Goal: Task Accomplishment & Management: Use online tool/utility

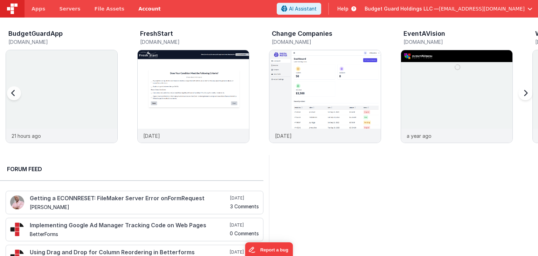
click at [57, 83] on img at bounding box center [61, 105] width 111 height 111
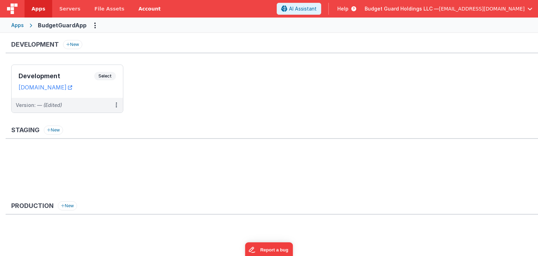
click at [64, 69] on div "Development Select URLs bdportal.clientportal.cloud" at bounding box center [67, 81] width 111 height 33
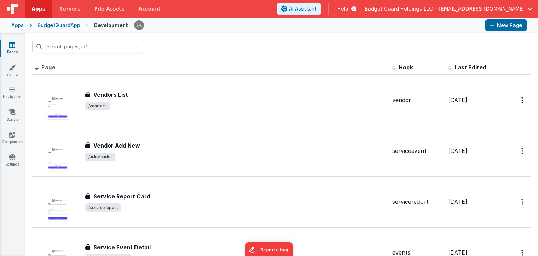
click at [245, 41] on div at bounding box center [281, 46] width 513 height 27
click at [205, 34] on div at bounding box center [281, 46] width 513 height 27
click at [146, 59] on div at bounding box center [281, 46] width 513 height 27
drag, startPoint x: 164, startPoint y: 50, endPoint x: 166, endPoint y: 44, distance: 6.2
click at [164, 49] on div at bounding box center [281, 46] width 513 height 27
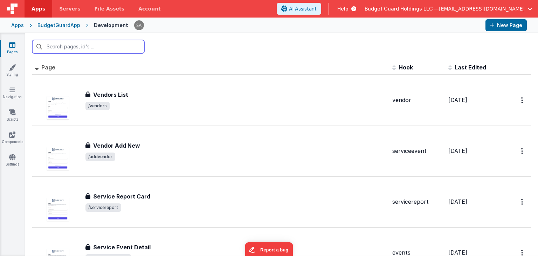
click at [92, 49] on input "text" at bounding box center [88, 46] width 112 height 13
type input "even"
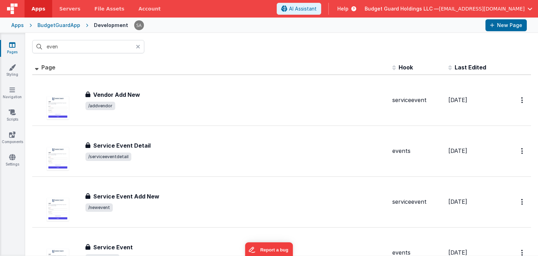
click at [178, 45] on div "even" at bounding box center [281, 46] width 513 height 27
drag, startPoint x: 155, startPoint y: 195, endPoint x: 188, endPoint y: 2, distance: 195.8
click at [155, 195] on h3 "Service Event Add New" at bounding box center [126, 196] width 66 height 8
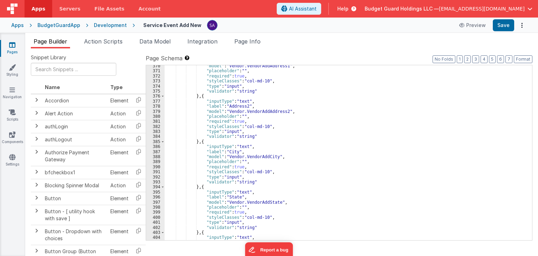
scroll to position [1903, 0]
click at [360, 138] on div ""model" : "Vendor.VendorAddAddress1" , "placeholder" : "" , "required" : true ,…" at bounding box center [346, 155] width 362 height 185
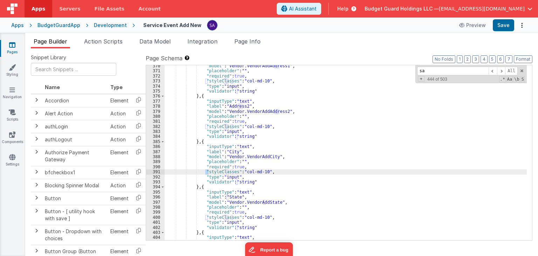
scroll to position [2147, 0]
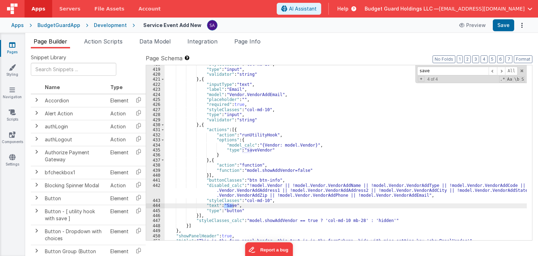
type input "save"
click at [324, 188] on div ""styleClasses" : "col-md-10" , "type" : "input" , "validator" : "string" } , { …" at bounding box center [346, 154] width 362 height 185
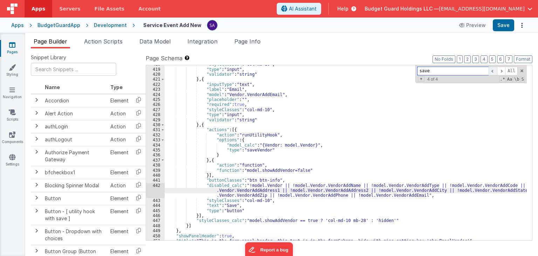
click at [493, 73] on span at bounding box center [493, 71] width 8 height 9
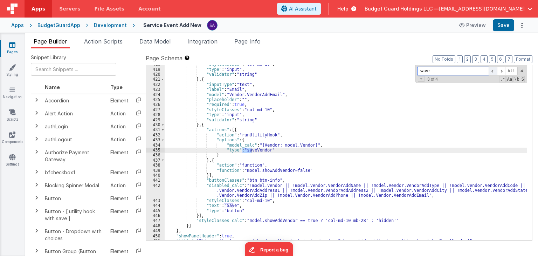
click at [493, 73] on span at bounding box center [493, 71] width 8 height 9
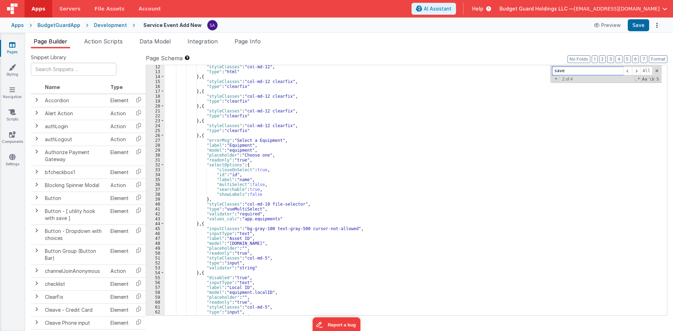
scroll to position [0, 0]
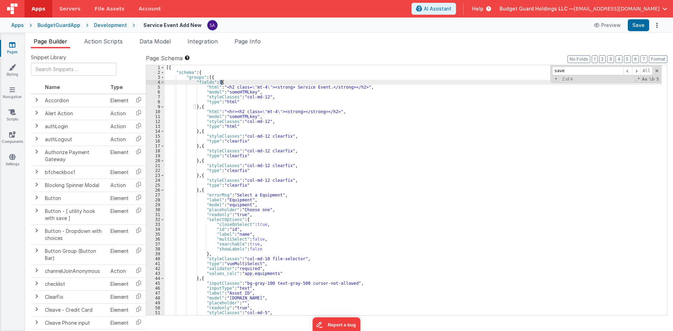
drag, startPoint x: 219, startPoint y: 82, endPoint x: 223, endPoint y: 82, distance: 3.5
click at [223, 82] on div "[{ "schema" : { "groups" : [{ "fields" : [{ "html" : "<h2 class= \" mt-4 \" ><s…" at bounding box center [413, 195] width 497 height 260
drag, startPoint x: 200, startPoint y: 107, endPoint x: 204, endPoint y: 108, distance: 3.6
click at [204, 108] on div "[{ "schema" : { "groups" : [{ "fields" : [{ "html" : "<h2 class= \" mt-4 \" ><s…" at bounding box center [413, 195] width 497 height 260
drag, startPoint x: 210, startPoint y: 77, endPoint x: 214, endPoint y: 78, distance: 5.1
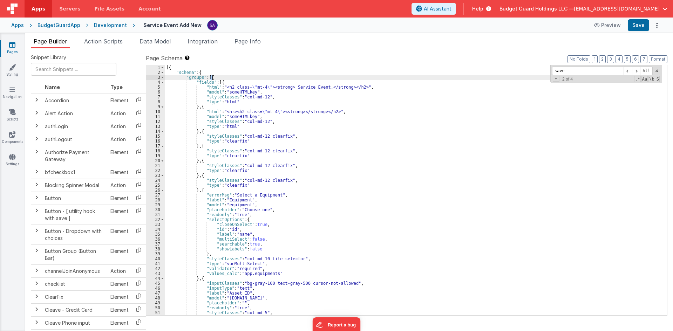
click at [214, 78] on div "[{ "schema" : { "groups" : [{ "fields" : [{ "html" : "<h2 class= \" mt-4 \" ><s…" at bounding box center [413, 195] width 497 height 260
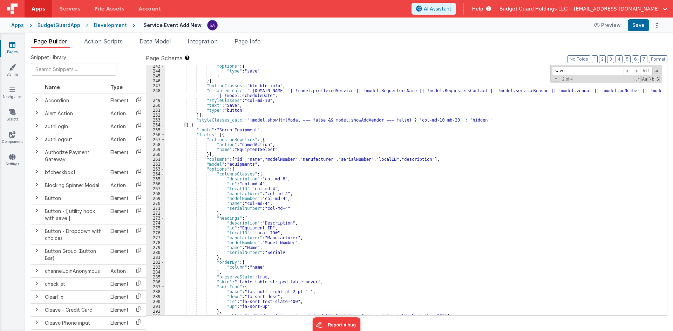
scroll to position [1219, 0]
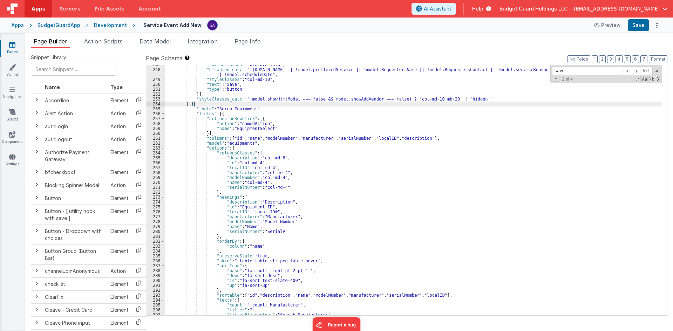
click at [193, 104] on div ""buttonClasses" : "btn btn-info" , "disabled_calc" : "!model.equipment || !mode…" at bounding box center [413, 192] width 497 height 260
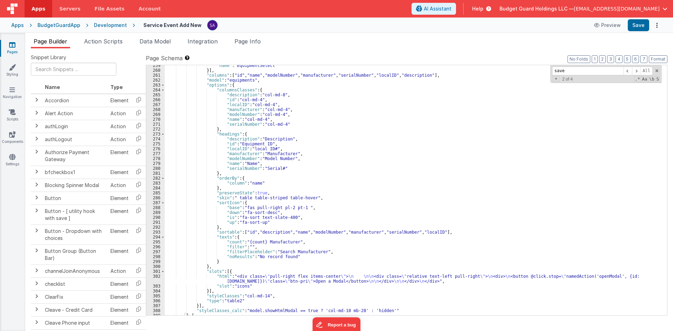
scroll to position [1324, 0]
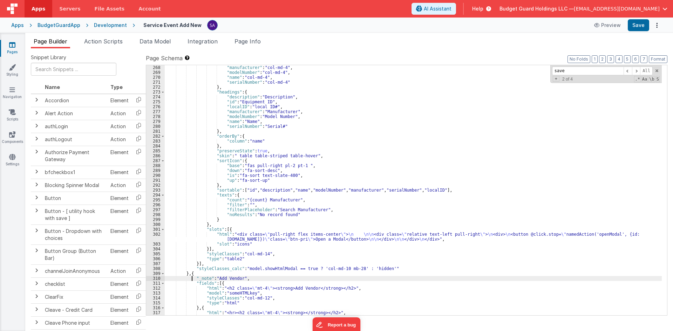
drag, startPoint x: 191, startPoint y: 277, endPoint x: 188, endPoint y: 270, distance: 7.4
click at [191, 276] on div ""manufacturer" : "col-md-4" , "modelNumber" : "col-md-4" , "name" : "col-md-4" …" at bounding box center [413, 195] width 497 height 260
click at [190, 273] on div ""manufacturer" : "col-md-4" , "modelNumber" : "col-md-4" , "name" : "col-md-4" …" at bounding box center [413, 195] width 497 height 260
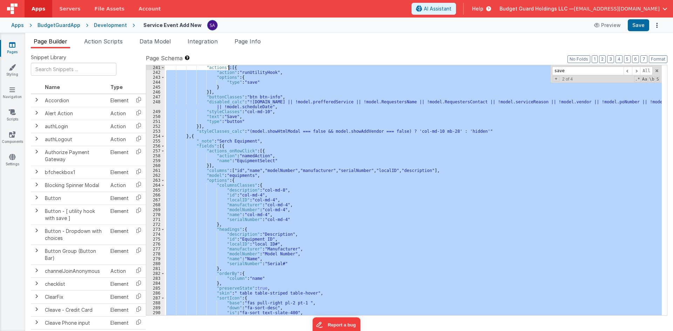
scroll to position [1143, 0]
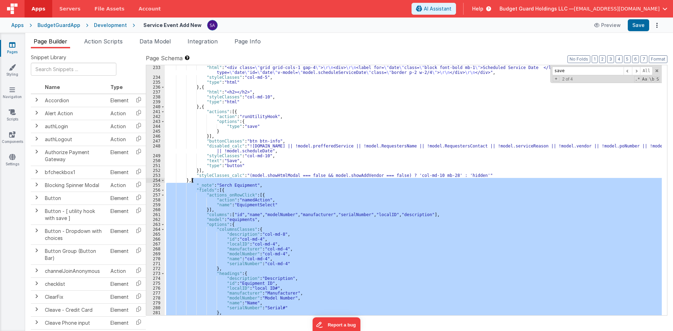
drag, startPoint x: 190, startPoint y: 273, endPoint x: 191, endPoint y: 180, distance: 92.5
click at [191, 180] on div ""html" : "<div class= \" grid grid-cols-1 gap-4 \" > \r\n <div> \r\n <label for…" at bounding box center [413, 197] width 497 height 265
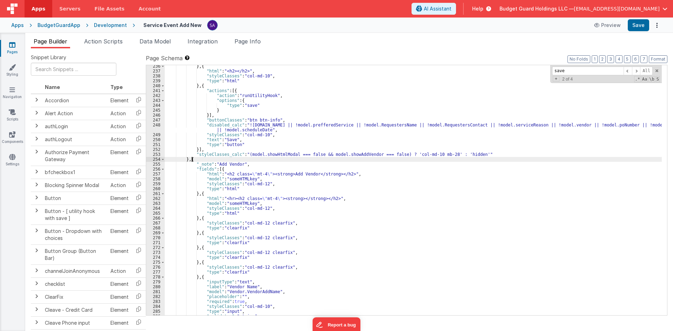
scroll to position [1185, 0]
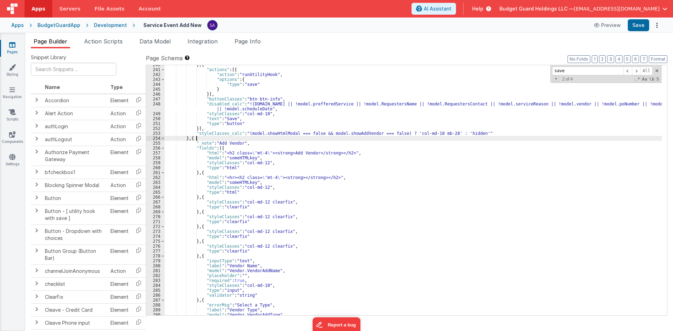
drag, startPoint x: 195, startPoint y: 139, endPoint x: 200, endPoint y: 139, distance: 4.6
click at [200, 139] on div "} , { "actions" : [{ "action" : "runUtilityHook" , "options" : { "type" : "save…" at bounding box center [413, 192] width 497 height 260
drag, startPoint x: 193, startPoint y: 138, endPoint x: 198, endPoint y: 139, distance: 4.3
click at [198, 139] on div "} , { "actions" : [{ "action" : "runUtilityHook" , "options" : { "type" : "save…" at bounding box center [413, 192] width 497 height 260
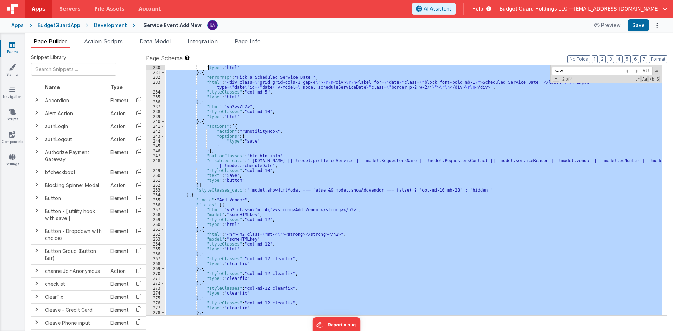
scroll to position [1128, 0]
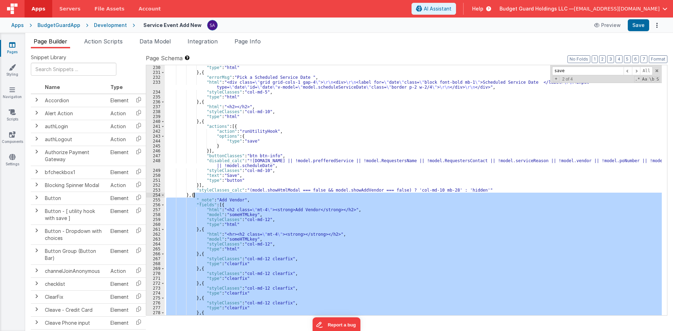
drag, startPoint x: 187, startPoint y: 294, endPoint x: 195, endPoint y: 194, distance: 100.9
click at [195, 194] on div ""type" : "html" } , { "errorMsg" : "Pick a Scheduled Service Date " , "html" : …" at bounding box center [413, 195] width 497 height 260
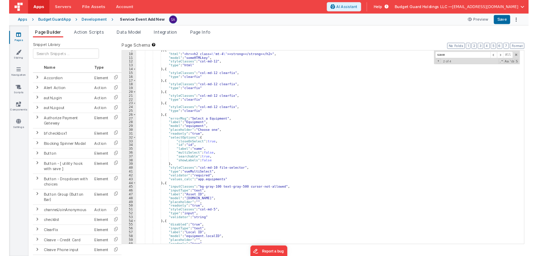
scroll to position [0, 0]
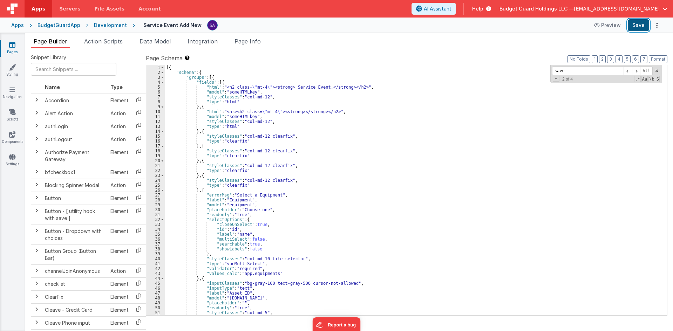
click at [635, 29] on button "Save" at bounding box center [637, 25] width 21 height 12
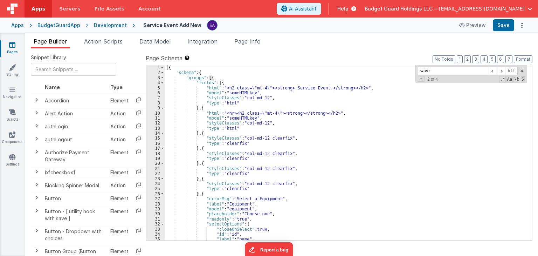
click at [297, 191] on div "[{ "schema" : { "groups" : [{ "fields" : [{ "html" : "<h2 class= \" mt-4 \" ><s…" at bounding box center [346, 157] width 362 height 185
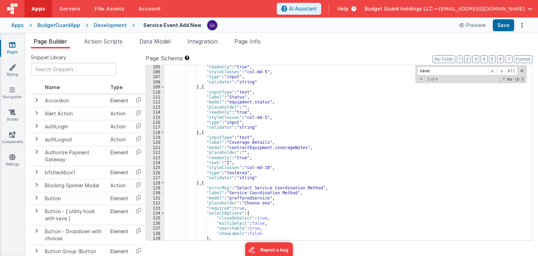
scroll to position [568, 0]
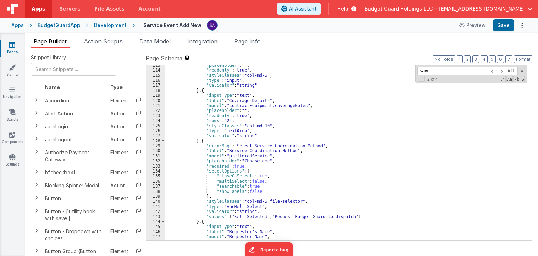
click at [246, 155] on div ""placeholder" : "" , "readonly" : "true" , "styleClasses" : "col-md-5" , "type"…" at bounding box center [346, 155] width 362 height 185
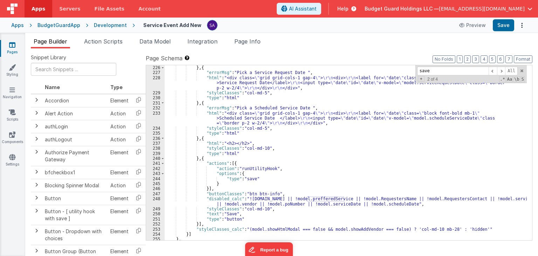
scroll to position [1152, 0]
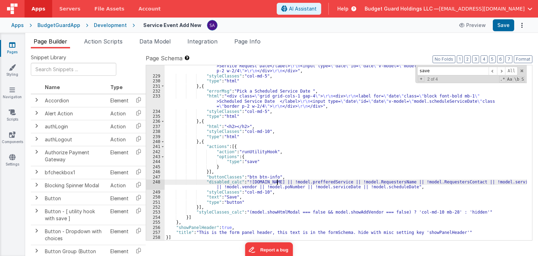
click at [276, 183] on div ""html" : "<div class= \" grid grid-cols-1 gap-4 \" > \r\n <div> \r\n <label for…" at bounding box center [346, 156] width 362 height 195
drag, startPoint x: 281, startPoint y: 181, endPoint x: 245, endPoint y: 181, distance: 35.4
click at [245, 181] on div ""html" : "<div class= \" grid grid-cols-1 gap-4 \" > \r\n <div> \r\n <label for…" at bounding box center [346, 156] width 362 height 195
click at [332, 183] on div ""html" : "<div class= \" grid grid-cols-1 gap-4 \" > \r\n <div> \r\n <label for…" at bounding box center [346, 156] width 362 height 195
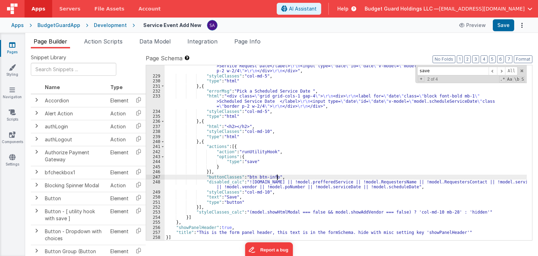
click at [376, 178] on div ""html" : "<div class= \" grid grid-cols-1 gap-4 \" > \r\n <div> \r\n <label for…" at bounding box center [346, 156] width 362 height 195
click at [444, 182] on div ""html" : "<div class= \" grid grid-cols-1 gap-4 \" > \r\n <div> \r\n <label for…" at bounding box center [346, 156] width 362 height 195
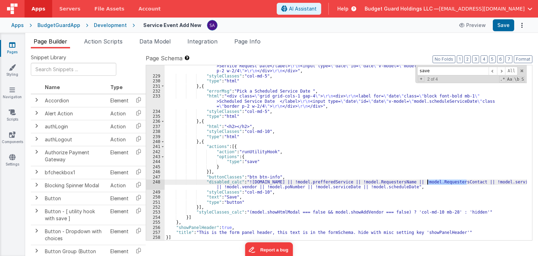
click at [444, 182] on div ""html" : "<div class= \" grid grid-cols-1 gap-4 \" > \r\n <div> \r\n <label for…" at bounding box center [346, 156] width 362 height 195
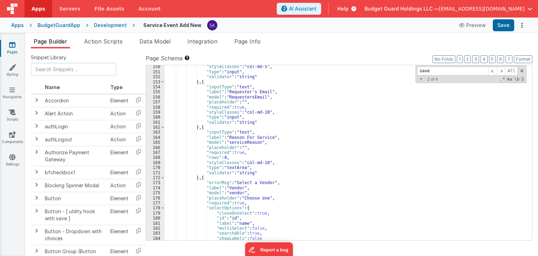
scroll to position [732, 0]
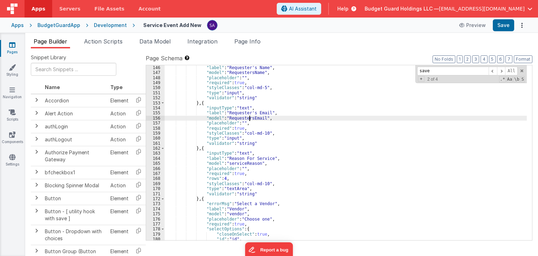
click at [249, 116] on div ""label" : "Requester's Name" , "model" : "RequestersName" , "placeholder" : "" …" at bounding box center [346, 157] width 362 height 185
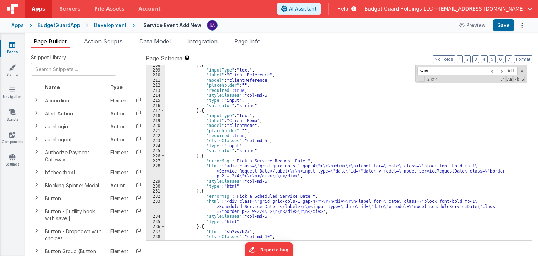
scroll to position [1152, 0]
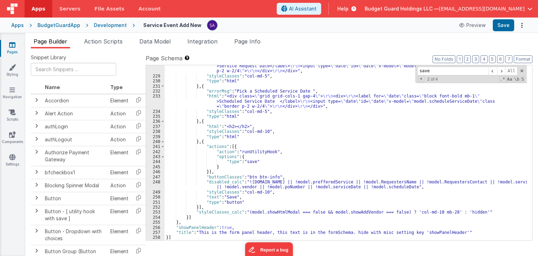
click at [444, 181] on div ""html" : "<div class= \" grid grid-cols-1 gap-4 \" > \r\n <div> \r\n <label for…" at bounding box center [346, 156] width 362 height 195
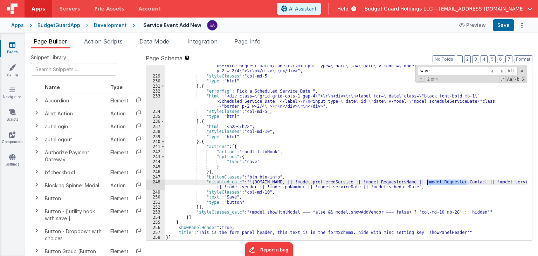
click at [444, 181] on div ""html" : "<div class= \" grid grid-cols-1 gap-4 \" > \r\n <div> \r\n <label for…" at bounding box center [346, 156] width 362 height 195
click at [235, 186] on div ""html" : "<div class= \" grid grid-cols-1 gap-4 \" > \r\n <div> \r\n <label for…" at bounding box center [346, 156] width 362 height 195
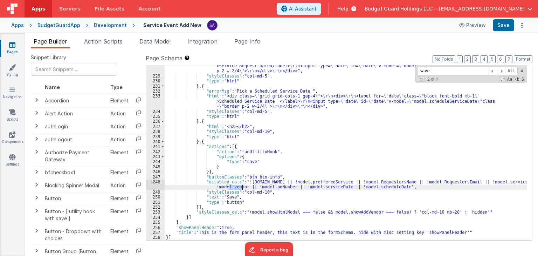
click at [235, 186] on div ""html" : "<div class= \" grid grid-cols-1 gap-4 \" > \r\n <div> \r\n <label for…" at bounding box center [346, 156] width 362 height 195
click at [283, 187] on div ""html" : "<div class= \" grid grid-cols-1 gap-4 \" > \r\n <div> \r\n <label for…" at bounding box center [346, 156] width 362 height 195
drag, startPoint x: 286, startPoint y: 186, endPoint x: 245, endPoint y: 188, distance: 40.7
click at [245, 188] on div ""html" : "<div class= \" grid grid-cols-1 gap-4 \" > \r\n <div> \r\n <label for…" at bounding box center [346, 156] width 362 height 195
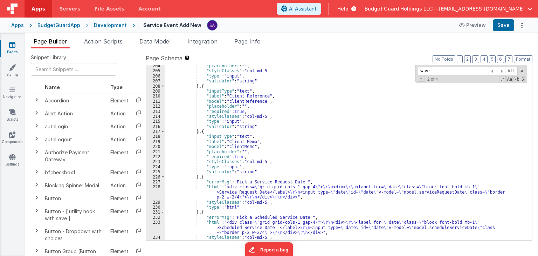
scroll to position [1026, 0]
click at [248, 102] on div ""placeholder" : "" , "styleClasses" : "col-md-5" , "type" : "input" , "validato…" at bounding box center [346, 155] width 362 height 185
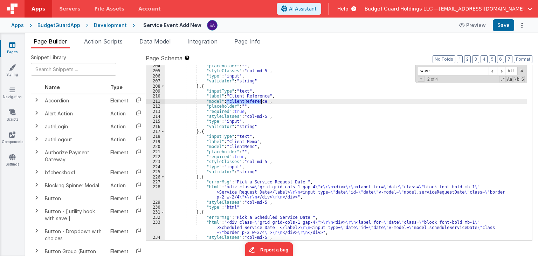
scroll to position [1152, 0]
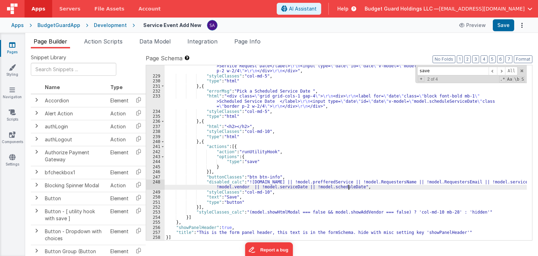
click at [349, 187] on div ""html" : "<div class= \" grid grid-cols-1 gap-4 \" > \r\n <div> \r\n <label for…" at bounding box center [346, 156] width 362 height 195
drag, startPoint x: 299, startPoint y: 187, endPoint x: 348, endPoint y: 186, distance: 49.8
click at [348, 186] on div ""html" : "<div class= \" grid grid-cols-1 gap-4 \" > \r\n <div> \r\n <label for…" at bounding box center [346, 156] width 362 height 195
click at [348, 186] on div ""html" : "<div class= \" grid grid-cols-1 gap-4 \" > \r\n <div> \r\n <label for…" at bounding box center [346, 152] width 362 height 175
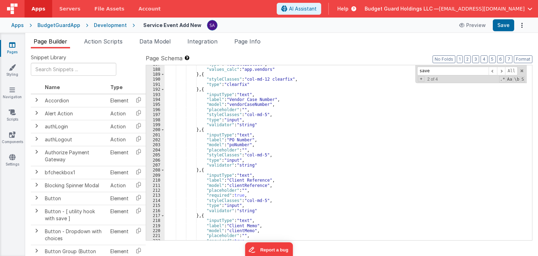
scroll to position [942, 0]
click at [248, 187] on div ""type" : "vueMultiSelect" , "values_calc" : "app.vendors" } , { "styleClasses" …" at bounding box center [346, 154] width 362 height 185
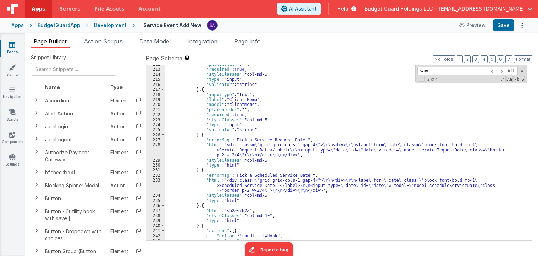
scroll to position [1152, 0]
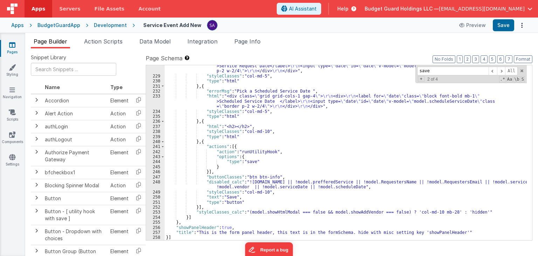
click at [275, 187] on div ""html" : "<div class= \" grid grid-cols-1 gap-4 \" > \r\n <div> \r\n <label for…" at bounding box center [346, 156] width 362 height 195
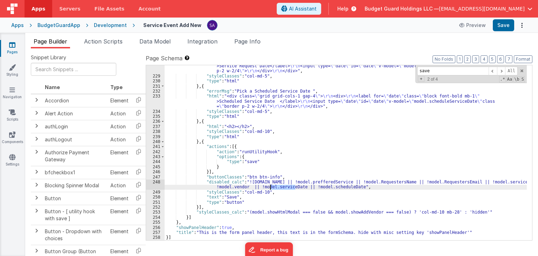
click at [275, 187] on div ""html" : "<div class= \" grid grid-cols-1 gap-4 \" > \r\n <div> \r\n <label for…" at bounding box center [346, 156] width 362 height 195
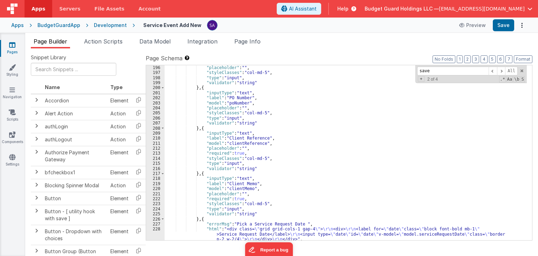
scroll to position [984, 0]
click at [244, 187] on div ""placeholder" : "" , "styleClasses" : "col-md-5" , "type" : "input" , "validato…" at bounding box center [346, 157] width 362 height 185
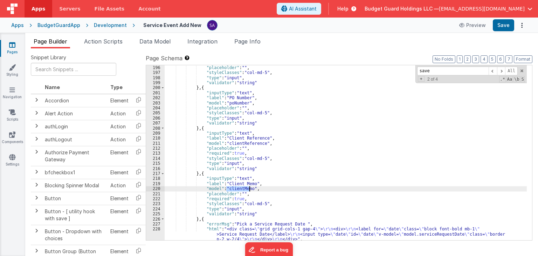
click at [244, 187] on div ""placeholder" : "" , "styleClasses" : "col-md-5" , "type" : "input" , "validato…" at bounding box center [346, 157] width 362 height 185
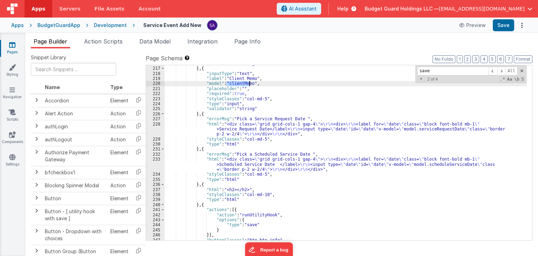
scroll to position [1152, 0]
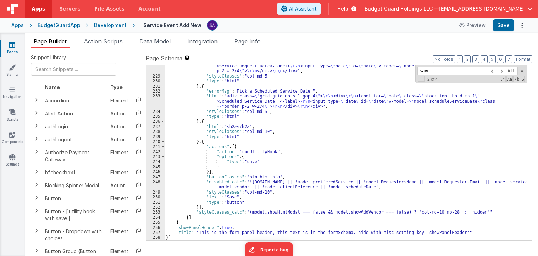
click at [339, 187] on div ""html" : "<div class= \" grid grid-cols-1 gap-4 \" > \r\n <div> \r\n <label for…" at bounding box center [346, 156] width 362 height 195
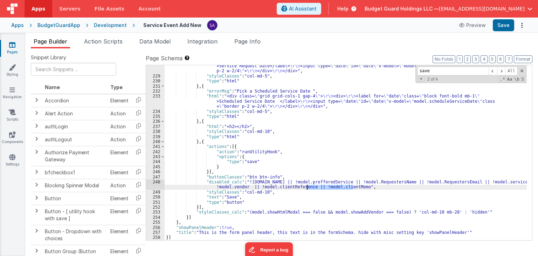
drag, startPoint x: 353, startPoint y: 186, endPoint x: 307, endPoint y: 187, distance: 45.9
click at [307, 187] on div ""html" : "<div class= \" grid grid-cols-1 gap-4 \" > \r\n <div> \r\n <label for…" at bounding box center [346, 156] width 362 height 195
click at [353, 186] on div ""html" : "<div class= \" grid grid-cols-1 gap-4 \" > \r\n <div> \r\n <label for…" at bounding box center [346, 152] width 362 height 175
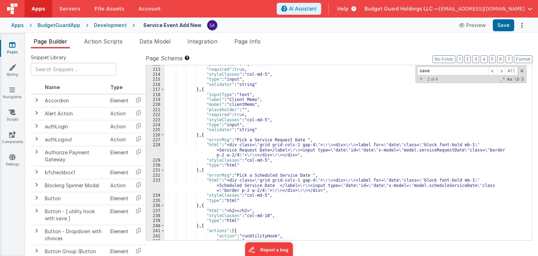
scroll to position [1068, 0]
click at [236, 150] on div ""placeholder" : "" , "required" : true , "styleClasses" : "col-md-5" , "type" :…" at bounding box center [346, 154] width 362 height 185
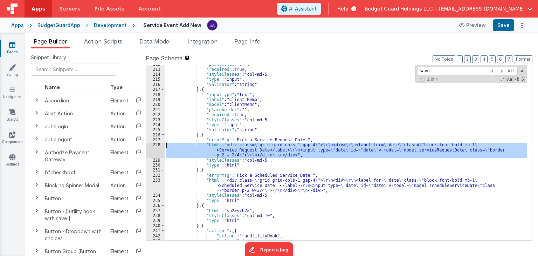
click at [150, 144] on div "228" at bounding box center [155, 149] width 19 height 15
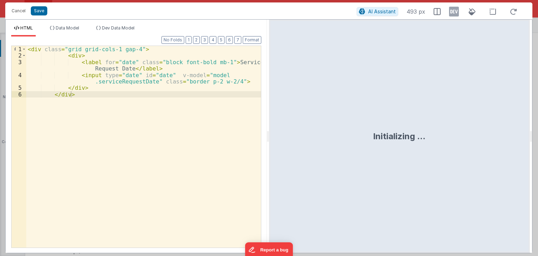
click at [115, 81] on div "< div class = "grid grid-cols-1 gap-4" > < div > < label for = "date" class = "…" at bounding box center [143, 153] width 235 height 215
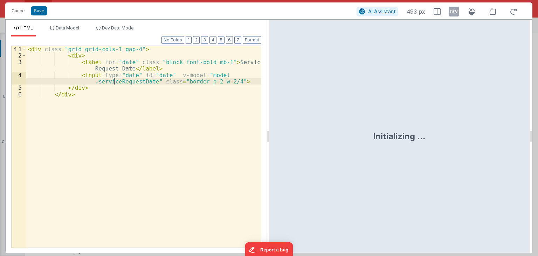
click at [115, 81] on div "< div class = "grid grid-cols-1 gap-4" > < div > < label for = "date" class = "…" at bounding box center [143, 153] width 235 height 215
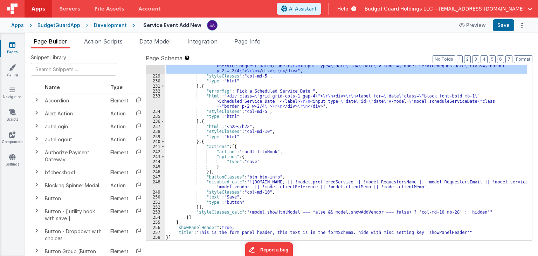
scroll to position [1152, 0]
click at [392, 187] on div ""html" : "<div class= \" grid grid-cols-1 gap-4 \" > \r\n <div> \r\n <label for…" at bounding box center [346, 156] width 362 height 195
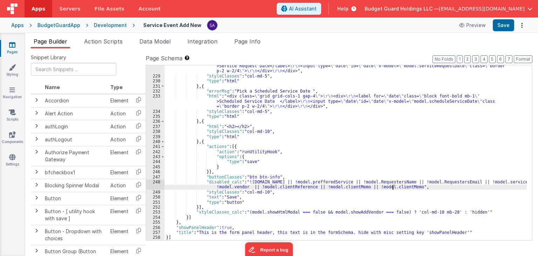
click at [392, 187] on div ""html" : "<div class= \" grid grid-cols-1 gap-4 \" > \r\n <div> \r\n <label for…" at bounding box center [346, 156] width 362 height 195
click at [378, 199] on div ""html" : "<div class= \" grid grid-cols-1 gap-4 \" > \r\n <div> \r\n <label for…" at bounding box center [346, 156] width 362 height 195
click at [420, 187] on div ""html" : "<div class= \" grid grid-cols-1 gap-4 \" > \r\n <div> \r\n <label for…" at bounding box center [346, 156] width 362 height 195
drag, startPoint x: 420, startPoint y: 185, endPoint x: 356, endPoint y: 186, distance: 63.8
click at [356, 186] on div ""html" : "<div class= \" grid grid-cols-1 gap-4 \" > \r\n <div> \r\n <label for…" at bounding box center [346, 156] width 362 height 195
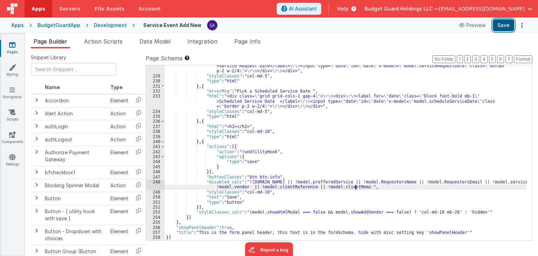
click at [498, 24] on button "Save" at bounding box center [503, 25] width 21 height 12
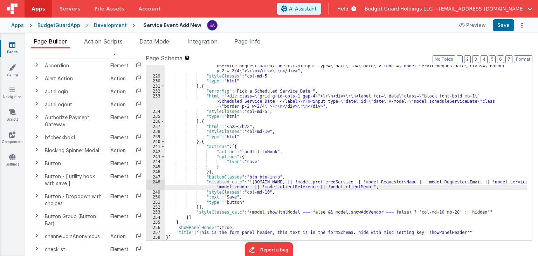
click at [100, 24] on div "Development" at bounding box center [110, 25] width 33 height 7
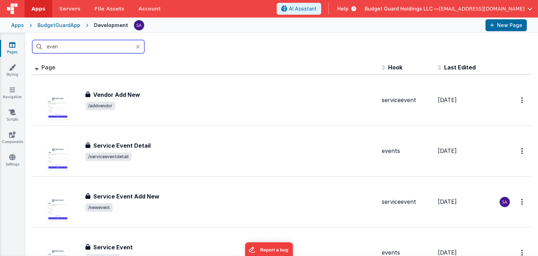
click at [103, 47] on input "even" at bounding box center [88, 46] width 112 height 13
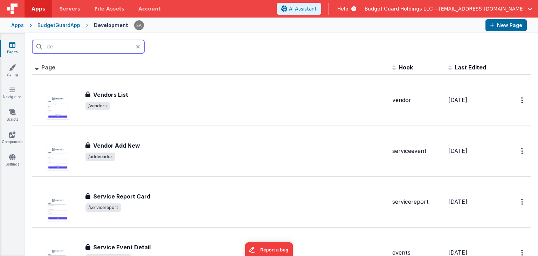
type input "d"
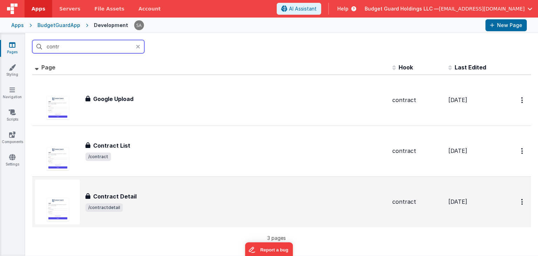
type input "contr"
click at [157, 184] on div "Contract Detail Contract Detail /contractdetail" at bounding box center [211, 201] width 352 height 45
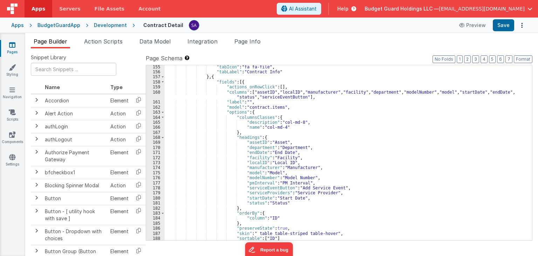
scroll to position [778, 0]
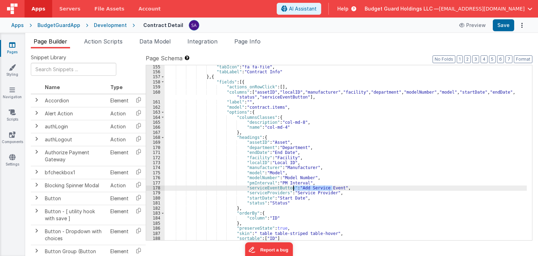
drag, startPoint x: 332, startPoint y: 187, endPoint x: 294, endPoint y: 188, distance: 38.2
click at [294, 188] on div ""tabIcon" : "fa fa-file" , "tabLabel" : "Contract Info" } , { "fields" : [{ "ac…" at bounding box center [346, 156] width 362 height 185
click at [504, 23] on button "Save" at bounding box center [503, 25] width 21 height 12
click at [253, 97] on div ""tabIcon" : "fa fa-file" , "tabLabel" : "Contract Info" } , { "fields" : [{ "ac…" at bounding box center [346, 156] width 362 height 185
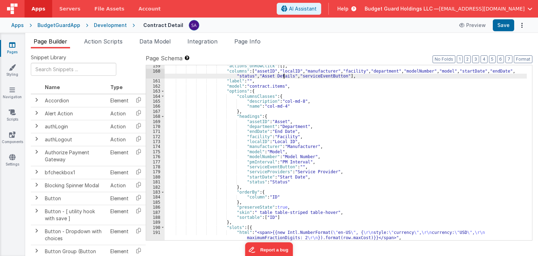
scroll to position [820, 0]
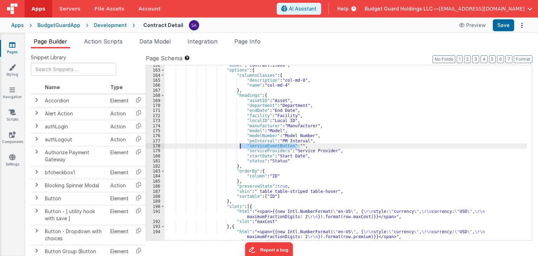
drag, startPoint x: 299, startPoint y: 146, endPoint x: 239, endPoint y: 147, distance: 59.2
click at [239, 147] on div ""model" : "contract.items" , "options" : { "columnsClasses" : { "description" :…" at bounding box center [346, 155] width 362 height 185
click at [300, 146] on div ""model" : "contract.items" , "options" : { "columnsClasses" : { "description" :…" at bounding box center [346, 152] width 362 height 175
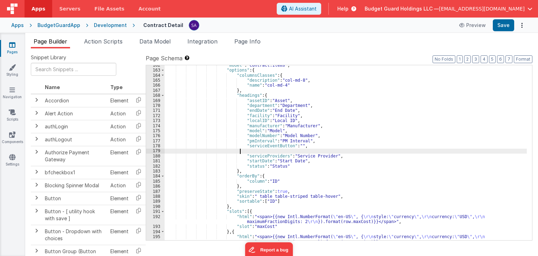
paste textarea
click at [275, 152] on div ""model" : "contract.items" , "options" : { "columnsClasses" : { "description" :…" at bounding box center [346, 158] width 362 height 190
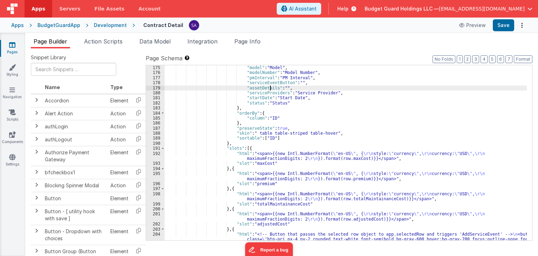
scroll to position [925, 0]
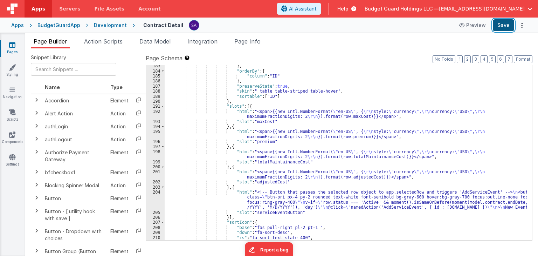
click at [502, 27] on button "Save" at bounding box center [503, 25] width 21 height 12
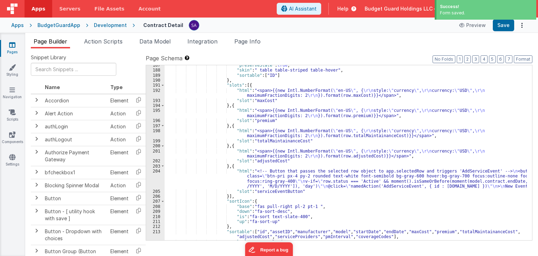
scroll to position [967, 0]
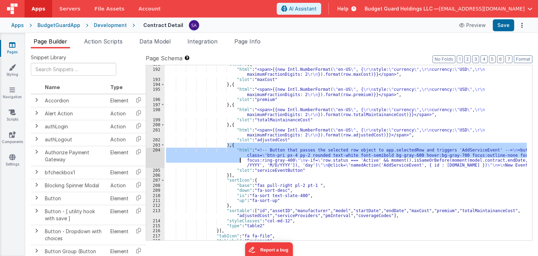
drag, startPoint x: 228, startPoint y: 145, endPoint x: 227, endPoint y: 165, distance: 19.7
click at [227, 165] on div ""slots" : [{ "html" : "<span>{{new Intl.NumberFormat( \" en-US \" , { \r\n styl…" at bounding box center [346, 154] width 362 height 185
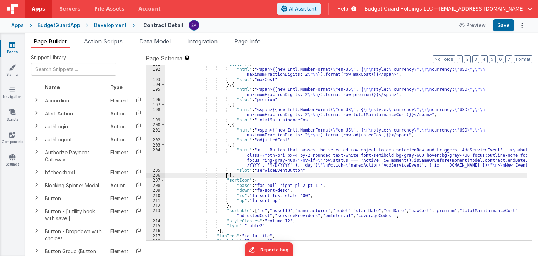
click at [227, 174] on div ""slots" : [{ "html" : "<span>{{new Intl.NumberFormat( \" en-US \" , { \r\n styl…" at bounding box center [346, 154] width 362 height 185
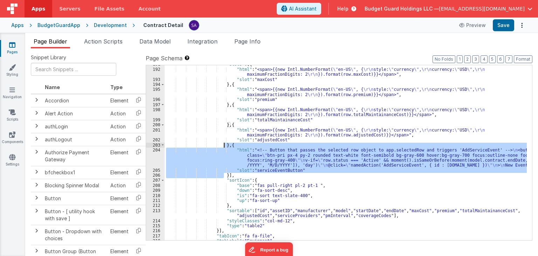
drag, startPoint x: 223, startPoint y: 173, endPoint x: 224, endPoint y: 145, distance: 28.8
click at [224, 145] on div ""slots" : [{ "html" : "<span>{{new Intl.NumberFormat( \" en-US \" , { \r\n styl…" at bounding box center [346, 154] width 362 height 185
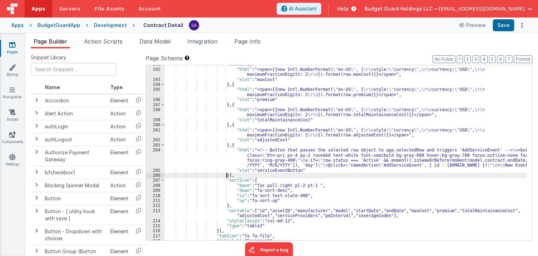
click at [225, 174] on div ""slots" : [{ "html" : "<span>{{new Intl.NumberFormat( \" en-US \" , { \r\n styl…" at bounding box center [346, 154] width 362 height 185
click at [224, 174] on div ""slots" : [{ "html" : "<span>{{new Intl.NumberFormat( \" en-US \" , { \r\n styl…" at bounding box center [346, 154] width 362 height 185
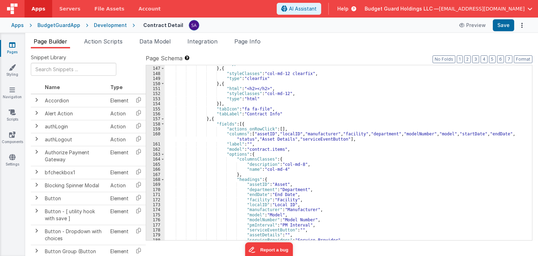
scroll to position [736, 0]
click at [277, 139] on div ""type" : "clearfix" } , { "styleClasses" : "col-md-12 clearfix" , "type" : "cle…" at bounding box center [346, 153] width 362 height 185
drag, startPoint x: 283, startPoint y: 139, endPoint x: 255, endPoint y: 138, distance: 28.0
click at [255, 138] on div ""type" : "clearfix" } , { "styleClasses" : "col-md-12 clearfix" , "type" : "cle…" at bounding box center [346, 153] width 362 height 185
click at [260, 143] on div ""type" : "clearfix" } , { "styleClasses" : "col-md-12 clearfix" , "type" : "cle…" at bounding box center [346, 153] width 362 height 185
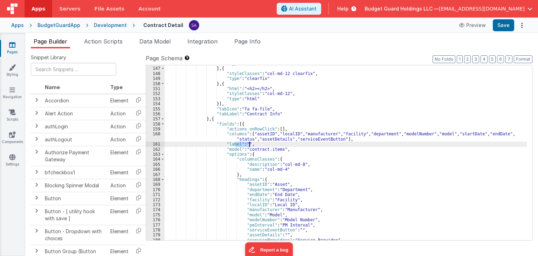
click at [260, 142] on div ""type" : "clearfix" } , { "styleClasses" : "col-md-12 clearfix" , "type" : "cle…" at bounding box center [346, 153] width 362 height 185
click at [260, 139] on div ""type" : "clearfix" } , { "styleClasses" : "col-md-12 clearfix" , "type" : "cle…" at bounding box center [346, 153] width 362 height 185
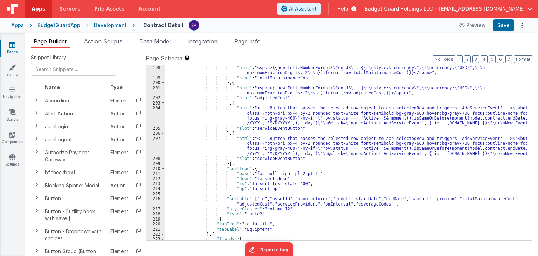
scroll to position [1030, 0]
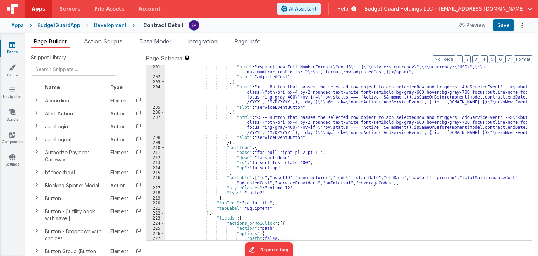
click at [273, 108] on div ""html" : "<span>{{new Intl.NumberFormat( \" en-US \" , { \r\n style: \" currenc…" at bounding box center [346, 159] width 362 height 190
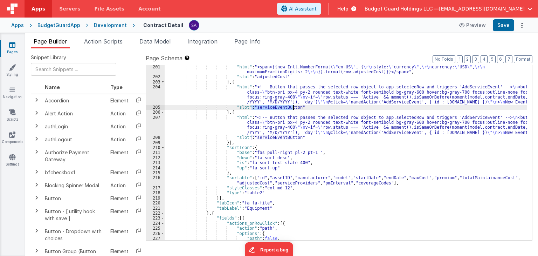
click at [273, 108] on div ""html" : "<span>{{new Intl.NumberFormat( \" en-US \" , { \r\n style: \" currenc…" at bounding box center [346, 159] width 362 height 190
click at [207, 97] on div ""html" : "<span>{{new Intl.NumberFormat( \" en-US \" , { \r\n style: \" currenc…" at bounding box center [346, 159] width 362 height 190
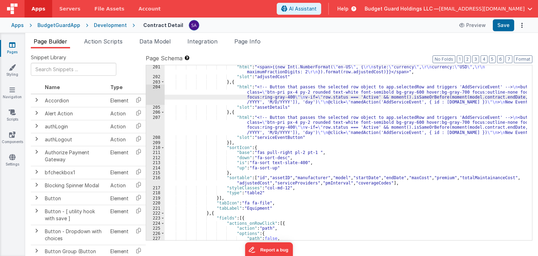
click at [158, 91] on div "204" at bounding box center [155, 94] width 19 height 20
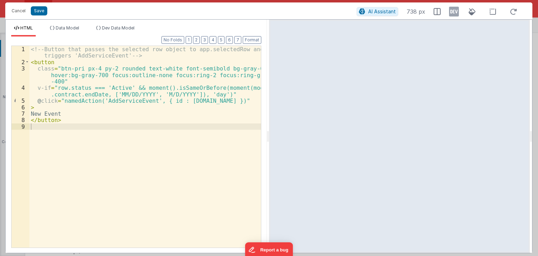
click at [42, 68] on div "<!-- Button that passes the selected row object to app.selectedRow and triggers…" at bounding box center [145, 156] width 232 height 221
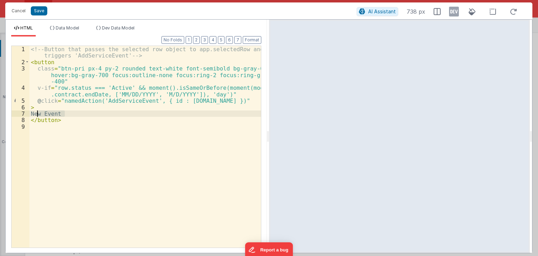
drag, startPoint x: 64, startPoint y: 112, endPoint x: 36, endPoint y: 112, distance: 28.0
click at [36, 112] on div "<!-- Button that passes the selected row object to app.selectedRow and triggers…" at bounding box center [145, 156] width 232 height 221
click at [38, 12] on button "Save" at bounding box center [39, 10] width 16 height 9
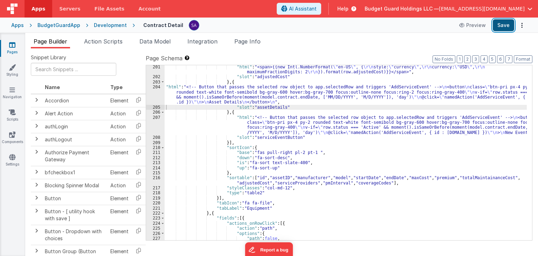
click at [500, 26] on button "Save" at bounding box center [503, 25] width 21 height 12
click at [525, 61] on button "Format" at bounding box center [523, 59] width 19 height 8
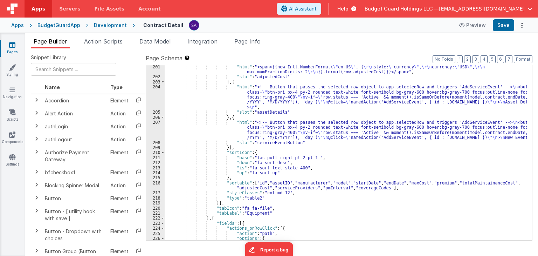
click at [471, 47] on ul "Page Builder Action Scripts Data Model Integration Page Info" at bounding box center [281, 42] width 513 height 11
click at [219, 92] on div ""html" : "<span>{{new Intl.NumberFormat( \" en-US \" , { \r\n style: \" currenc…" at bounding box center [346, 159] width 362 height 190
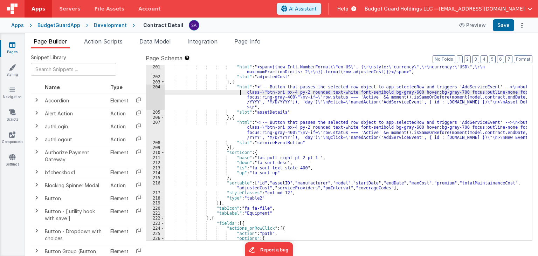
click at [153, 97] on div "204" at bounding box center [155, 96] width 19 height 25
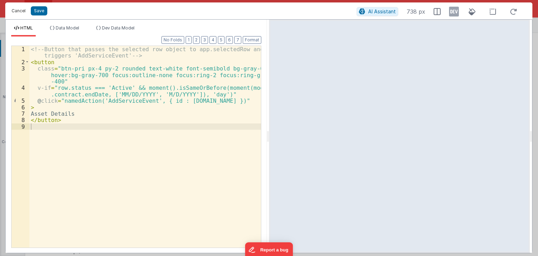
click at [21, 10] on button "Cancel" at bounding box center [18, 11] width 21 height 10
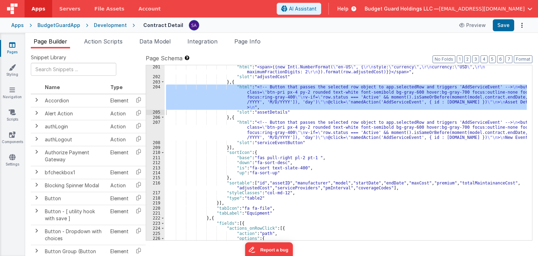
click at [155, 94] on div "204" at bounding box center [155, 96] width 19 height 25
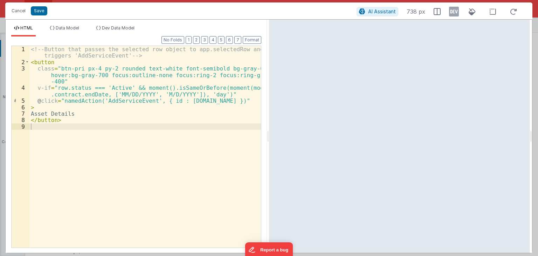
click at [92, 69] on div "<!-- Button that passes the selected row object to app.selectedRow and triggers…" at bounding box center [145, 156] width 232 height 221
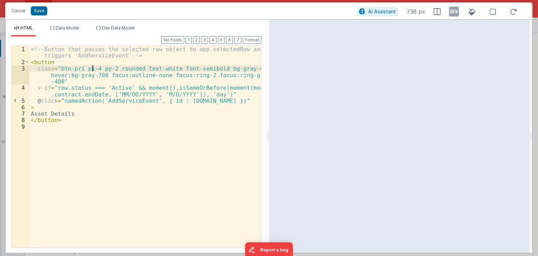
click at [106, 67] on div "<!-- Button that passes the selected row object to app.selectedRow and triggers…" at bounding box center [145, 156] width 232 height 221
click at [87, 68] on div "<!-- Button that passes the selected row object to app.selectedRow and triggers…" at bounding box center [145, 156] width 232 height 221
click at [88, 68] on div "<!-- Button that passes the selected row object to app.selectedRow and triggers…" at bounding box center [145, 156] width 232 height 221
click at [88, 68] on div "<!-- Button that passes the selected row object to app.selectedRow and triggers…" at bounding box center [145, 146] width 232 height 201
click at [90, 69] on div "<!-- Button that passes the selected row object to app.selectedRow and triggers…" at bounding box center [145, 156] width 232 height 221
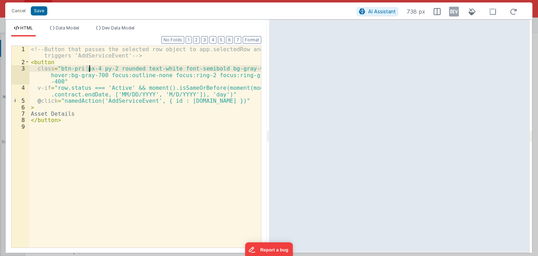
click at [90, 69] on div "<!-- Button that passes the selected row object to app.selectedRow and triggers…" at bounding box center [145, 146] width 232 height 201
drag, startPoint x: 110, startPoint y: 67, endPoint x: 84, endPoint y: 68, distance: 26.7
click at [84, 68] on div "<!-- Button that passes the selected row object to app.selectedRow and triggers…" at bounding box center [145, 156] width 232 height 221
click at [109, 69] on div "<!-- Button that passes the selected row object to app.selectedRow and triggers…" at bounding box center [145, 146] width 232 height 201
drag, startPoint x: 111, startPoint y: 67, endPoint x: 88, endPoint y: 67, distance: 22.4
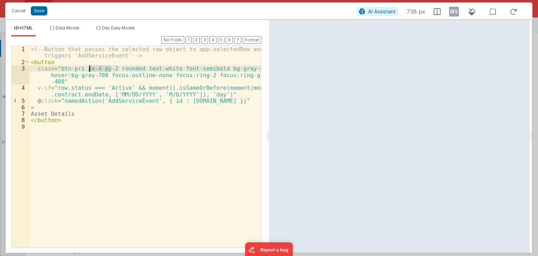
click at [88, 67] on div "<!-- Button that passes the selected row object to app.selectedRow and triggers…" at bounding box center [145, 156] width 232 height 221
click at [88, 67] on div "<!-- Button that passes the selected row object to app.selectedRow and triggers…" at bounding box center [145, 146] width 232 height 201
drag, startPoint x: 95, startPoint y: 68, endPoint x: 84, endPoint y: 68, distance: 11.2
click at [84, 68] on div "<!-- Button that passes the selected row object to app.selectedRow and triggers…" at bounding box center [145, 156] width 232 height 221
drag, startPoint x: 20, startPoint y: 11, endPoint x: 253, endPoint y: 112, distance: 253.4
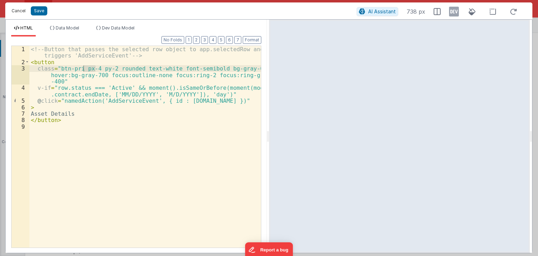
click at [20, 11] on button "Cancel" at bounding box center [18, 11] width 21 height 10
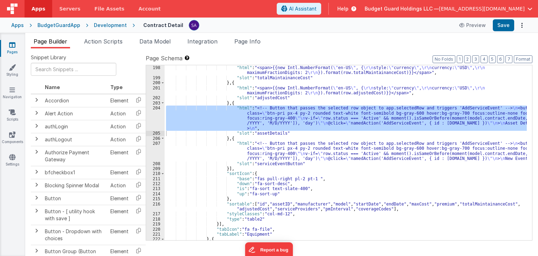
scroll to position [988, 0]
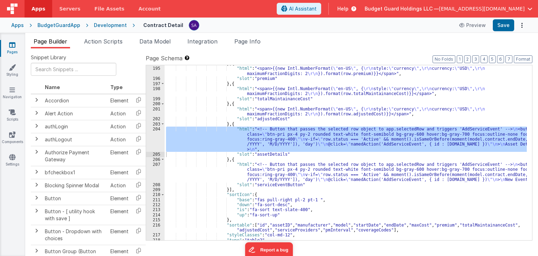
click at [221, 136] on div "} , { "html" : "<span>{{new Intl.NumberFormat( \" en-US \" , { \r\n style: \" c…" at bounding box center [346, 152] width 362 height 175
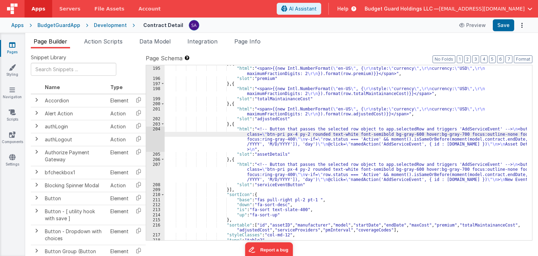
click at [156, 143] on div "204" at bounding box center [155, 138] width 19 height 25
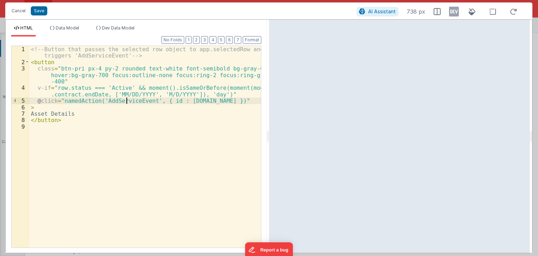
click at [125, 102] on div "<!-- Button that passes the selected row object to app.selectedRow and triggers…" at bounding box center [145, 156] width 232 height 221
click at [23, 13] on button "Cancel" at bounding box center [18, 11] width 21 height 10
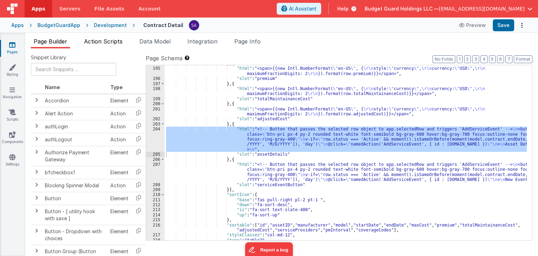
click at [111, 43] on span "Action Scripts" at bounding box center [103, 41] width 39 height 7
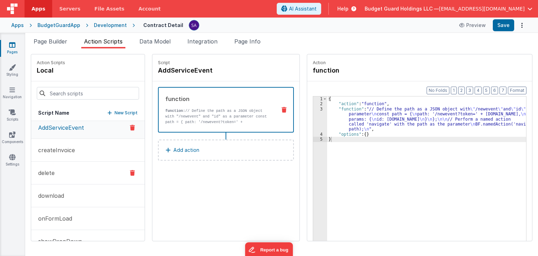
scroll to position [0, 0]
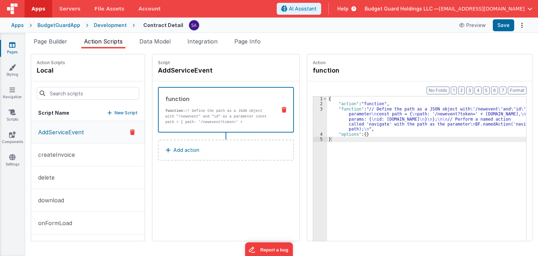
click at [126, 110] on p "New Script" at bounding box center [126, 112] width 23 height 7
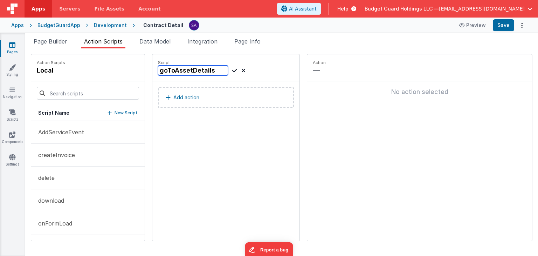
type input "goToAssetDetails"
click at [232, 72] on icon at bounding box center [234, 70] width 5 height 8
click at [191, 100] on p "Add action" at bounding box center [186, 97] width 26 height 8
click at [177, 97] on p "Add action" at bounding box center [186, 97] width 26 height 8
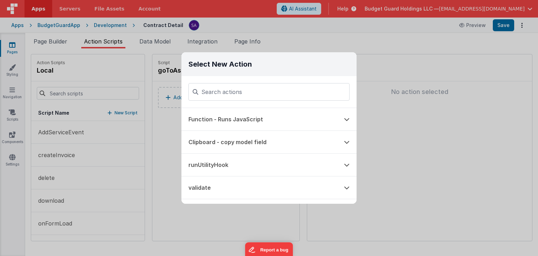
type input "a"
type input "path"
click at [240, 122] on button "Path Action (internal link)" at bounding box center [259, 119] width 156 height 22
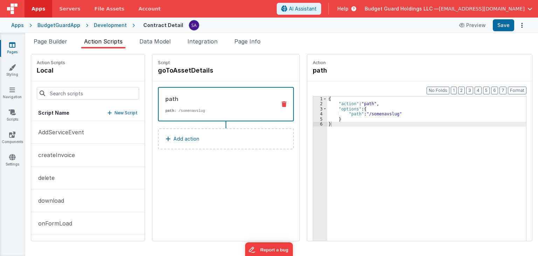
click at [374, 117] on div "{ "action" : "path" , "options" : { "path" : "/somenavslug" } }" at bounding box center [430, 184] width 206 height 176
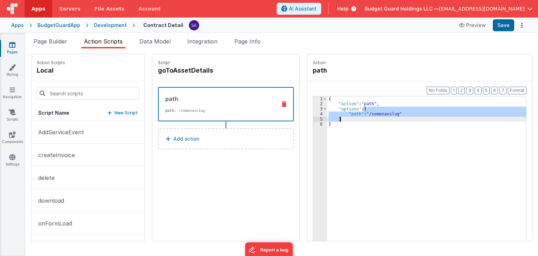
click at [374, 117] on div "{ "action" : "path" , "options" : { "path" : "/somenavslug" } }" at bounding box center [430, 184] width 206 height 176
click at [365, 115] on div "{ "action" : "path" , "options" : { "path" : "/somenavslug" } }" at bounding box center [426, 179] width 199 height 166
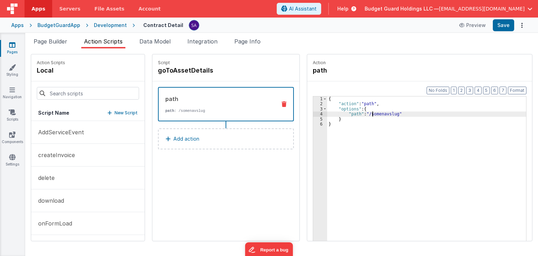
click at [369, 114] on div "{ "action" : "path" , "options" : { "path" : "/somenavslug" } }" at bounding box center [430, 184] width 206 height 176
click at [408, 114] on div "{ "action" : "path" , "options" : { "path" : "/assetdetail" } }" at bounding box center [430, 184] width 206 height 176
click at [500, 24] on button "Save" at bounding box center [503, 25] width 21 height 12
click at [388, 115] on div "{ "action" : "path" , "options" : { "path" : "/assetdetail" } }" at bounding box center [430, 184] width 206 height 176
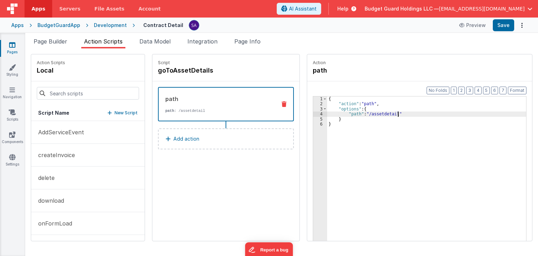
click at [400, 114] on div "{ "action" : "path" , "options" : { "path" : "/assetdetail" } }" at bounding box center [430, 184] width 206 height 176
click at [389, 113] on div "{ "action" : "path" , "options" : { "path" : "/assetdetail" } }" at bounding box center [430, 184] width 206 height 176
drag, startPoint x: 416, startPoint y: 112, endPoint x: 401, endPoint y: 112, distance: 15.1
click at [401, 112] on div "{ "action" : "path" , "options" : { "path" : "/assetdetail?key=AT24126" } }" at bounding box center [430, 184] width 206 height 176
click at [179, 75] on h4 "goToAssetDetails" at bounding box center [210, 71] width 105 height 10
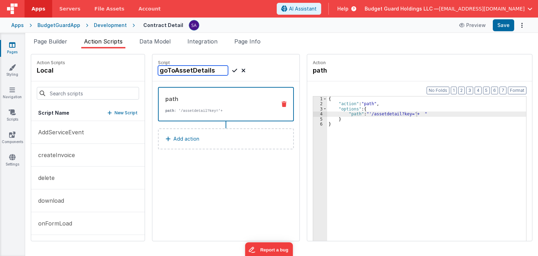
click at [179, 72] on input "goToAssetDetails" at bounding box center [193, 71] width 70 height 10
click at [278, 55] on div "Script goToAssetDetails" at bounding box center [225, 67] width 147 height 27
click at [166, 70] on input "goToAssetDetails" at bounding box center [193, 71] width 70 height 10
click at [232, 71] on icon at bounding box center [234, 70] width 5 height 8
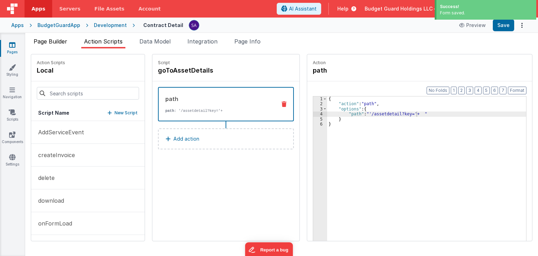
click at [62, 41] on span "Page Builder" at bounding box center [51, 41] width 34 height 7
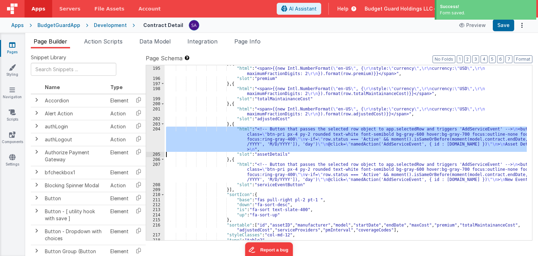
click at [306, 143] on div "} , { "html" : "<span>{{new Intl.NumberFormat( \" en-US \" , { \r\n style: \" c…" at bounding box center [346, 152] width 362 height 175
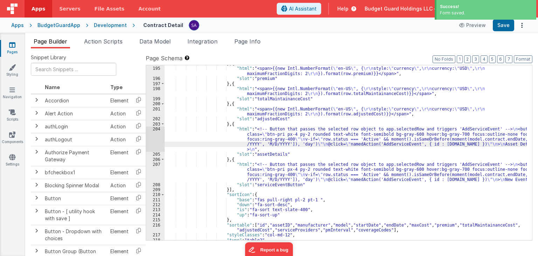
click at [155, 136] on div "204" at bounding box center [155, 138] width 19 height 25
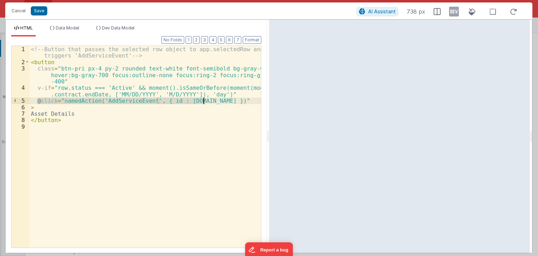
drag, startPoint x: 36, startPoint y: 100, endPoint x: 203, endPoint y: 100, distance: 166.8
click at [203, 100] on div "<!-- Button that passes the selected row object to app.selectedRow and triggers…" at bounding box center [145, 156] width 232 height 221
click at [17, 11] on button "Cancel" at bounding box center [18, 11] width 21 height 10
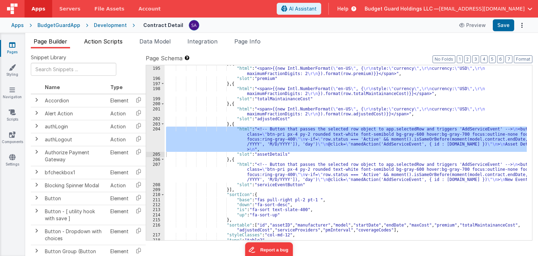
click at [101, 40] on span "Action Scripts" at bounding box center [103, 41] width 39 height 7
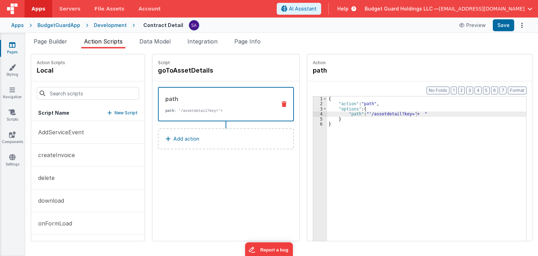
click at [350, 124] on div "{ "action" : "path" , "options" : { "path" : "'/assetdetail?key='+ " } }" at bounding box center [430, 184] width 206 height 176
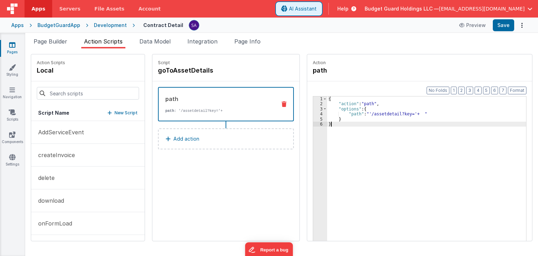
click at [310, 13] on button "AI Assistant" at bounding box center [299, 9] width 44 height 12
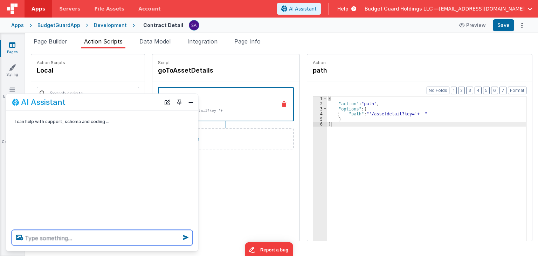
click at [60, 239] on textarea at bounding box center [102, 237] width 181 height 15
paste textarea "@click="namedAction('AddServiceEvent', { id : row.id }"
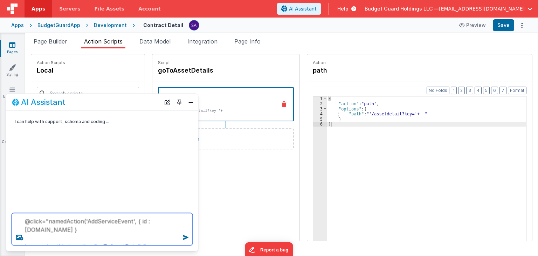
click at [146, 236] on textarea "@click="namedAction('AddServiceEvent', { id : row.id } i am pasing this to acti…" at bounding box center [102, 229] width 181 height 32
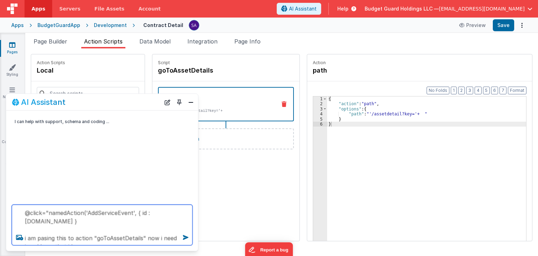
type textarea "@click="namedAction('AddServiceEvent', { id : row.id } i am pasing this to acti…"
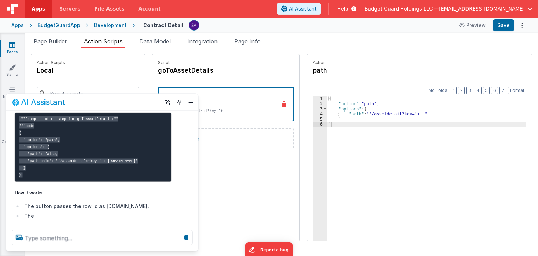
scroll to position [112, 0]
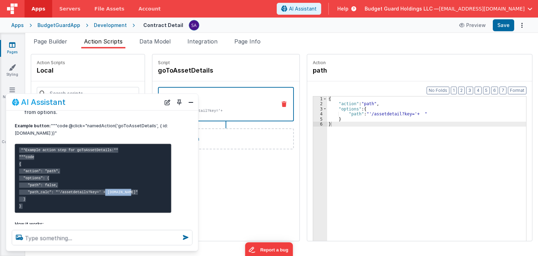
drag, startPoint x: 95, startPoint y: 199, endPoint x: 121, endPoint y: 199, distance: 25.2
click at [121, 199] on code "**Example action step for goToAssetDetails:** """code { "action": "path", "opti…" at bounding box center [78, 177] width 119 height 61
copy code "+ options.id"
click at [412, 114] on div "{ "action" : "path" , "options" : { "path" : "'/assetdetail?key='+ " } }" at bounding box center [430, 184] width 206 height 176
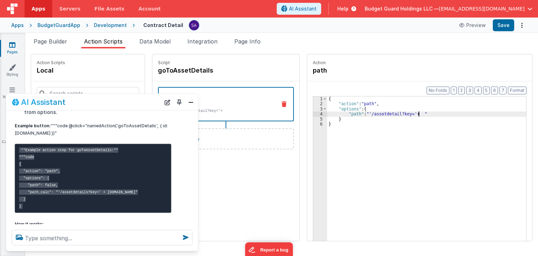
paste textarea
click at [404, 114] on div "{ "action" : "path" , "options" : { "path" : "'/assetdetail?key='+ + options.id…" at bounding box center [430, 184] width 206 height 176
click at [408, 115] on div "{ "action" : "path" , "options" : { "path" : "'/assetdetail?key=' + + options.i…" at bounding box center [430, 184] width 206 height 176
drag, startPoint x: 500, startPoint y: 23, endPoint x: 494, endPoint y: 17, distance: 8.4
click at [500, 23] on button "Save" at bounding box center [503, 25] width 21 height 12
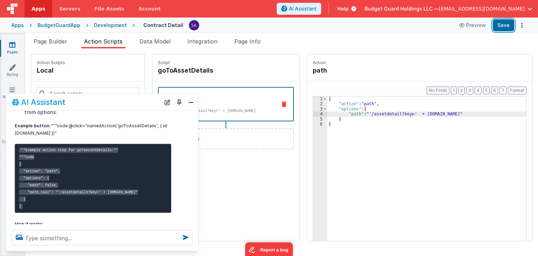
drag, startPoint x: 498, startPoint y: 26, endPoint x: 447, endPoint y: 46, distance: 54.3
click at [498, 26] on button "Save" at bounding box center [503, 25] width 21 height 12
click at [172, 68] on h4 "goToAssetDetails" at bounding box center [210, 71] width 105 height 10
click at [172, 68] on input "goToAssetDetails" at bounding box center [193, 71] width 70 height 10
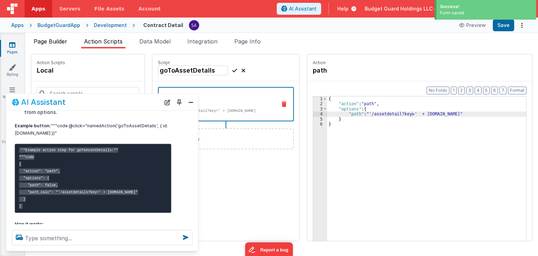
click at [42, 39] on span "Page Builder" at bounding box center [51, 41] width 34 height 7
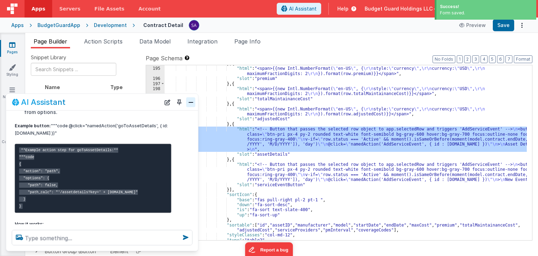
click at [194, 101] on button "Close" at bounding box center [190, 102] width 9 height 10
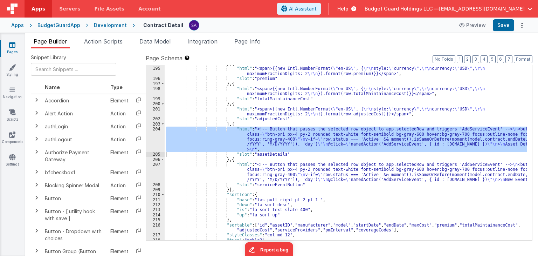
click at [64, 44] on span "Page Builder" at bounding box center [51, 41] width 34 height 7
click at [281, 143] on div "} , { "html" : "<span>{{new Intl.NumberFormat( \" en-US \" , { \r\n style: \" c…" at bounding box center [346, 152] width 362 height 175
click at [152, 135] on div "204" at bounding box center [155, 138] width 19 height 25
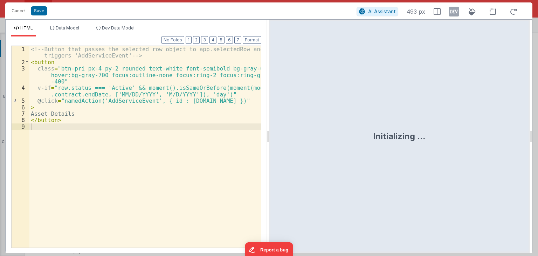
click at [121, 100] on div "<!-- Button that passes the selected row object to app.selectedRow and triggers…" at bounding box center [145, 156] width 232 height 221
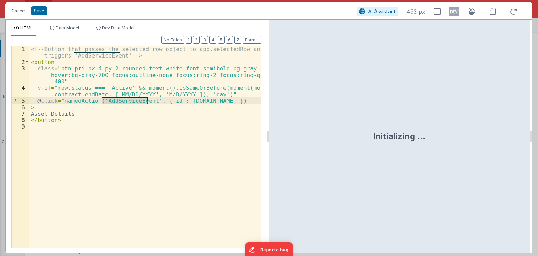
click at [121, 100] on div "<!-- Button that passes the selected row object to app.selectedRow and triggers…" at bounding box center [145, 156] width 232 height 221
click at [39, 13] on button "Save" at bounding box center [39, 10] width 16 height 9
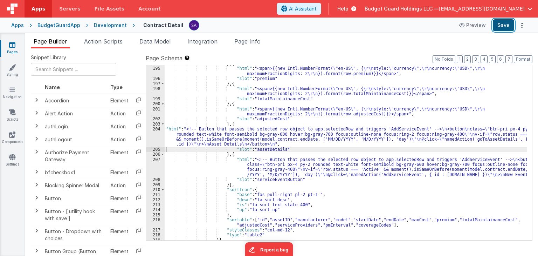
click at [510, 28] on button "Save" at bounding box center [503, 25] width 21 height 12
click at [118, 44] on span "Action Scripts" at bounding box center [103, 41] width 39 height 7
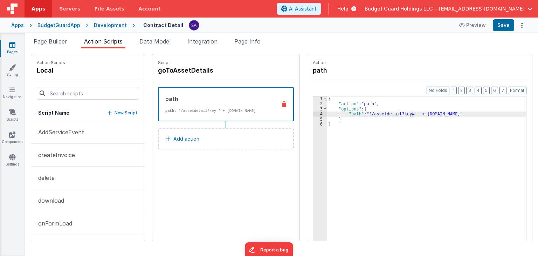
click at [374, 117] on div "{ "action" : "path" , "options" : { "path" : "'/assetdetail?key=' + options.id"…" at bounding box center [430, 184] width 206 height 176
click at [361, 113] on div "{ "action" : "path" , "options" : { "path" : "'/assetdetail?key=' + options.id"…" at bounding box center [430, 184] width 206 height 176
click at [404, 113] on div "{ "action" : "path" , "options" : { "path" : "'/assetdetail?key=' + options.id"…" at bounding box center [430, 184] width 206 height 176
click at [413, 114] on div "{ "action" : "path" , "options" : { "path" : "'/assetdetail?key=' + options.id"…" at bounding box center [430, 184] width 206 height 176
click at [435, 114] on div "{ "action" : "path" , "options" : { "path" : "'/assetdetail?key=' + options.id"…" at bounding box center [430, 184] width 206 height 176
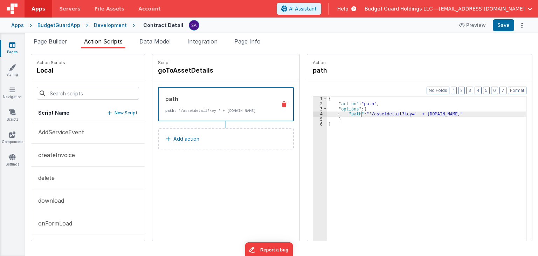
click at [353, 113] on div "{ "action" : "path" , "options" : { "path" : "'/assetdetail?key=' + options.id"…" at bounding box center [430, 184] width 206 height 176
click at [352, 113] on div "{ "action" : "path" , "options" : { "path" : "'/assetdetail?key=' + options.id"…" at bounding box center [430, 184] width 206 height 176
click at [500, 19] on button "Save" at bounding box center [503, 25] width 21 height 12
click at [312, 9] on button "AI Assistant" at bounding box center [299, 9] width 44 height 12
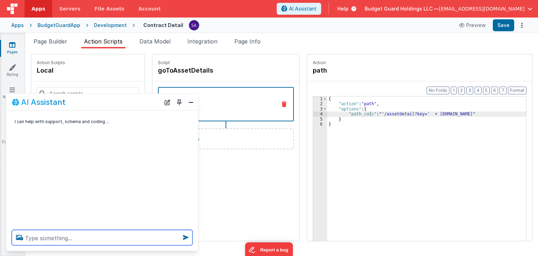
click at [111, 234] on textarea at bounding box center [102, 237] width 181 height 15
type textarea "is this correct what i am doing in path?"
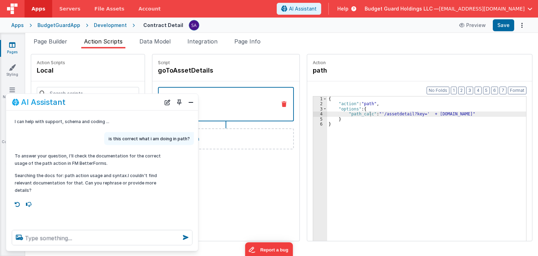
click at [412, 124] on div "{ "action" : "path" , "options" : { "path_calc" : "'/assetdetail?key=' + option…" at bounding box center [430, 184] width 206 height 176
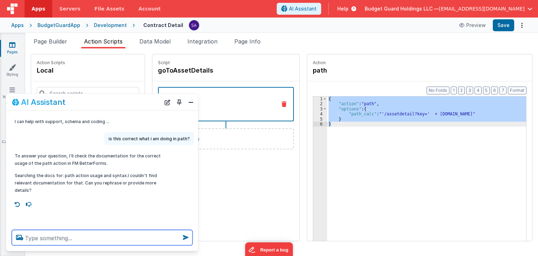
click at [57, 231] on textarea at bounding box center [102, 237] width 181 height 15
paste textarea "{ "action": "path", "options": { "path_calc": "'/assetdetail?key=' + options.id…"
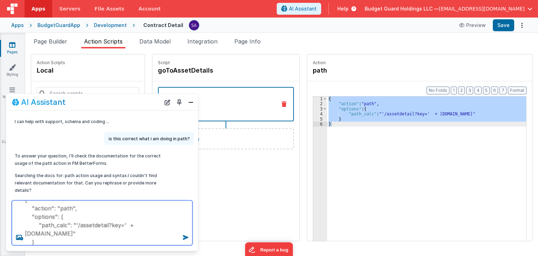
type textarea "{ "action": "path", "options": { "path_calc": "'/assetdetail?key=' + options.id…"
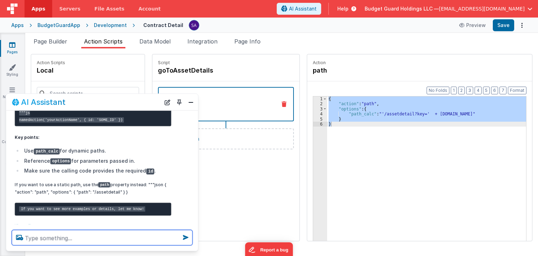
scroll to position [212, 0]
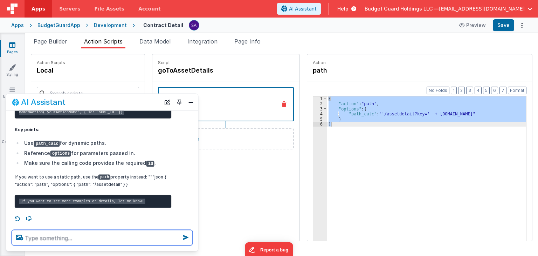
click at [87, 233] on textarea at bounding box center [102, 237] width 181 height 15
type textarea "yes"
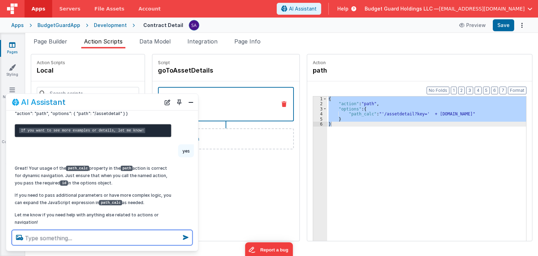
scroll to position [300, 0]
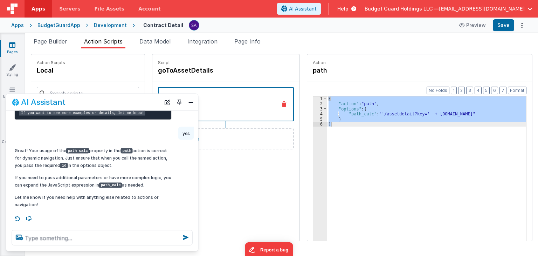
click at [104, 166] on p "Great! Your usage of the path_calc property in the path action is correct for d…" at bounding box center [93, 157] width 157 height 22
click at [140, 160] on p "Great! Your usage of the path_calc property in the path action is correct for d…" at bounding box center [93, 157] width 157 height 22
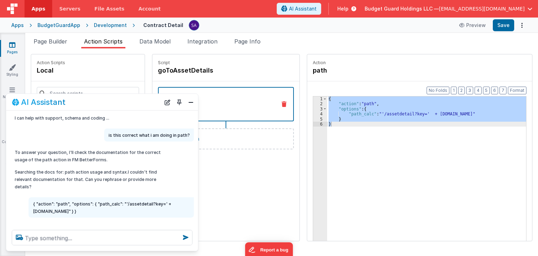
scroll to position [0, 0]
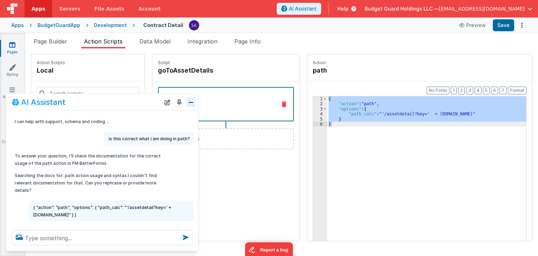
click at [190, 105] on button "Close" at bounding box center [190, 102] width 9 height 10
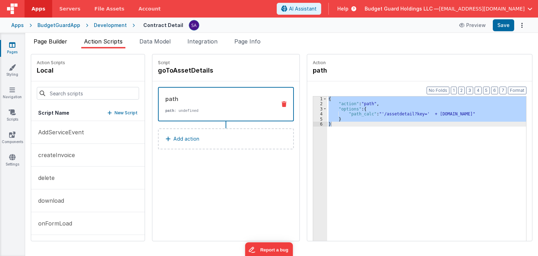
click at [46, 43] on span "Page Builder" at bounding box center [51, 41] width 34 height 7
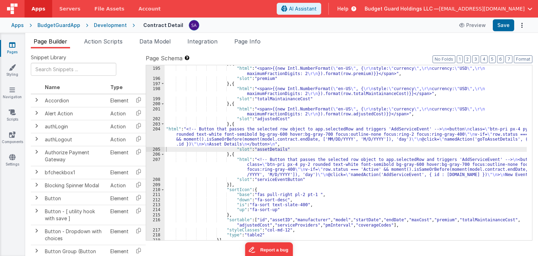
click at [151, 137] on div "204" at bounding box center [155, 136] width 19 height 20
click at [152, 136] on div "204" at bounding box center [155, 136] width 19 height 20
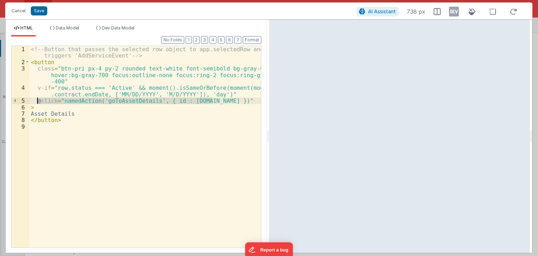
drag, startPoint x: 217, startPoint y: 98, endPoint x: 36, endPoint y: 100, distance: 180.8
click at [36, 100] on div "<!-- Button that passes the selected row object to app.selectedRow and triggers…" at bounding box center [145, 156] width 232 height 221
click at [21, 12] on button "Cancel" at bounding box center [18, 11] width 21 height 10
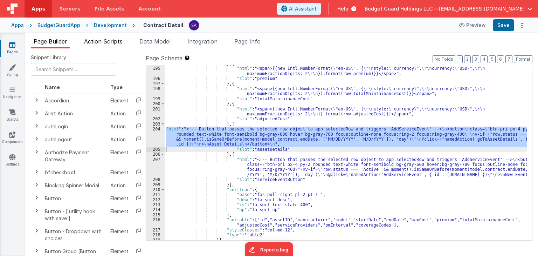
click at [112, 43] on span "Action Scripts" at bounding box center [103, 41] width 39 height 7
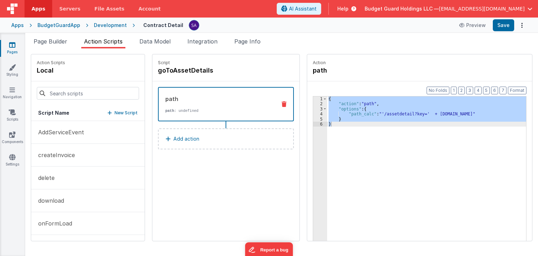
click at [174, 105] on div "path path : undefined" at bounding box center [215, 104] width 112 height 19
click at [316, 2] on header "Apps Servers File Assets Account Some FUTURE Slot AI Assistant Help Budget Guar…" at bounding box center [269, 9] width 538 height 18
click at [313, 12] on button "AI Assistant" at bounding box center [299, 9] width 44 height 12
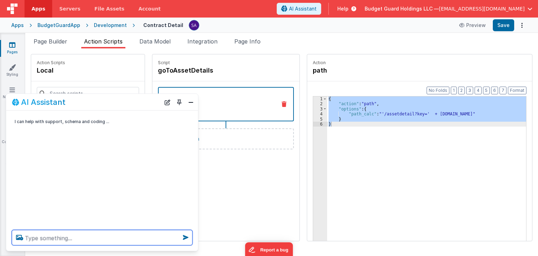
click at [94, 231] on textarea at bounding box center [102, 237] width 181 height 15
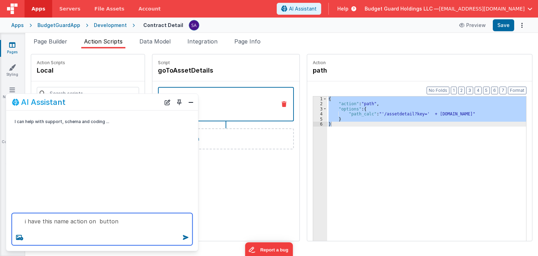
paste textarea "@click="namedAction('goToAssetDetails', { id : row.id })""
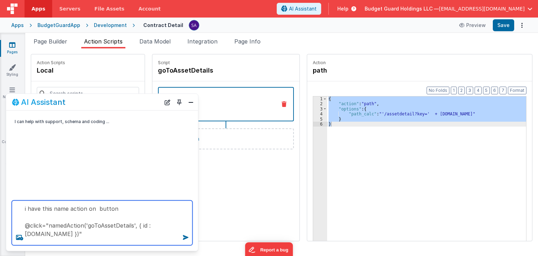
scroll to position [9, 0]
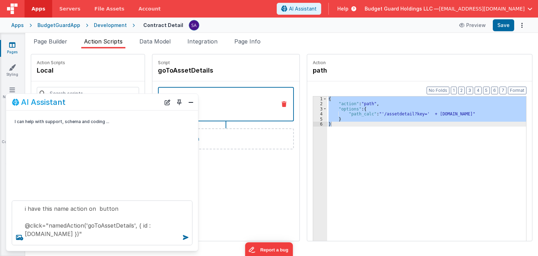
click at [419, 124] on div "{ "action" : "path" , "options" : { "path_calc" : "'/assetdetail?key=' + option…" at bounding box center [426, 179] width 199 height 166
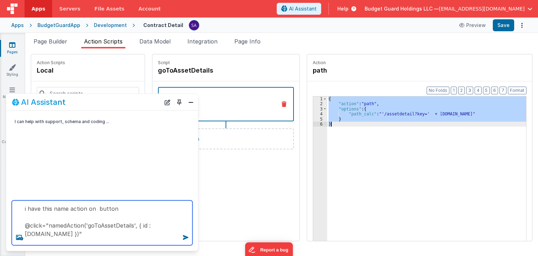
click at [127, 228] on textarea "i have this name action on button @click="namedAction('goToAssetDetails', { id …" at bounding box center [102, 222] width 181 height 45
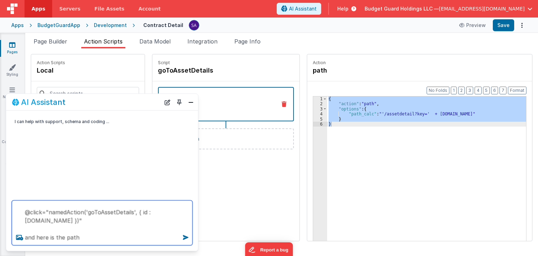
paste textarea "{ "action": "path", "options": { "path_calc": "'/assetdetail?key=' + options.id…"
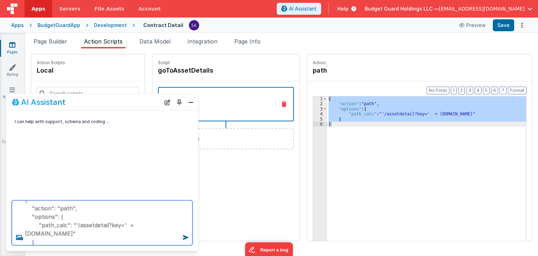
scroll to position [76, 0]
type textarea "i have this name action on button @click="namedAction('goToAssetDetails', { id …"
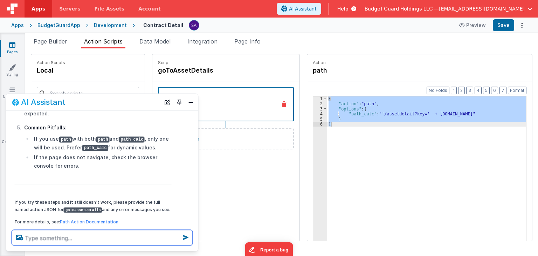
scroll to position [418, 0]
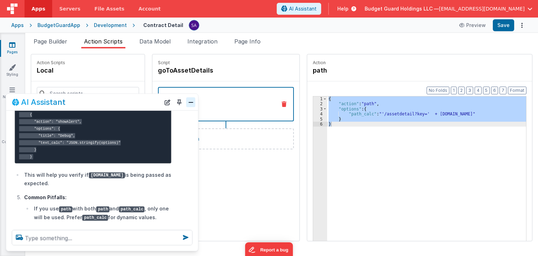
click at [189, 105] on button "Close" at bounding box center [190, 102] width 9 height 10
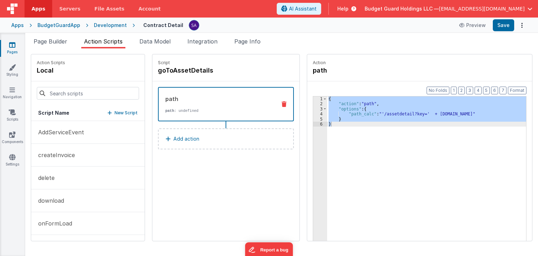
click at [191, 138] on p "Add action" at bounding box center [186, 139] width 26 height 8
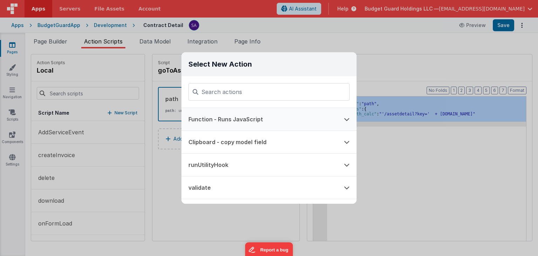
click at [249, 117] on button "Function - Runs JavaScript" at bounding box center [259, 119] width 156 height 22
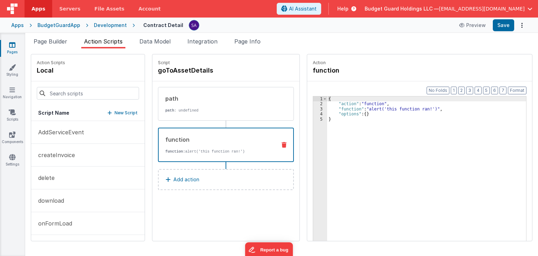
click at [338, 138] on div "{ "action" : "function" , "function" : "alert('this function ran!')" , "options…" at bounding box center [430, 184] width 206 height 176
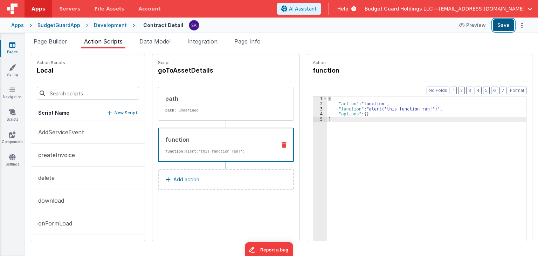
click at [509, 26] on button "Save" at bounding box center [503, 25] width 21 height 12
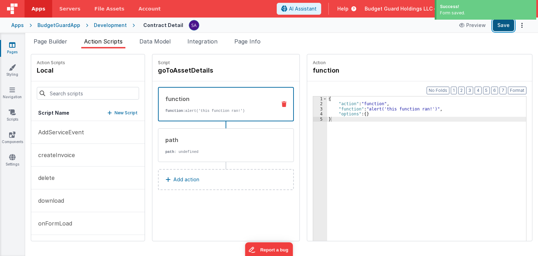
click at [505, 30] on button "Save" at bounding box center [503, 25] width 21 height 12
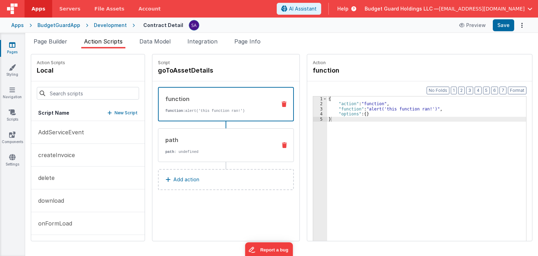
click at [196, 137] on div "path" at bounding box center [218, 140] width 106 height 8
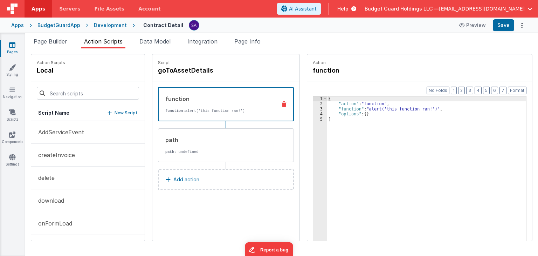
click at [266, 112] on div "function function: alert('this function ran!')" at bounding box center [226, 104] width 136 height 34
click at [282, 103] on icon at bounding box center [284, 104] width 5 height 6
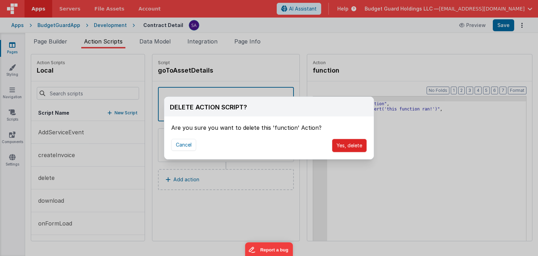
click at [345, 147] on button "Yes, delete" at bounding box center [349, 145] width 35 height 13
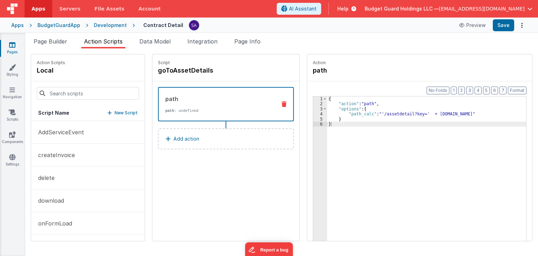
click at [237, 110] on p "path : undefined" at bounding box center [217, 111] width 105 height 6
click at [378, 119] on div "{ "action" : "path" , "options" : { "path_calc" : "'/assetdetail?key=' + option…" at bounding box center [430, 184] width 206 height 176
click at [359, 114] on div "{ "action" : "path" , "options" : { "path_calc" : "'/assetdetail?key=' + option…" at bounding box center [430, 184] width 206 height 176
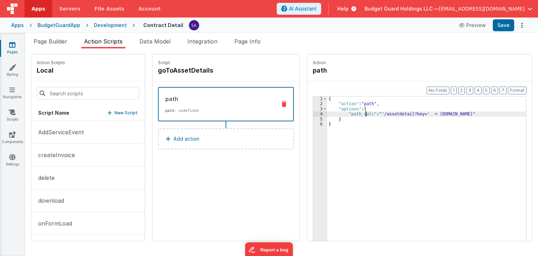
click at [359, 114] on div "{ "action" : "path" , "options" : { "path_calc" : "'/assetdetail?key=' + option…" at bounding box center [430, 184] width 206 height 176
click at [359, 114] on div "{ "action" : "path" , "options" : { "path_calc" : "'/assetdetail?key=' + option…" at bounding box center [426, 179] width 199 height 166
click at [363, 114] on div "{ "action" : "path" , "options" : { "path_calc" : "'/assetdetail?key=' + option…" at bounding box center [430, 184] width 206 height 176
click at [500, 30] on button "Save" at bounding box center [503, 25] width 21 height 12
drag, startPoint x: 469, startPoint y: 1, endPoint x: 417, endPoint y: 117, distance: 126.9
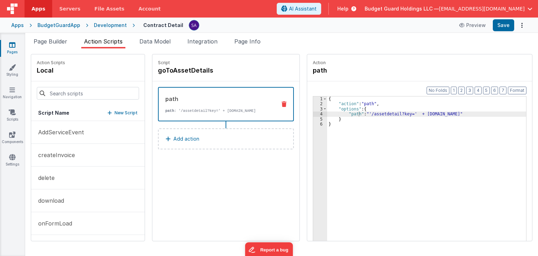
click at [417, 117] on div "{ "action" : "path" , "options" : { "path" : "'/assetdetail?key=' + options.id"…" at bounding box center [430, 184] width 206 height 176
drag, startPoint x: 409, startPoint y: 115, endPoint x: 410, endPoint y: 119, distance: 5.1
click at [409, 114] on div "{ "action" : "path" , "options" : { "path" : "'/assetdetail?key=' + options.id"…" at bounding box center [430, 184] width 206 height 176
click at [352, 114] on div "{ "action" : "path" , "options" : { "path" : "'/assetdetail?key=' + options.id"…" at bounding box center [430, 184] width 206 height 176
click at [507, 23] on button "Save" at bounding box center [503, 25] width 21 height 12
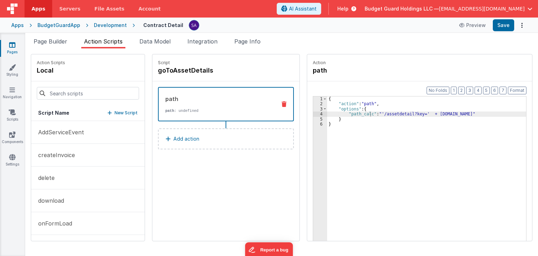
click at [397, 111] on div "{ "action" : "path" , "options" : { "path_calc" : "'/assetdetail?key=' + option…" at bounding box center [430, 184] width 206 height 176
click at [380, 115] on div "{ "action" : "path" , "options" : { "path_calc" : "'/assetdetail?key=' + option…" at bounding box center [426, 179] width 199 height 166
click at [380, 115] on div "{ "action" : "path" , "options" : { "path_calc" : "'/assetdetail?key=' + option…" at bounding box center [430, 184] width 206 height 176
click at [410, 112] on div "{ "action" : "path" , "options" : { "path_calc" : "'/assetdetail?key=' + option…" at bounding box center [430, 184] width 206 height 176
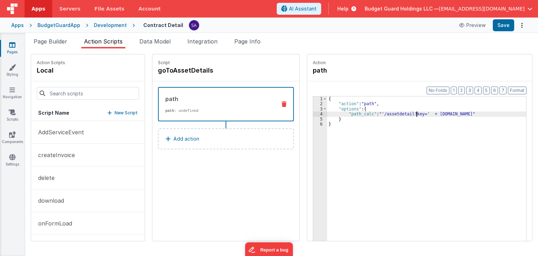
click at [410, 112] on div "{ "action" : "path" , "options" : { "path_calc" : "'/assetdetail?key=' + option…" at bounding box center [430, 184] width 206 height 176
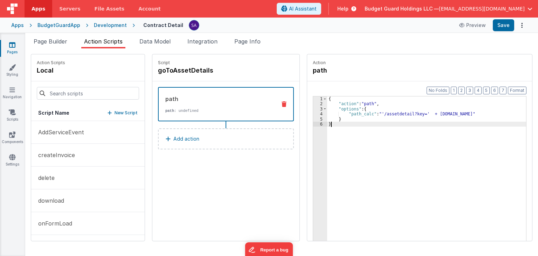
click at [386, 152] on div "{ "action" : "path" , "options" : { "path_calc" : "'/assetdetail?key=' + option…" at bounding box center [430, 184] width 206 height 176
click at [59, 41] on span "Page Builder" at bounding box center [51, 41] width 34 height 7
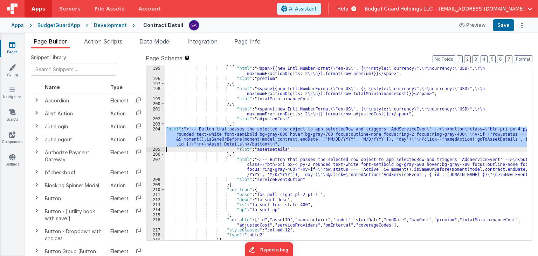
click at [155, 137] on div "204" at bounding box center [155, 136] width 19 height 20
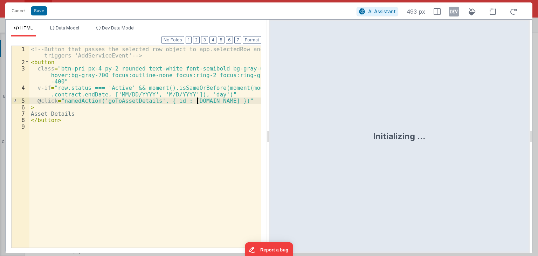
click at [197, 101] on div "<!-- Button that passes the selected row object to app.selectedRow and triggers…" at bounding box center [145, 156] width 232 height 221
drag, startPoint x: 240, startPoint y: 103, endPoint x: 28, endPoint y: 98, distance: 212.0
click at [28, 98] on div "1 2 3 4 5 6 7 8 9 <!-- Button that passes the selected row object to app.select…" at bounding box center [136, 147] width 250 height 202
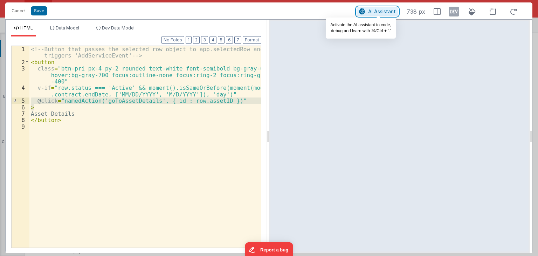
drag, startPoint x: 381, startPoint y: 12, endPoint x: 379, endPoint y: 18, distance: 5.9
click at [381, 12] on span "AI Assistant" at bounding box center [382, 11] width 28 height 6
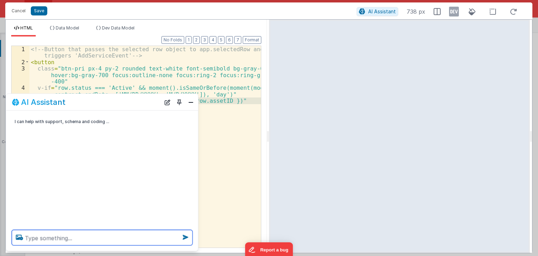
click at [82, 242] on textarea at bounding box center [102, 237] width 181 height 15
paste textarea "@click="namedAction('goToAssetDetails', { id : row.assetID })" >"
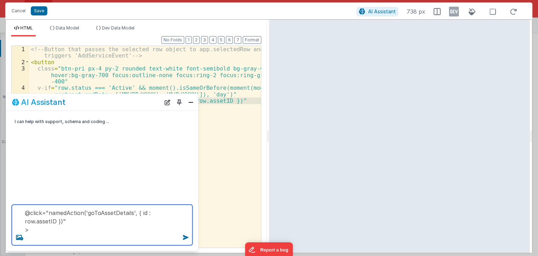
scroll to position [0, 0]
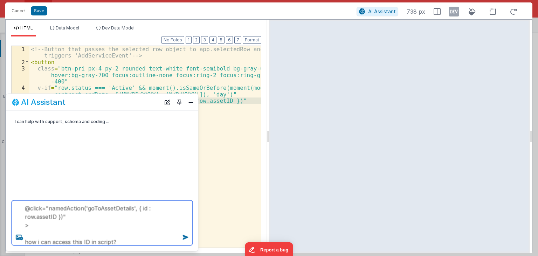
type textarea "@click="namedAction('goToAssetDetails', { id : row.assetID })" > how i can acce…"
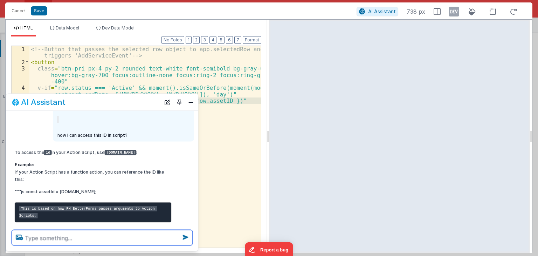
scroll to position [48, 0]
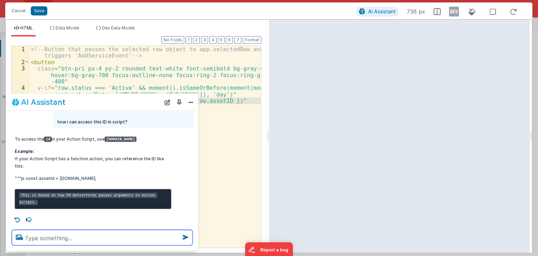
click at [159, 239] on textarea at bounding box center [102, 237] width 181 height 15
type textarea "i want to pass this to path as path?key= this row"
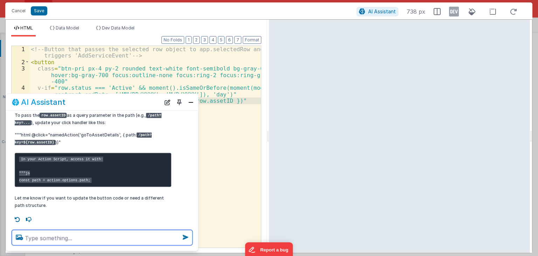
scroll to position [186, 0]
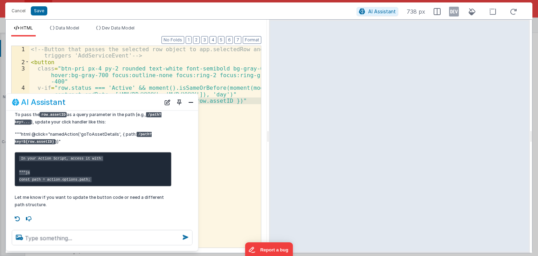
click at [132, 173] on pre "In your Action Script, access it with: """js const path = action.options.path;" at bounding box center [93, 169] width 157 height 34
click at [93, 202] on p "Let me know if you want to update the button code or need a different path stru…" at bounding box center [93, 200] width 157 height 15
click at [96, 197] on p "Let me know if you want to update the button code or need a different path stru…" at bounding box center [93, 200] width 157 height 15
click at [102, 197] on p "Let me know if you want to update the button code or need a different path stru…" at bounding box center [93, 200] width 157 height 15
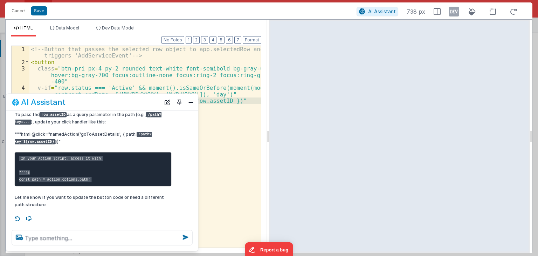
click at [155, 198] on p "Let me know if you want to update the button code or need a different path stru…" at bounding box center [93, 200] width 157 height 15
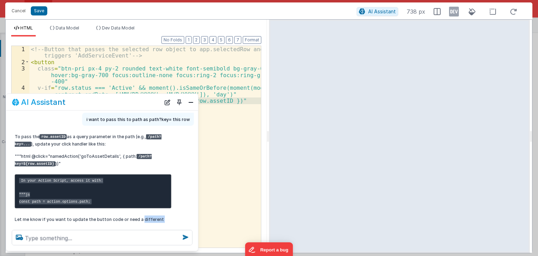
drag, startPoint x: 190, startPoint y: 100, endPoint x: 157, endPoint y: 89, distance: 34.6
click at [190, 100] on button "Close" at bounding box center [190, 102] width 9 height 10
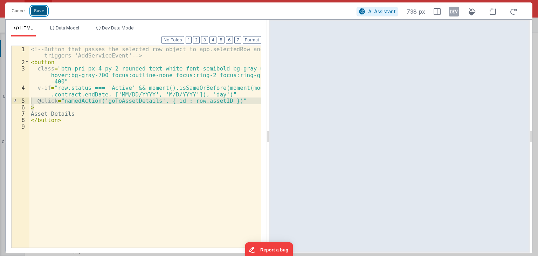
click at [41, 10] on button "Save" at bounding box center [39, 10] width 16 height 9
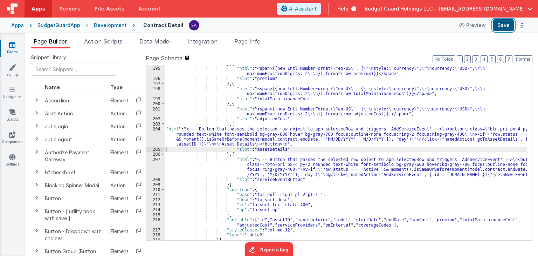
click at [511, 24] on button "Save" at bounding box center [503, 25] width 21 height 12
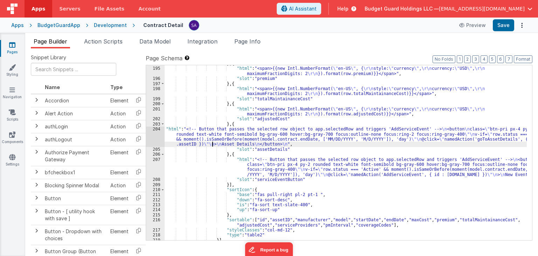
drag, startPoint x: 213, startPoint y: 144, endPoint x: 244, endPoint y: 129, distance: 34.0
click at [213, 144] on div "} , { "html" : "<span>{{new Intl.NumberFormat( \" en-US \" , { \r\n style: \" c…" at bounding box center [346, 153] width 362 height 185
click at [521, 62] on button "Format" at bounding box center [523, 59] width 19 height 8
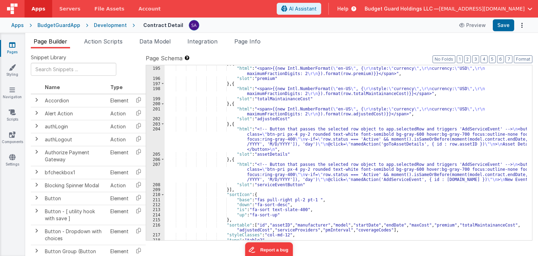
click at [427, 47] on ul "Page Builder Action Scripts Data Model Integration Page Info" at bounding box center [281, 42] width 513 height 11
click at [266, 145] on div "} , { "html" : "<span>{{new Intl.NumberFormat( \" en-US \" , { \r\n style: \" c…" at bounding box center [346, 153] width 362 height 185
click at [153, 136] on div "204" at bounding box center [155, 138] width 19 height 25
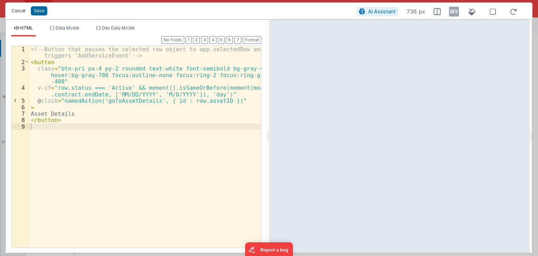
click at [14, 13] on button "Cancel" at bounding box center [18, 11] width 21 height 10
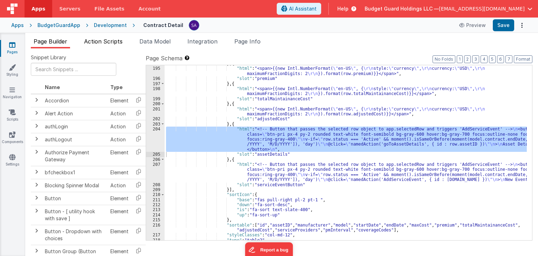
click at [109, 43] on span "Action Scripts" at bounding box center [103, 41] width 39 height 7
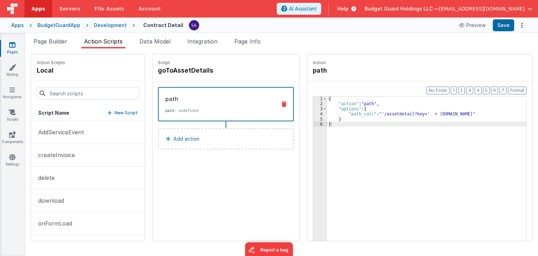
click at [403, 121] on div "{ "action" : "path" , "options" : { "path_calc" : "'/assetdetail?key=' + option…" at bounding box center [430, 184] width 206 height 176
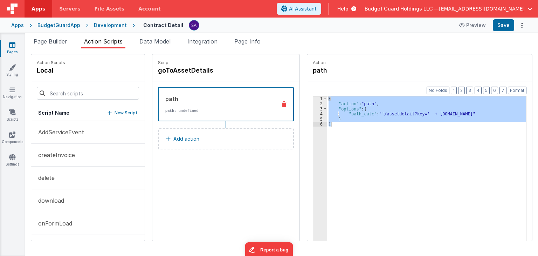
click at [275, 104] on button at bounding box center [284, 104] width 18 height 6
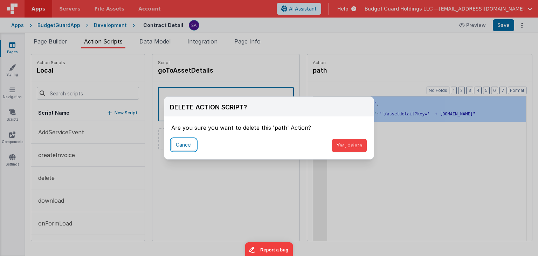
drag, startPoint x: 193, startPoint y: 144, endPoint x: 238, endPoint y: 143, distance: 44.2
click at [193, 144] on button "Cancel" at bounding box center [183, 145] width 25 height 12
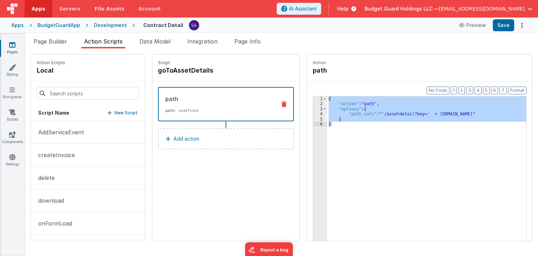
click at [350, 132] on div "{ "action" : "path" , "options" : { "path_calc" : "'/assetdetail?key=' + option…" at bounding box center [426, 179] width 199 height 166
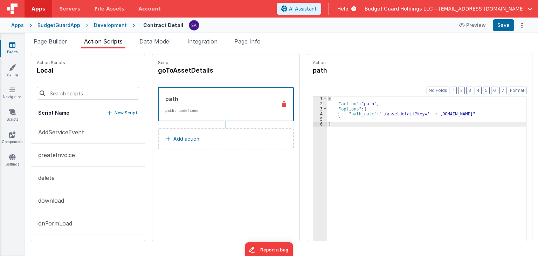
click at [282, 105] on icon at bounding box center [284, 104] width 5 height 6
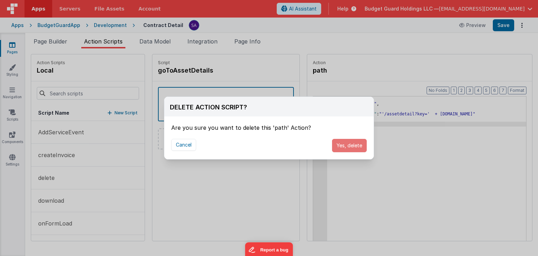
click at [349, 149] on button "Yes, delete" at bounding box center [349, 145] width 35 height 13
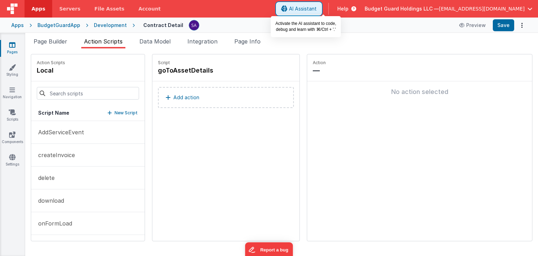
click at [320, 12] on button "AI Assistant" at bounding box center [299, 9] width 44 height 12
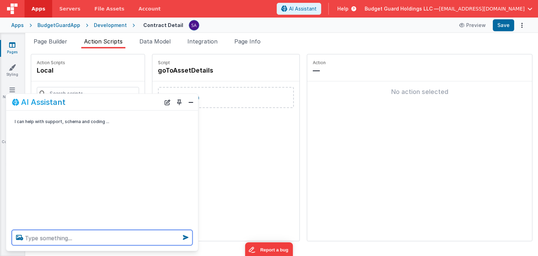
click at [98, 241] on textarea at bounding box center [102, 237] width 181 height 15
type textarea "create action path for me to pick id from on click"
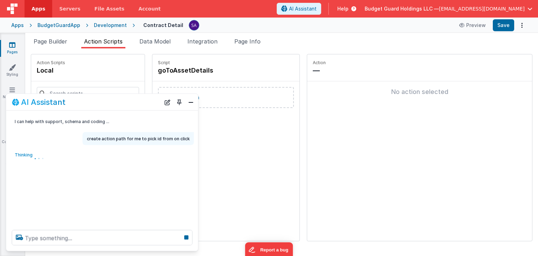
click at [165, 170] on div "I can help with support, schema and coding ... create action path for me to pic…" at bounding box center [102, 168] width 192 height 114
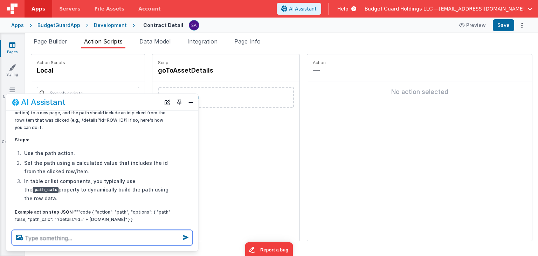
scroll to position [76, 0]
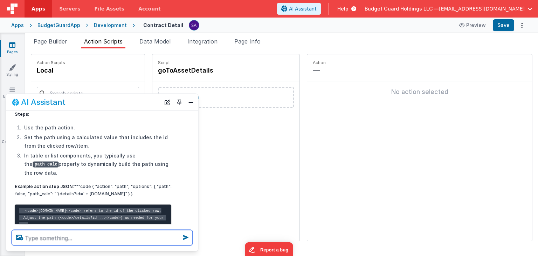
click at [69, 232] on textarea at bounding box center [102, 237] width 181 height 15
type textarea "i am writing an action in"
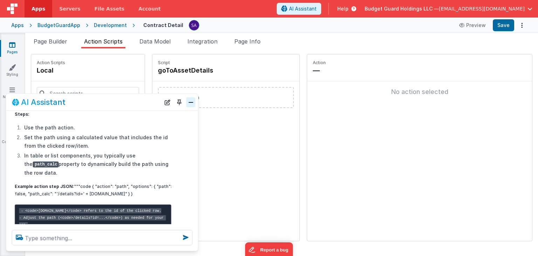
click at [189, 100] on button "Close" at bounding box center [190, 102] width 9 height 10
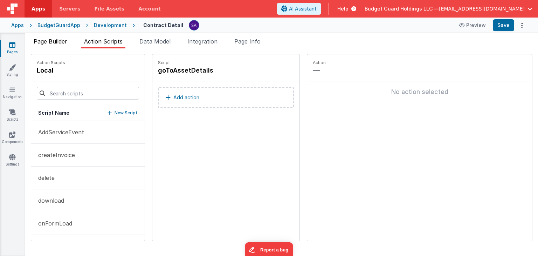
click at [59, 40] on span "Page Builder" at bounding box center [51, 41] width 34 height 7
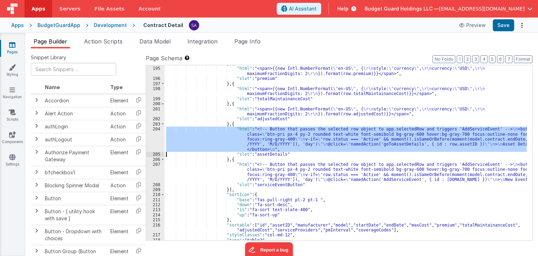
click at [154, 132] on div "204" at bounding box center [155, 138] width 19 height 25
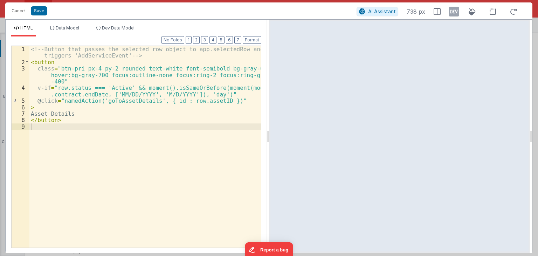
click at [171, 102] on div "<!-- Button that passes the selected row object to app.selectedRow and triggers…" at bounding box center [145, 156] width 232 height 221
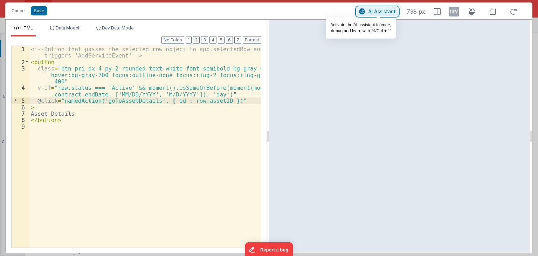
click at [365, 12] on icon at bounding box center [362, 12] width 6 height 0
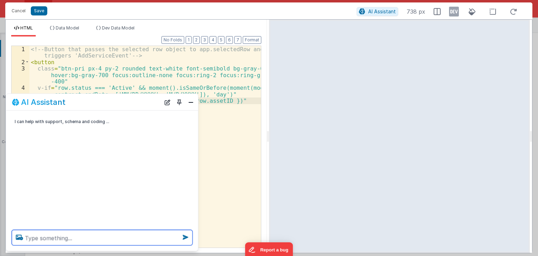
click at [69, 234] on textarea at bounding box center [102, 237] width 181 height 15
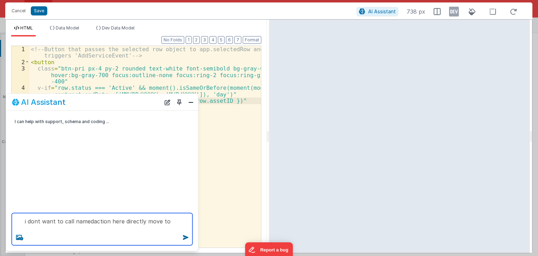
paste textarea "{ "action": "path", "options": { "path_calc": "'/assetdetail?key=' + options.id…"
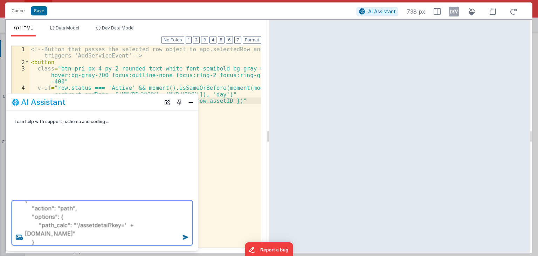
scroll to position [0, 0]
drag, startPoint x: 73, startPoint y: 223, endPoint x: 25, endPoint y: 224, distance: 47.7
click at [25, 224] on textarea "i dont want to call namedaction here directly move to { "action": "path", "opti…" at bounding box center [102, 222] width 181 height 45
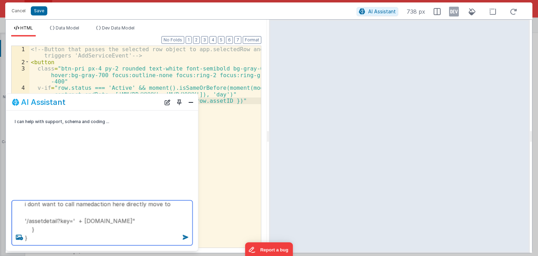
click at [32, 238] on textarea "i dont want to call namedaction here directly move to '/assetdetail?key=' + opt…" at bounding box center [102, 222] width 181 height 45
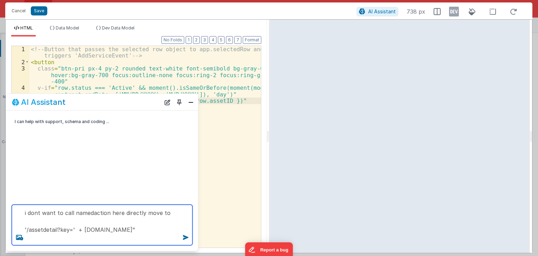
drag, startPoint x: 115, startPoint y: 229, endPoint x: 78, endPoint y: 229, distance: 36.1
click at [78, 229] on textarea "i dont want to call namedaction here directly move to '/assetdetail?key=' + opt…" at bounding box center [102, 225] width 181 height 41
click at [95, 230] on textarea "i dont want to call namedaction here directly move to /assetdetail?key=" at bounding box center [102, 225] width 181 height 41
type textarea "i dont want to call namedaction here directly move to /assetdetail?key= assetID…"
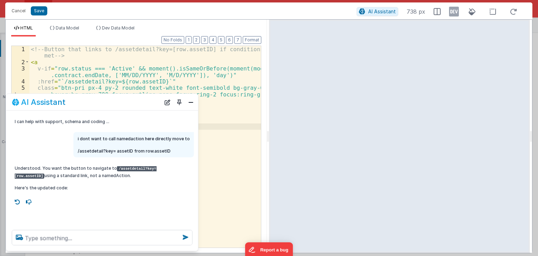
click at [196, 102] on div "AI Assistant" at bounding box center [102, 102] width 192 height 16
click at [192, 102] on button "Close" at bounding box center [190, 102] width 9 height 10
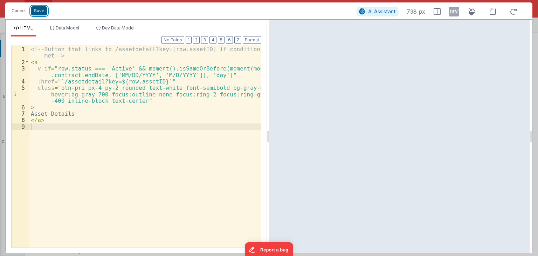
click at [41, 14] on button "Save" at bounding box center [39, 10] width 16 height 9
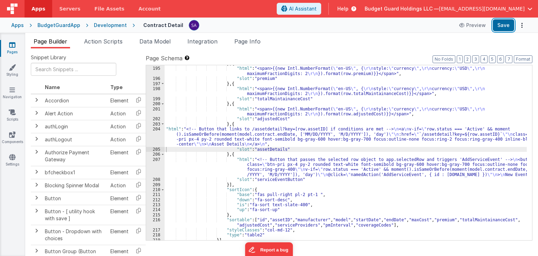
drag, startPoint x: 506, startPoint y: 23, endPoint x: 476, endPoint y: 4, distance: 35.1
click at [506, 23] on button "Save" at bounding box center [503, 25] width 21 height 12
drag, startPoint x: 499, startPoint y: 27, endPoint x: 317, endPoint y: 26, distance: 181.8
click at [499, 27] on button "Save" at bounding box center [503, 25] width 21 height 12
drag, startPoint x: 225, startPoint y: 142, endPoint x: 216, endPoint y: 143, distance: 8.8
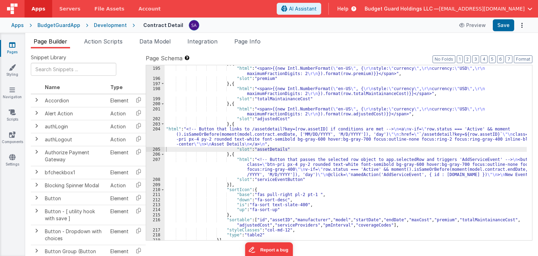
click at [225, 142] on div "} , { "html" : "<span>{{new Intl.NumberFormat( \" en-US \" , { \r\n style: \" c…" at bounding box center [346, 153] width 362 height 185
click at [151, 131] on div "204" at bounding box center [155, 136] width 19 height 20
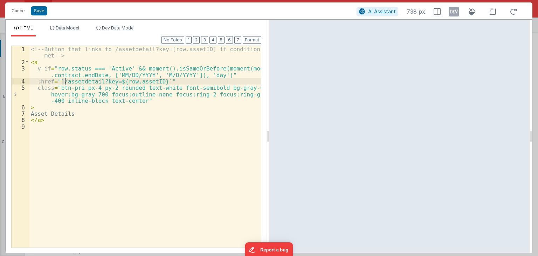
drag, startPoint x: 61, startPoint y: 82, endPoint x: 65, endPoint y: 83, distance: 4.3
click at [65, 83] on div "<!-- Button that links to /assetdetail?key=[row.assetID] if conditions are met …" at bounding box center [145, 156] width 232 height 221
click at [112, 76] on div "<!-- Button that links to /assetdetail?key=[row.assetID] if conditions are met …" at bounding box center [145, 156] width 232 height 221
click at [60, 80] on div "<!-- Button that links to /assetdetail?key=[row.assetID] if conditions are met …" at bounding box center [145, 156] width 232 height 221
click at [39, 11] on button "Save" at bounding box center [39, 10] width 16 height 9
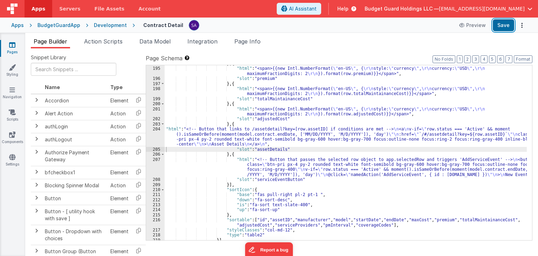
click at [502, 28] on button "Save" at bounding box center [503, 25] width 21 height 12
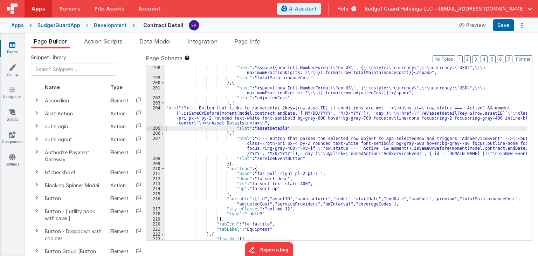
scroll to position [1030, 0]
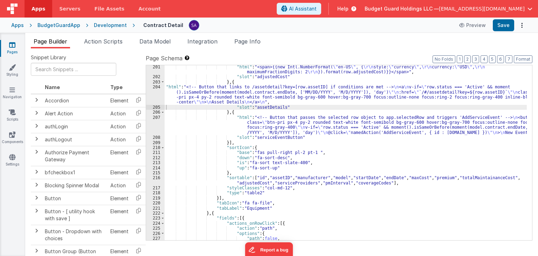
click at [236, 121] on div ""html" : "<span>{{new Intl.NumberFormat( \" en-US \" , { \r\n style: \" currenc…" at bounding box center [346, 159] width 362 height 190
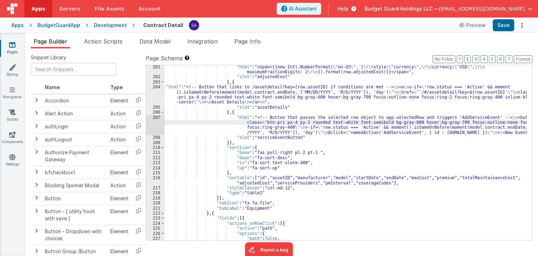
click at [161, 124] on div "207" at bounding box center [155, 125] width 19 height 20
click at [158, 125] on div "207" at bounding box center [155, 125] width 19 height 20
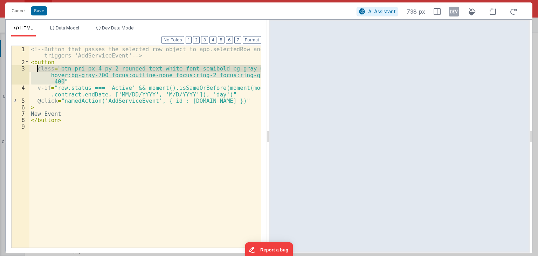
drag, startPoint x: 66, startPoint y: 80, endPoint x: 36, endPoint y: 69, distance: 31.8
click at [36, 69] on div "<!-- Button that passes the selected row object to app.selectedRow and triggers…" at bounding box center [145, 156] width 232 height 221
click at [15, 10] on button "Cancel" at bounding box center [18, 11] width 21 height 10
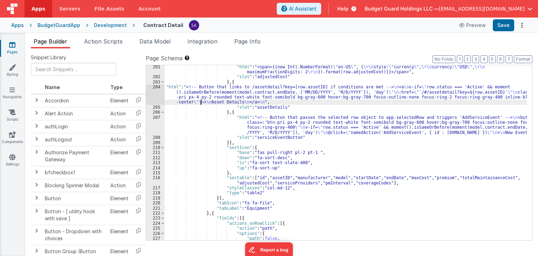
click at [201, 101] on div ""html" : "<span>{{new Intl.NumberFormat( \" en-US \" , { \r\n style: \" currenc…" at bounding box center [346, 159] width 362 height 190
click at [156, 88] on div "204" at bounding box center [155, 94] width 19 height 20
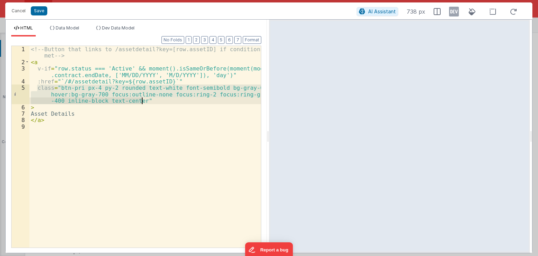
drag, startPoint x: 35, startPoint y: 87, endPoint x: 143, endPoint y: 100, distance: 108.7
click at [143, 100] on div "<!-- Button that links to /assetdetail?key=[row.assetID] if conditions are met …" at bounding box center [145, 156] width 232 height 221
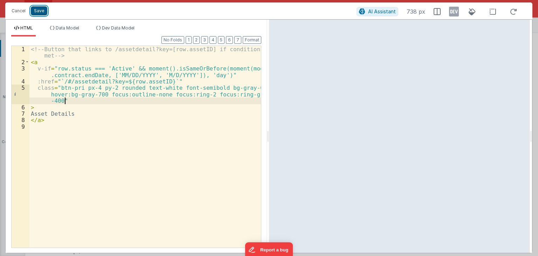
click at [38, 14] on button "Save" at bounding box center [39, 10] width 16 height 9
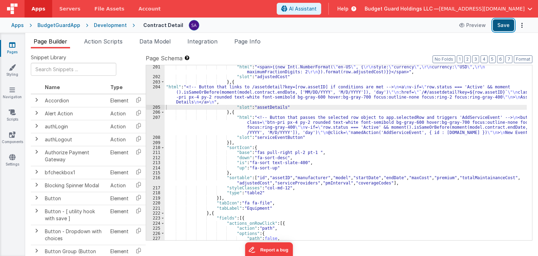
click at [498, 27] on button "Save" at bounding box center [503, 25] width 21 height 12
click at [224, 87] on div ""html" : "<span>{{new Intl.NumberFormat( \" en-US \" , { \r\n style: \" currenc…" at bounding box center [346, 159] width 362 height 190
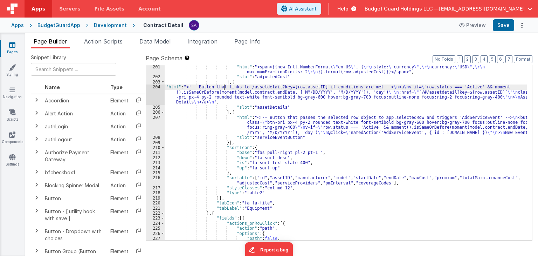
click at [151, 91] on div "204" at bounding box center [155, 94] width 19 height 20
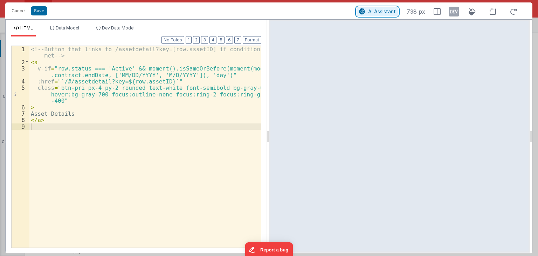
click at [379, 14] on span "AI Assistant" at bounding box center [382, 11] width 28 height 6
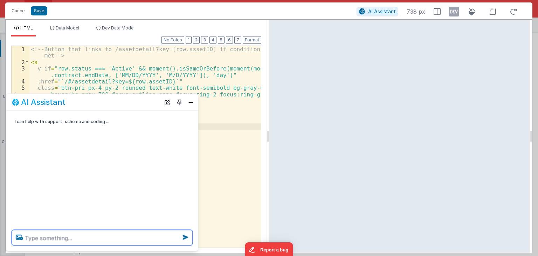
click at [122, 238] on textarea at bounding box center [102, 237] width 181 height 15
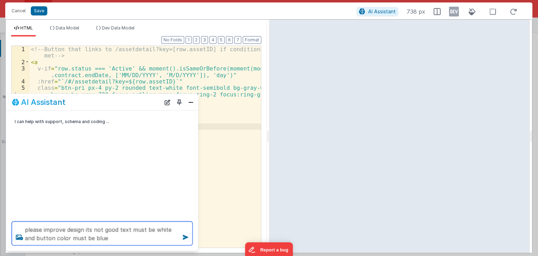
type textarea "please improve design its not good text must be white and button color must be …"
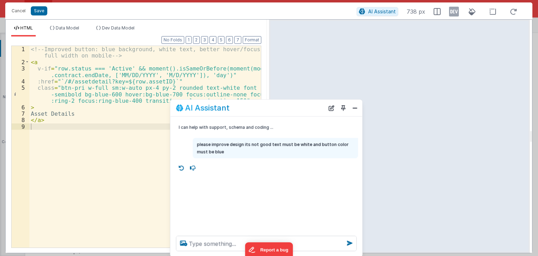
drag, startPoint x: 138, startPoint y: 107, endPoint x: 401, endPoint y: 121, distance: 263.5
click at [362, 116] on div "AI Assistant" at bounding box center [266, 108] width 192 height 16
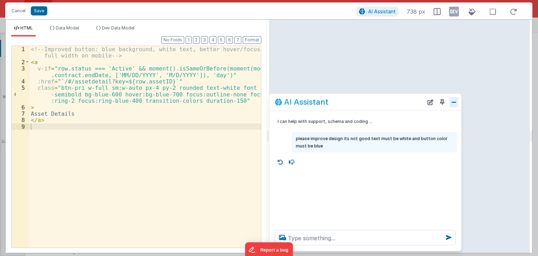
click at [455, 104] on button "Close" at bounding box center [454, 102] width 9 height 10
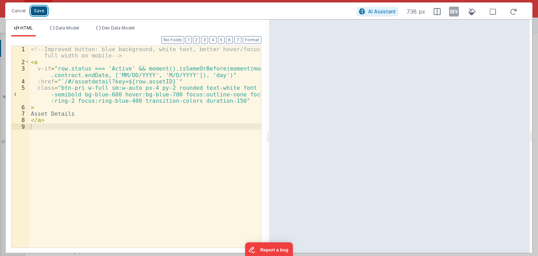
click at [39, 8] on button "Save" at bounding box center [39, 10] width 16 height 9
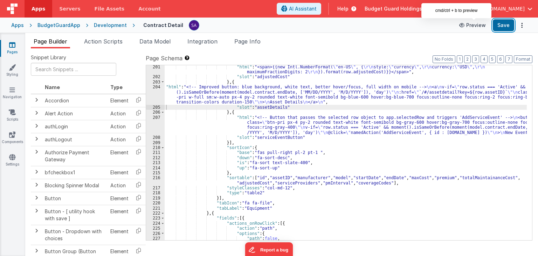
click at [501, 24] on button "Save" at bounding box center [503, 25] width 21 height 12
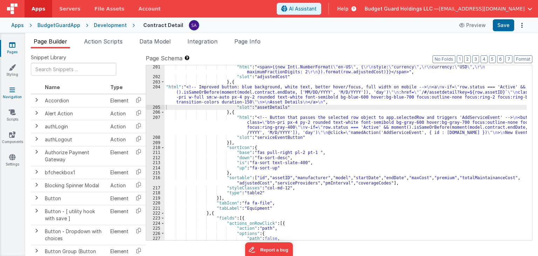
click at [14, 93] on link "Navigation" at bounding box center [12, 93] width 25 height 14
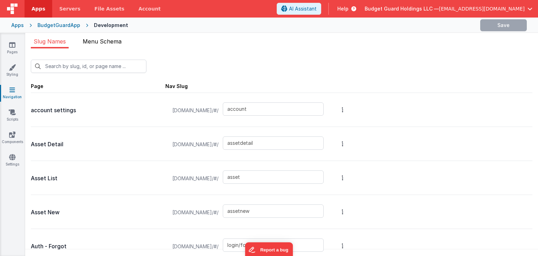
click at [92, 42] on span "Menu Schema" at bounding box center [102, 41] width 39 height 7
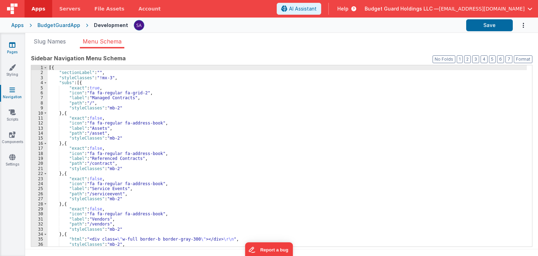
click at [7, 52] on link "Pages" at bounding box center [12, 48] width 25 height 14
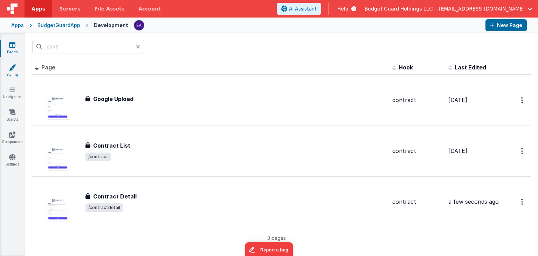
drag, startPoint x: 7, startPoint y: 52, endPoint x: 10, endPoint y: 68, distance: 16.2
click at [10, 68] on icon at bounding box center [12, 67] width 7 height 7
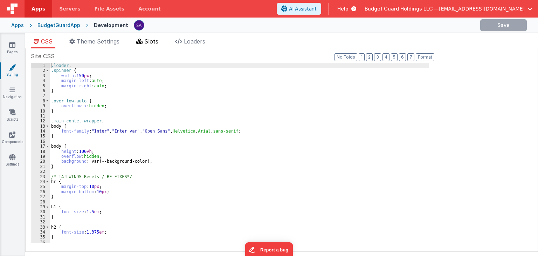
drag, startPoint x: 146, startPoint y: 37, endPoint x: 148, endPoint y: 44, distance: 6.8
click at [146, 37] on li "Slots" at bounding box center [147, 42] width 28 height 11
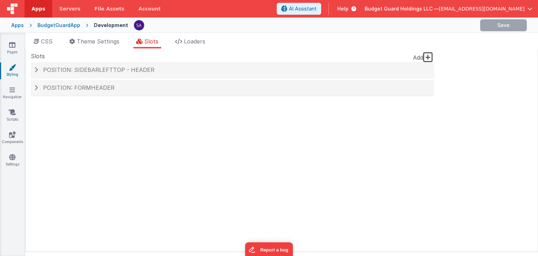
click at [143, 87] on h4 "Position: formHeader" at bounding box center [232, 88] width 397 height 6
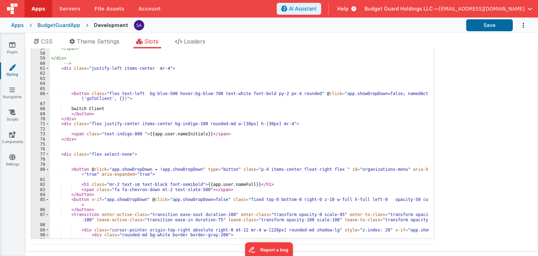
scroll to position [231, 0]
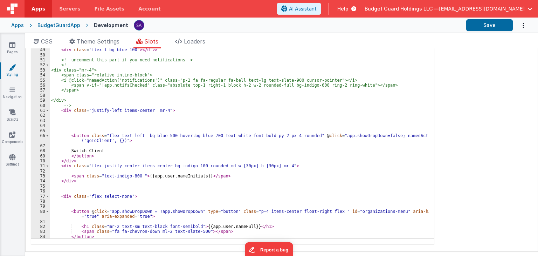
click at [81, 136] on div "</ div > <!-- Company Info & Buttons --> < div class = "flex flex-col flex-grow…" at bounding box center [239, 125] width 379 height 237
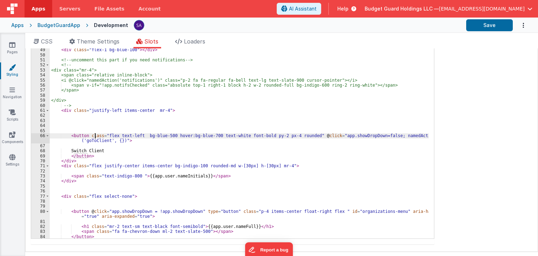
click at [94, 135] on div "</ div > <!-- Company Info & Buttons --> < div class = "flex flex-col flex-grow…" at bounding box center [239, 125] width 379 height 237
drag, startPoint x: 88, startPoint y: 135, endPoint x: 300, endPoint y: 134, distance: 211.6
click at [300, 134] on div "</ div > <!-- Company Info & Buttons --> < div class = "flex flex-col flex-grow…" at bounding box center [239, 125] width 379 height 237
click at [10, 54] on link "Pages" at bounding box center [12, 48] width 25 height 14
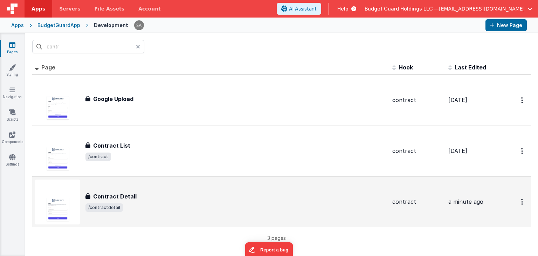
click at [159, 181] on div "Contract Detail Contract Detail /contractdetail" at bounding box center [211, 201] width 352 height 45
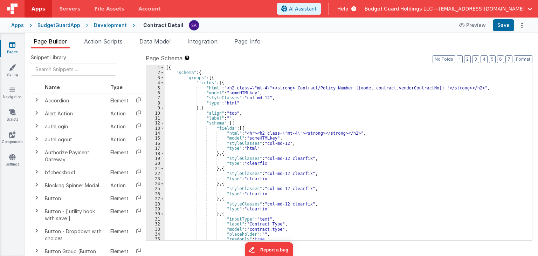
click at [203, 86] on div "[{ "schema" : { "groups" : [{ "fields" : [{ "html" : "<h2 class= \" mt-4 \" ><s…" at bounding box center [346, 157] width 362 height 185
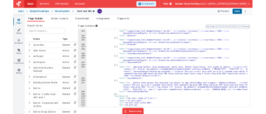
scroll to position [988, 0]
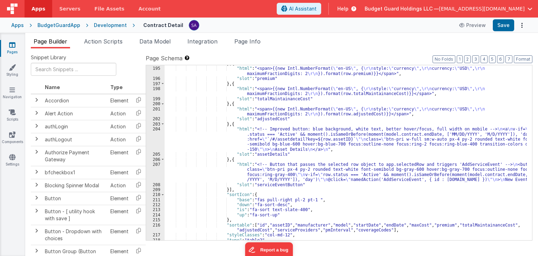
click at [239, 141] on div "} , { "html" : "<span>{{new Intl.NumberFormat( \" en-US \" , { \r\n style: \" c…" at bounding box center [346, 153] width 362 height 185
click at [156, 132] on div "204" at bounding box center [155, 138] width 19 height 25
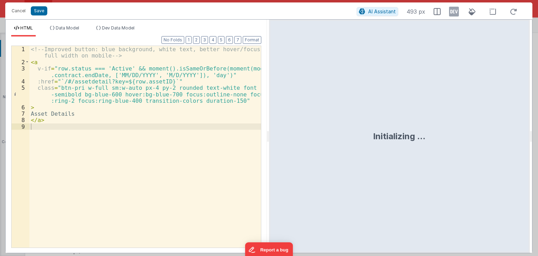
click at [122, 97] on div "<!-- Improved button: blue background, white text, better hover/focus, full wid…" at bounding box center [145, 156] width 232 height 221
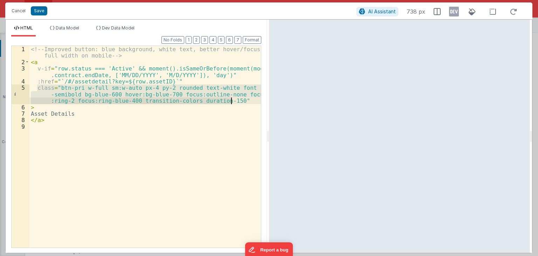
drag, startPoint x: 36, startPoint y: 87, endPoint x: 233, endPoint y: 100, distance: 196.6
click at [233, 100] on div "<!-- Improved button: blue background, white text, better hover/focus, full wid…" at bounding box center [145, 156] width 232 height 221
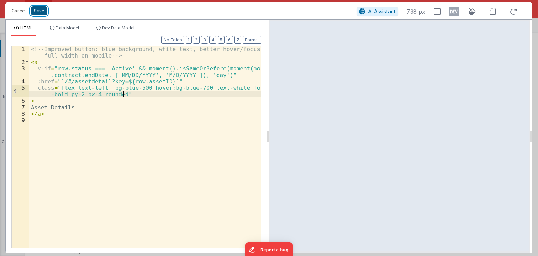
click at [39, 12] on button "Save" at bounding box center [39, 10] width 16 height 9
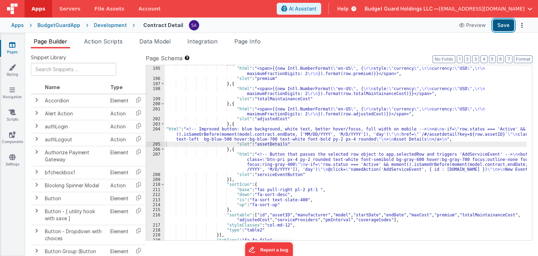
click at [503, 28] on button "Save" at bounding box center [503, 25] width 21 height 12
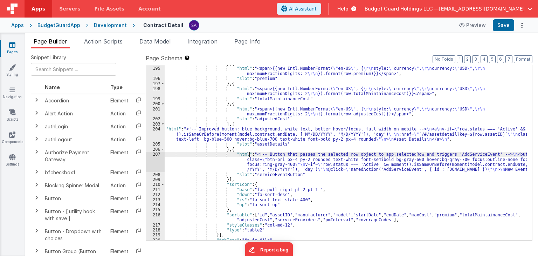
click at [249, 155] on div "} , { "html" : "<span>{{new Intl.NumberFormat( \" en-US \" , { \r\n style: \" c…" at bounding box center [346, 153] width 362 height 185
click at [157, 160] on div "207" at bounding box center [155, 162] width 19 height 20
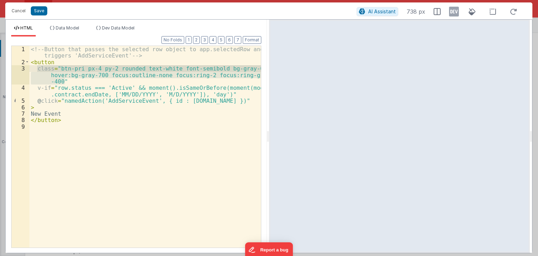
drag, startPoint x: 67, startPoint y: 82, endPoint x: 36, endPoint y: 68, distance: 33.9
click at [36, 68] on div "<!-- Button that passes the selected row object to app.selectedRow and triggers…" at bounding box center [145, 156] width 232 height 221
click at [19, 12] on button "Cancel" at bounding box center [18, 11] width 21 height 10
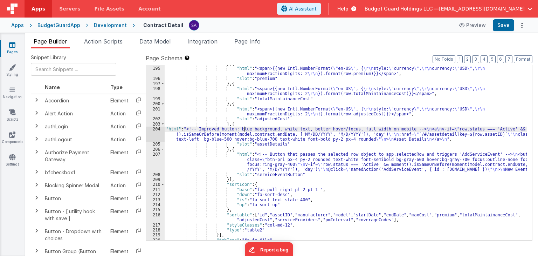
click at [245, 126] on div "} , { "html" : "<span>{{new Intl.NumberFormat( \" en-US \" , { \r\n style: \" c…" at bounding box center [346, 153] width 362 height 185
click at [151, 126] on div "204" at bounding box center [155, 133] width 19 height 15
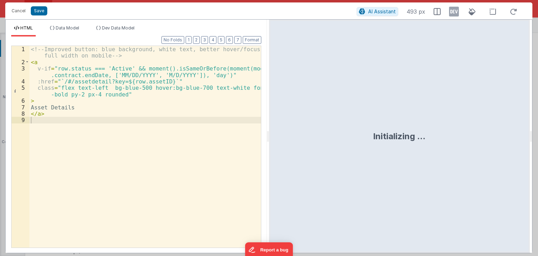
click at [111, 89] on div "<!-- Improved button: blue background, white text, better hover/focus, full wid…" at bounding box center [145, 156] width 232 height 221
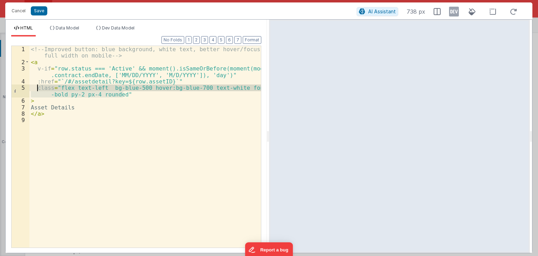
drag, startPoint x: 129, startPoint y: 94, endPoint x: 37, endPoint y: 89, distance: 92.3
click at [37, 89] on div "<!-- Improved button: blue background, white text, better hover/focus, full wid…" at bounding box center [145, 156] width 232 height 221
click at [125, 89] on div "<!-- Improved button: blue background, white text, better hover/focus, full wid…" at bounding box center [145, 146] width 232 height 201
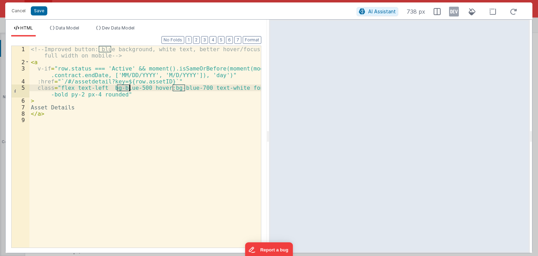
click at [125, 89] on div "<!-- Improved button: blue background, white text, better hover/focus, full wid…" at bounding box center [145, 156] width 232 height 221
click at [123, 89] on div "<!-- Improved button: blue background, white text, better hover/focus, full wid…" at bounding box center [145, 146] width 232 height 201
click at [123, 89] on div "<!-- Improved button: blue background, white text, better hover/focus, full wid…" at bounding box center [145, 156] width 232 height 221
click at [125, 88] on div "<!-- Improved button: blue background, white text, better hover/focus, full wid…" at bounding box center [145, 156] width 232 height 221
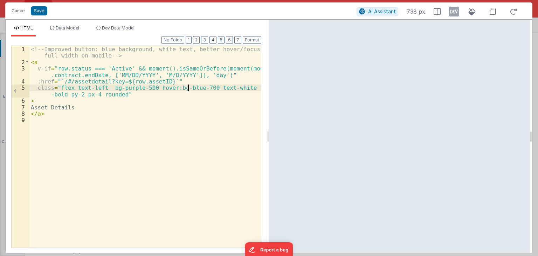
click at [186, 88] on div "<!-- Improved button: blue background, white text, better hover/focus, full wid…" at bounding box center [145, 156] width 232 height 221
click at [42, 12] on button "Save" at bounding box center [39, 10] width 16 height 9
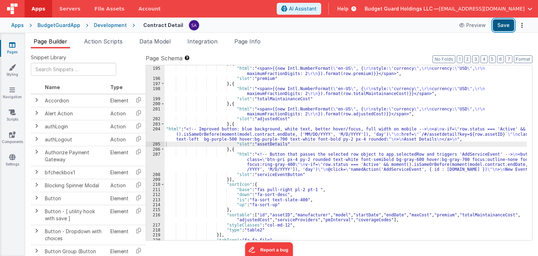
click at [507, 25] on button "Save" at bounding box center [503, 25] width 21 height 12
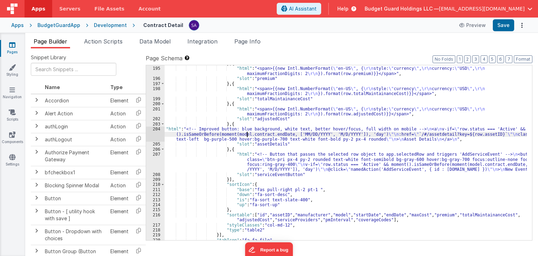
click at [247, 131] on div "} , { "html" : "<span>{{new Intl.NumberFormat( \" en-US \" , { \r\n style: \" c…" at bounding box center [346, 153] width 362 height 185
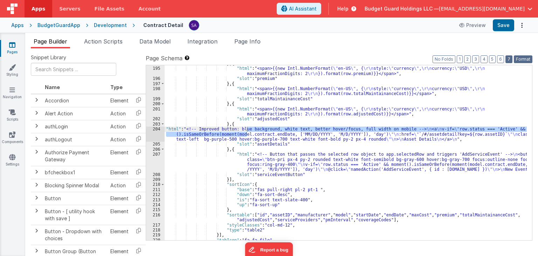
drag, startPoint x: 523, startPoint y: 62, endPoint x: 513, endPoint y: 61, distance: 10.2
click at [523, 61] on button "Format" at bounding box center [523, 59] width 19 height 8
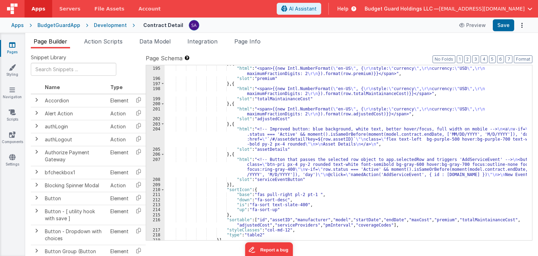
click at [430, 40] on ul "Page Builder Action Scripts Data Model Integration Page Info" at bounding box center [281, 42] width 513 height 11
click at [268, 167] on div "} , { "html" : "<span>{{new Intl.NumberFormat( \" en-US \" , { \r\n style: \" c…" at bounding box center [346, 153] width 362 height 185
click at [255, 139] on div "} , { "html" : "<span>{{new Intl.NumberFormat( \" en-US \" , { \r\n style: \" c…" at bounding box center [346, 153] width 362 height 185
click at [157, 132] on div "204" at bounding box center [155, 136] width 19 height 20
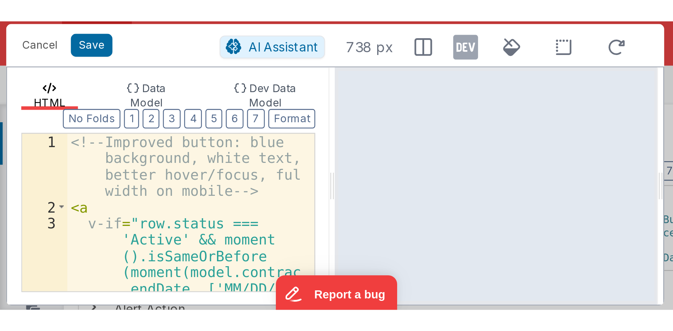
scroll to position [1195, 0]
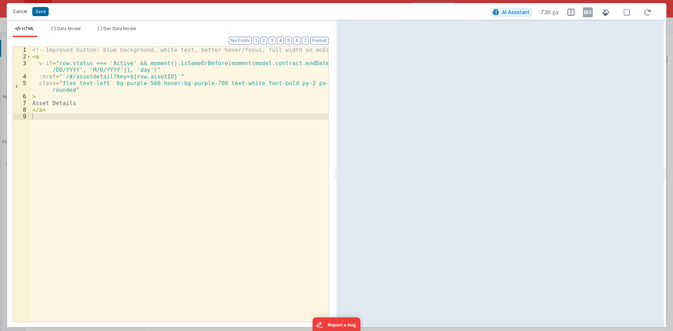
click at [19, 8] on button "Cancel" at bounding box center [19, 12] width 21 height 10
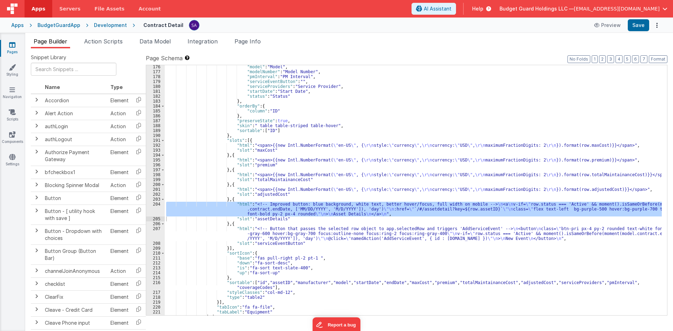
scroll to position [859, 0]
click at [159, 209] on div "204" at bounding box center [155, 209] width 19 height 15
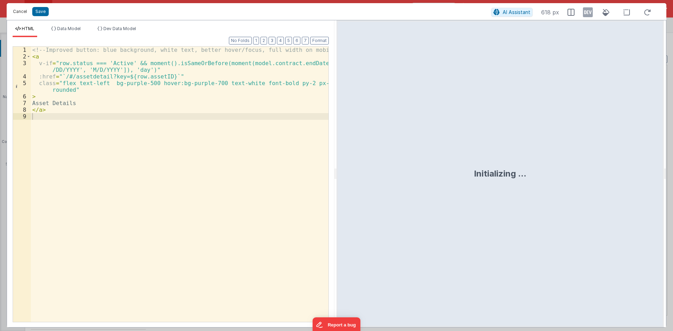
click at [17, 8] on button "Cancel" at bounding box center [19, 12] width 21 height 10
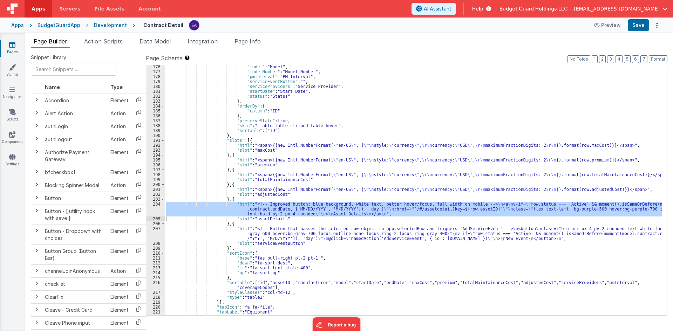
click at [274, 208] on div ""model" : "Model" , "modelNumber" : "Model Number" , "pmInterval" : "PM Interva…" at bounding box center [413, 190] width 497 height 250
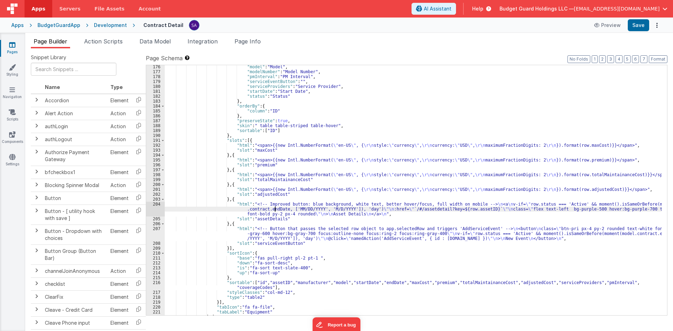
click at [272, 227] on div ""model" : "Model" , "modelNumber" : "Model Number" , "pmInterval" : "PM Interva…" at bounding box center [413, 194] width 497 height 260
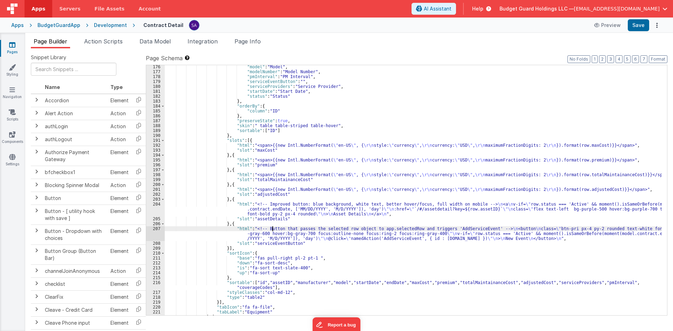
click at [252, 205] on div ""model" : "Model" , "modelNumber" : "Model Number" , "pmInterval" : "PM Interva…" at bounding box center [413, 194] width 497 height 260
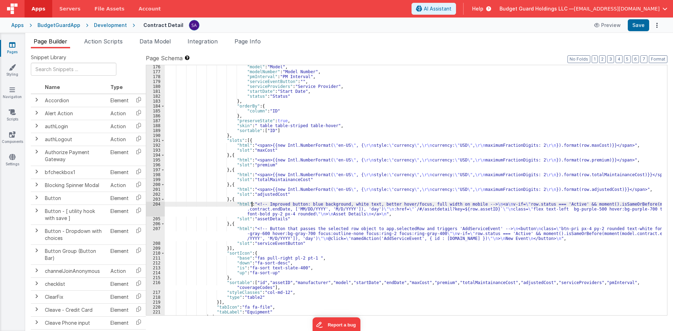
click at [156, 210] on div "204" at bounding box center [155, 209] width 19 height 15
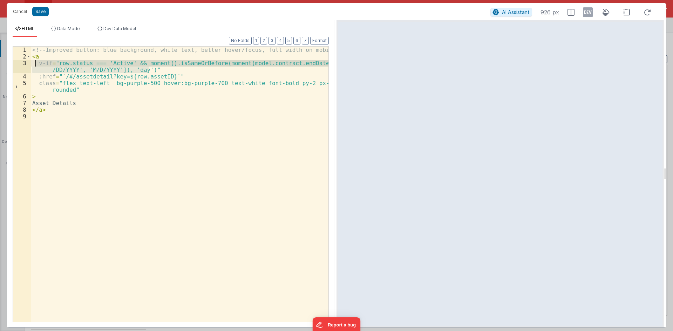
drag, startPoint x: 151, startPoint y: 69, endPoint x: 37, endPoint y: 64, distance: 114.3
click at [37, 64] on div "<!-- Improved button: blue background, white text, better hover/focus, full wid…" at bounding box center [179, 191] width 297 height 289
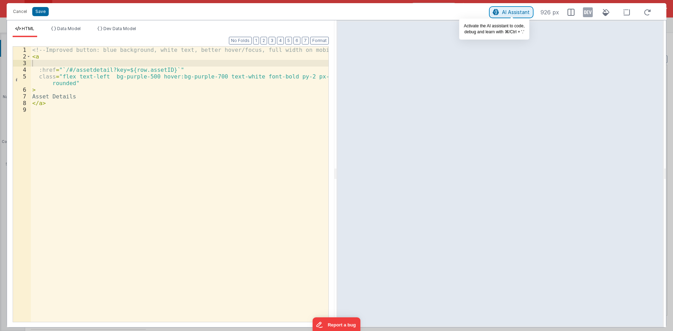
click at [515, 13] on span "AI Assistant" at bounding box center [516, 12] width 28 height 6
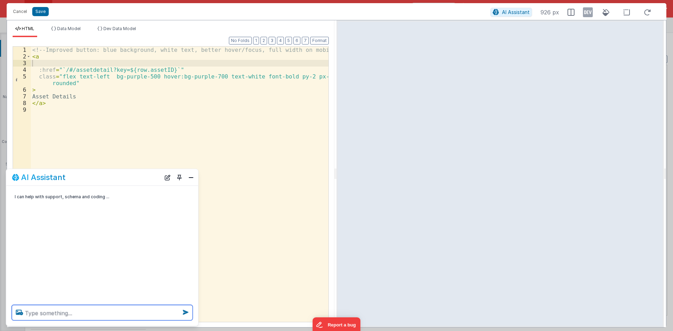
click at [106, 314] on textarea at bounding box center [102, 312] width 181 height 15
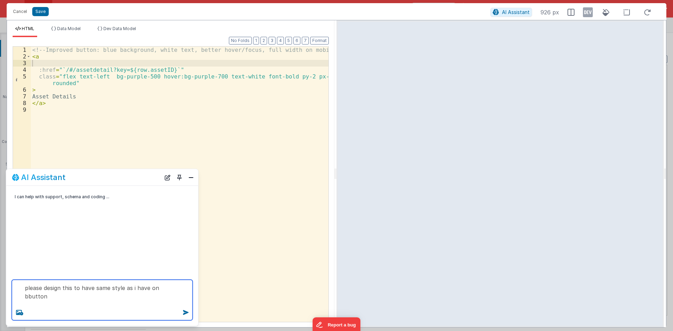
paste textarea "1. Dashboard Layout – “Main Hub” Layout Name: Dashboard_Main Header: Company lo…"
type textarea "please design this to have same style as i have on bbutton"
click at [160, 69] on div "<!-- Improved button: blue background, white text, better hover/focus, full wid…" at bounding box center [179, 191] width 297 height 289
click at [78, 85] on div "<!-- Improved button: blue background, white text, better hover/focus, full wid…" at bounding box center [179, 191] width 297 height 289
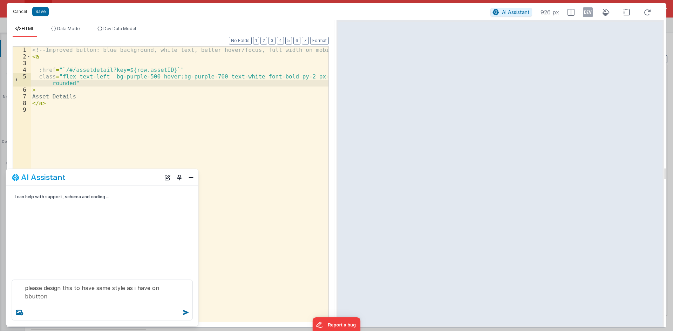
click at [20, 14] on button "Cancel" at bounding box center [19, 12] width 21 height 10
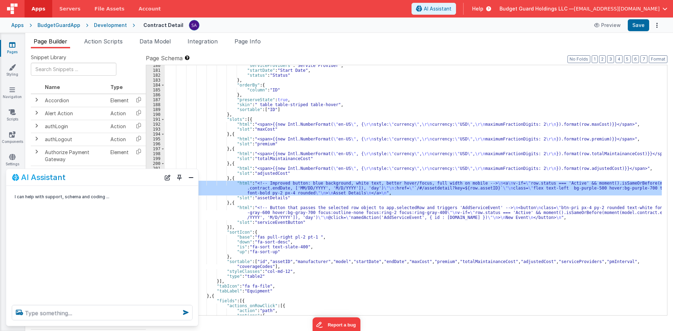
scroll to position [880, 0]
click at [189, 177] on button "Close" at bounding box center [190, 177] width 9 height 10
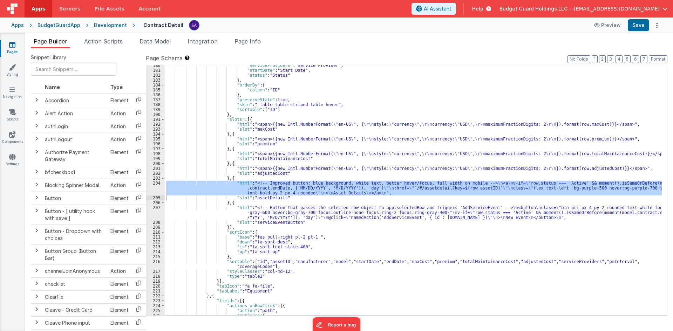
click at [272, 213] on div ""serviceProviders" : "Service Provider" , "startDate" : "Start Date" , "status"…" at bounding box center [413, 193] width 497 height 260
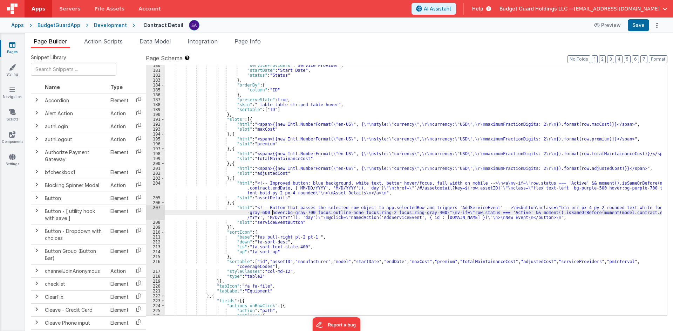
click at [147, 211] on div "207" at bounding box center [155, 212] width 19 height 15
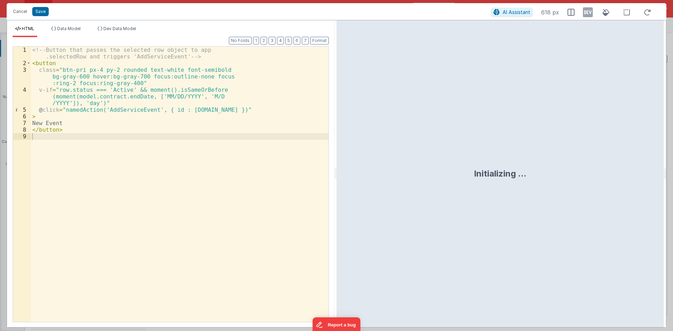
click at [158, 153] on div "<!-- Button that passes the selected row object to app .selectedRow and trigger…" at bounding box center [179, 194] width 297 height 295
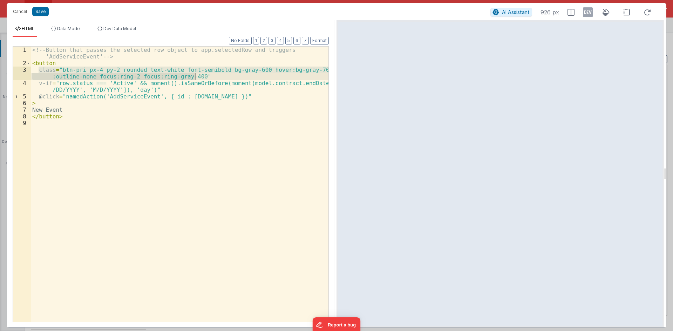
drag, startPoint x: 38, startPoint y: 68, endPoint x: 196, endPoint y: 75, distance: 157.8
click at [196, 75] on div "<!-- Button that passes the selected row object to app.selectedRow and triggers…" at bounding box center [179, 194] width 297 height 295
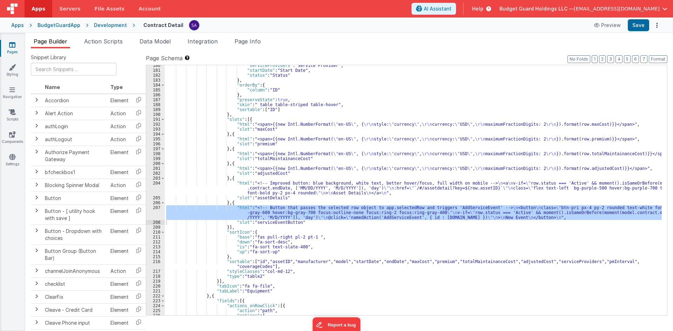
click at [255, 193] on div ""serviceProviders" : "Service Provider" , "startDate" : "Start Date" , "status"…" at bounding box center [413, 193] width 497 height 260
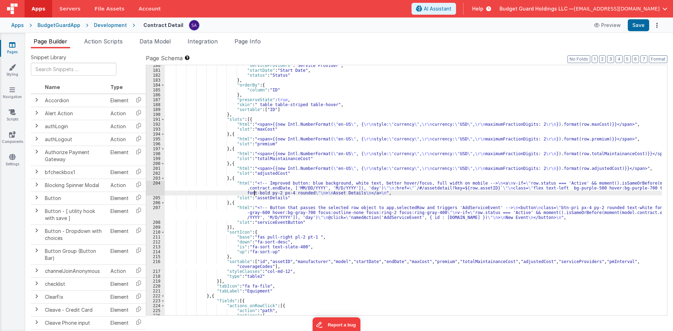
click at [156, 192] on div "204" at bounding box center [155, 188] width 19 height 15
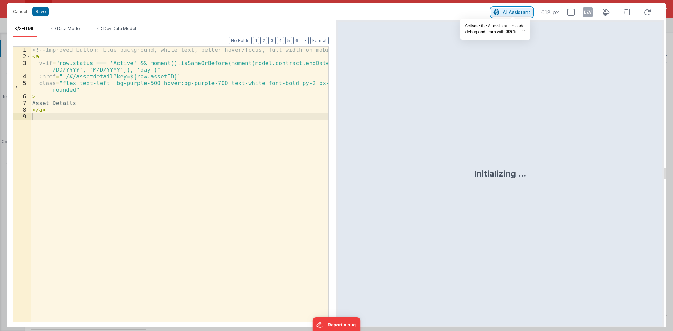
click at [500, 12] on icon at bounding box center [496, 12] width 6 height 0
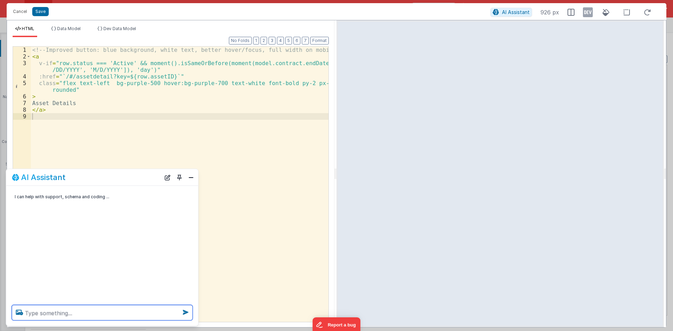
paste textarea "class="btn-pri px-4 py-2 rounded text-white font-semibold bg-gray-600 hover:bg-…"
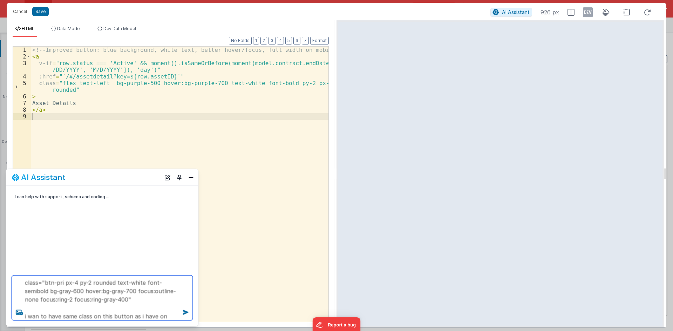
scroll to position [9, 0]
type textarea "class="btn-pri px-4 py-2 rounded text-white font-semibold bg-gray-600 hover:bg-…"
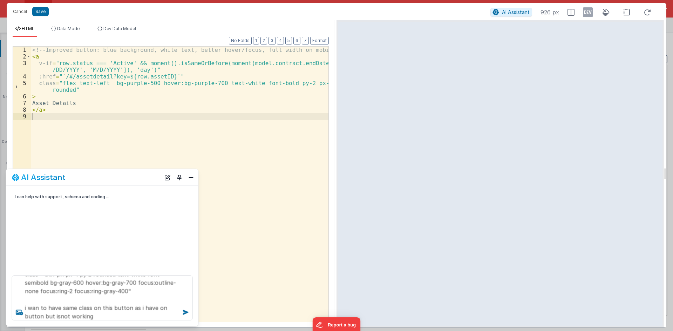
click at [112, 121] on div "<!-- Improved button: blue background, white text, better hover/focus, full wid…" at bounding box center [179, 191] width 297 height 289
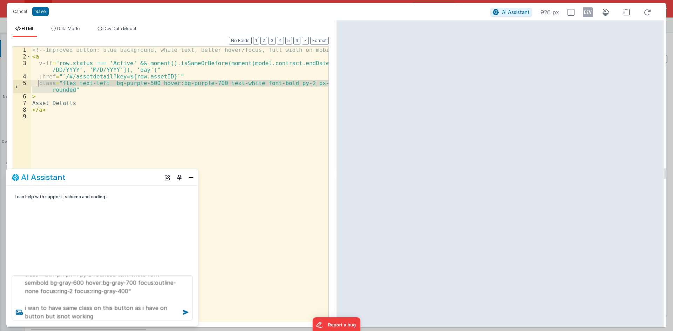
drag, startPoint x: 73, startPoint y: 90, endPoint x: 39, endPoint y: 84, distance: 34.4
click at [39, 84] on div "<!-- Improved button: blue background, white text, better hover/focus, full wid…" at bounding box center [179, 191] width 297 height 289
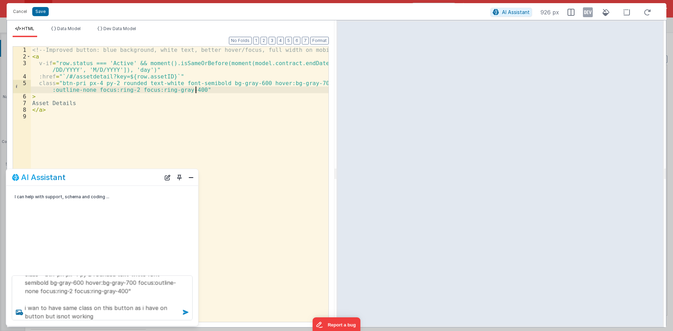
click at [182, 314] on icon at bounding box center [185, 312] width 11 height 11
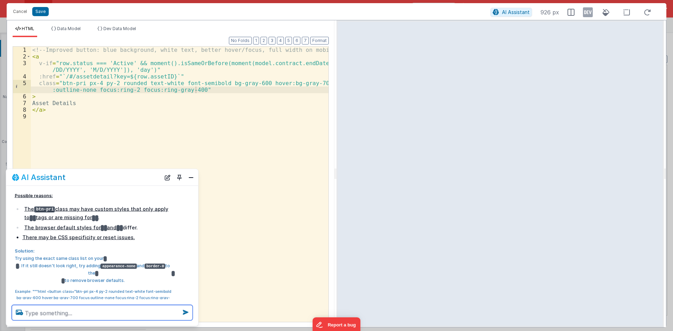
scroll to position [167, 0]
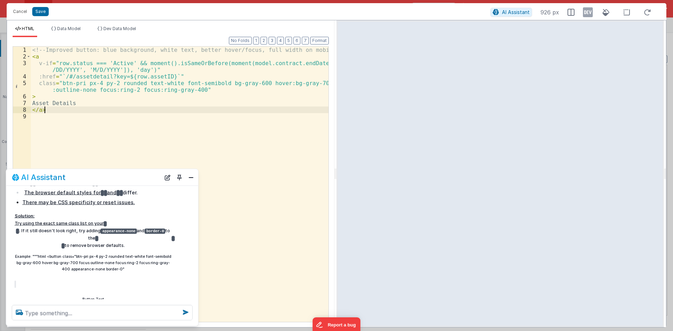
click at [123, 112] on div "<!-- Improved button: blue background, white text, better hover/focus, full wid…" at bounding box center [179, 191] width 297 height 289
click at [37, 13] on button "Save" at bounding box center [40, 11] width 16 height 9
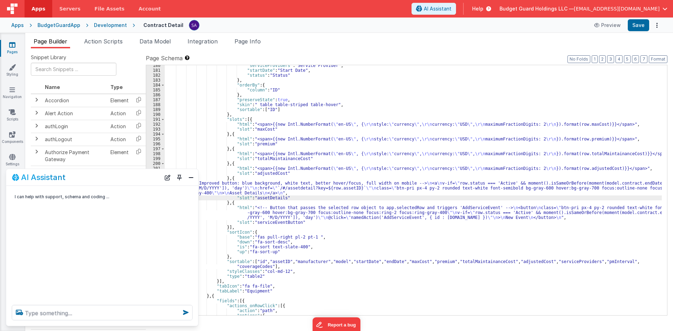
scroll to position [0, 0]
click at [641, 30] on button "Save" at bounding box center [637, 25] width 21 height 12
drag, startPoint x: 190, startPoint y: 177, endPoint x: 204, endPoint y: 180, distance: 14.4
click at [191, 177] on button "Close" at bounding box center [190, 177] width 9 height 10
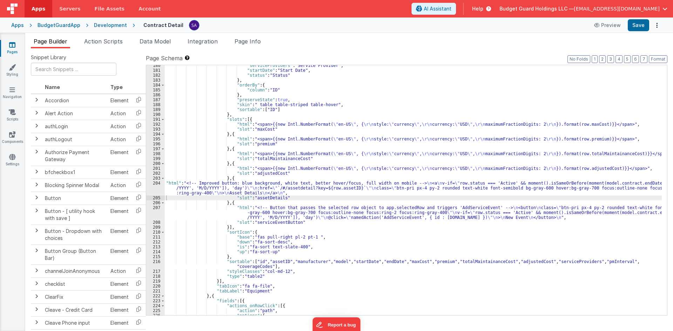
click at [220, 186] on div ""serviceProviders" : "Service Provider" , "startDate" : "Start Date" , "status"…" at bounding box center [413, 193] width 497 height 260
click at [659, 60] on button "Format" at bounding box center [658, 59] width 19 height 8
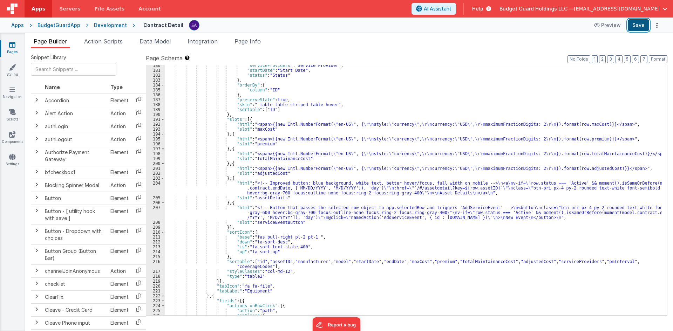
click at [638, 25] on button "Save" at bounding box center [637, 25] width 21 height 12
click at [304, 214] on div ""serviceProviders" : "Service Provider" , "startDate" : "Start Date" , "status"…" at bounding box center [413, 193] width 497 height 260
click at [260, 194] on div ""serviceProviders" : "Service Provider" , "startDate" : "Start Date" , "status"…" at bounding box center [413, 193] width 497 height 260
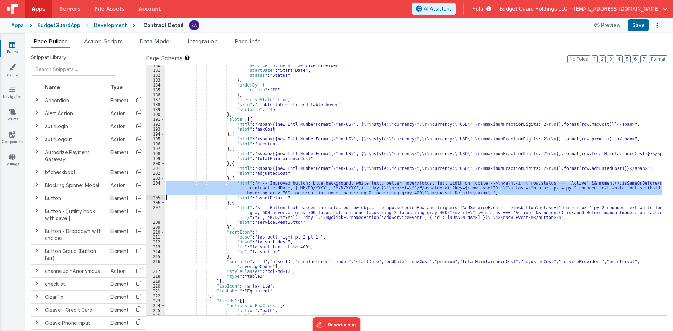
click at [156, 191] on div "204" at bounding box center [155, 188] width 19 height 15
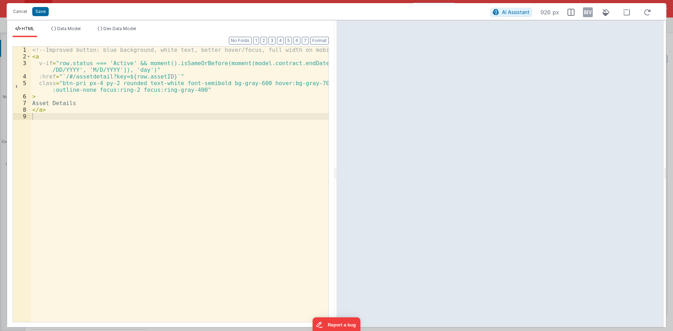
click at [193, 90] on div "<!-- Improved button: blue background, white text, better hover/focus, full wid…" at bounding box center [179, 191] width 297 height 289
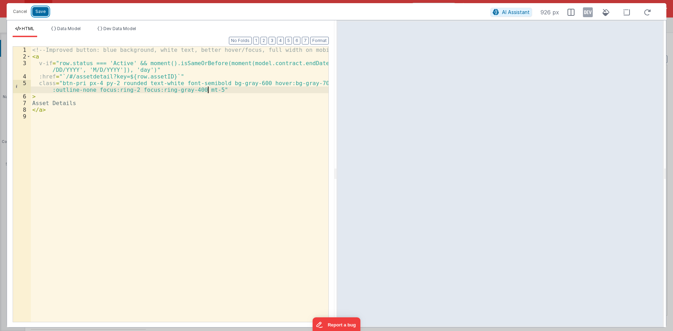
click at [45, 15] on button "Save" at bounding box center [40, 11] width 16 height 9
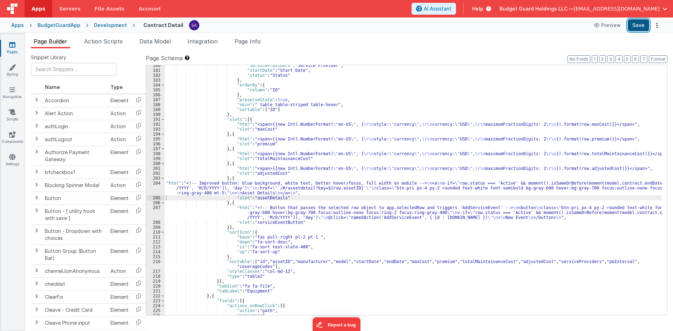
click at [632, 26] on button "Save" at bounding box center [637, 25] width 21 height 12
drag, startPoint x: 273, startPoint y: 193, endPoint x: 245, endPoint y: 193, distance: 28.0
click at [273, 193] on div ""serviceProviders" : "Service Provider" , "startDate" : "Start Date" , "status"…" at bounding box center [413, 193] width 497 height 260
click at [157, 190] on div "204" at bounding box center [155, 188] width 19 height 15
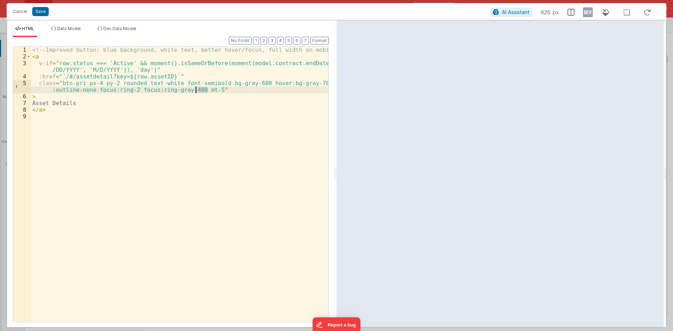
drag, startPoint x: 208, startPoint y: 90, endPoint x: 195, endPoint y: 90, distance: 12.6
click at [195, 90] on div "<!-- Improved button: blue background, white text, better hover/focus, full wid…" at bounding box center [179, 191] width 297 height 289
click at [197, 94] on div "<!-- Improved button: blue background, white text, better hover/focus, full wid…" at bounding box center [179, 191] width 297 height 289
click at [207, 91] on div "<!-- Improved button: blue background, white text, better hover/focus, full wid…" at bounding box center [179, 191] width 297 height 289
click at [34, 13] on button "Save" at bounding box center [40, 11] width 16 height 9
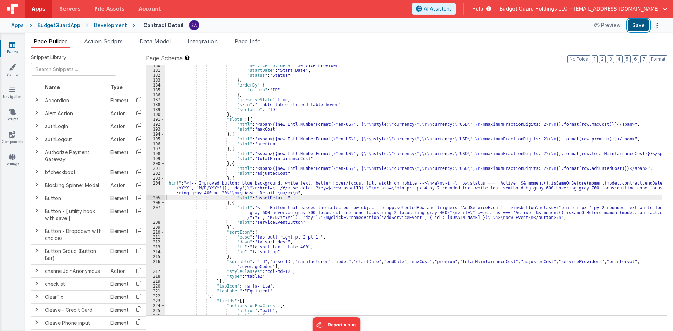
click at [641, 21] on button "Save" at bounding box center [637, 25] width 21 height 12
click at [159, 188] on div "204" at bounding box center [155, 188] width 19 height 15
click at [150, 187] on div "204" at bounding box center [155, 188] width 19 height 15
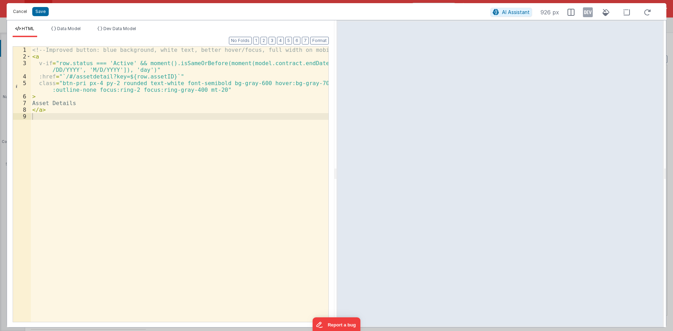
click at [21, 12] on button "Cancel" at bounding box center [19, 12] width 21 height 10
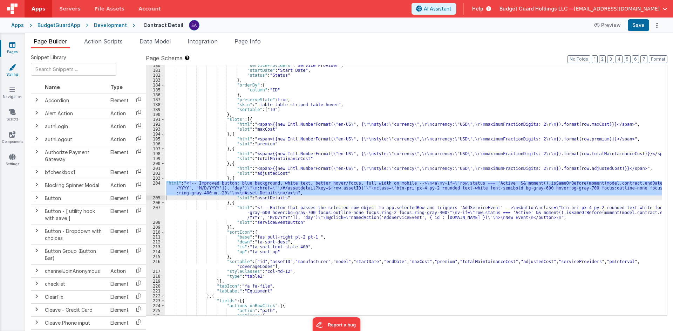
click at [12, 66] on icon at bounding box center [12, 67] width 7 height 7
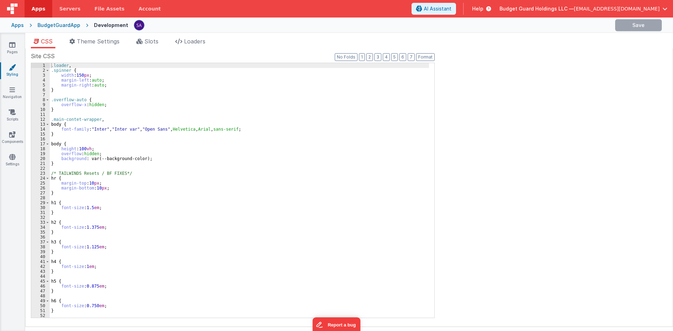
click at [164, 39] on ul "CSS Theme Settings Slots Loaders" at bounding box center [348, 42] width 647 height 11
click at [151, 49] on div "Site CSS Format 7 6 5 4 3 2 1 No Folds 1 2 3 4 5 6 7 8 9 10 11 12 13 14 15 16 1…" at bounding box center [348, 187] width 647 height 279
click at [151, 47] on li "Slots" at bounding box center [147, 42] width 28 height 11
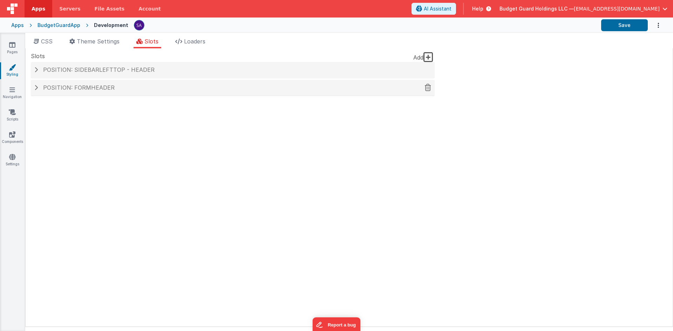
click at [128, 86] on h4 "Position: formHeader" at bounding box center [232, 88] width 397 height 6
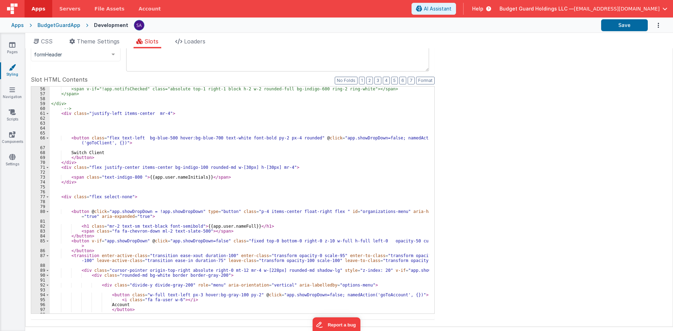
scroll to position [294, 0]
click at [112, 156] on div "<span v-if="!app.notifsChecked" class="absolute top-1 right-1 block h-2 w-2 rou…" at bounding box center [239, 205] width 379 height 237
drag, startPoint x: 87, startPoint y: 137, endPoint x: 301, endPoint y: 139, distance: 213.7
click at [301, 139] on div "<span v-if="!app.notifsChecked" class="absolute top-1 right-1 block h-2 w-2 rou…" at bounding box center [239, 205] width 379 height 237
click at [15, 48] on link "Pages" at bounding box center [12, 48] width 25 height 14
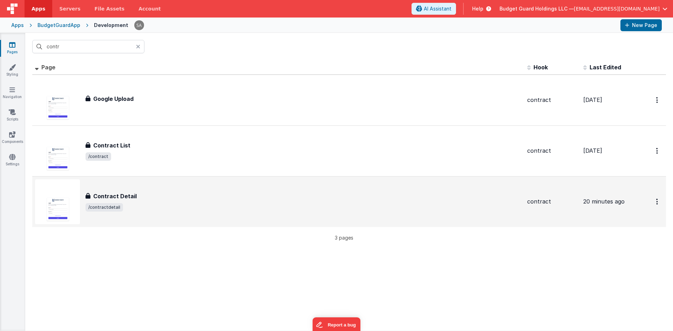
click at [134, 196] on h3 "Contract Detail" at bounding box center [114, 196] width 43 height 8
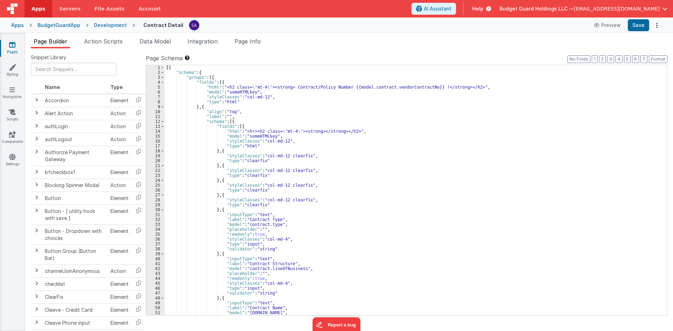
click at [286, 203] on div "[{ "schema" : { "groups" : [{ "fields" : [{ "html" : "<h2 class= \" mt-4 \" ><s…" at bounding box center [413, 195] width 497 height 260
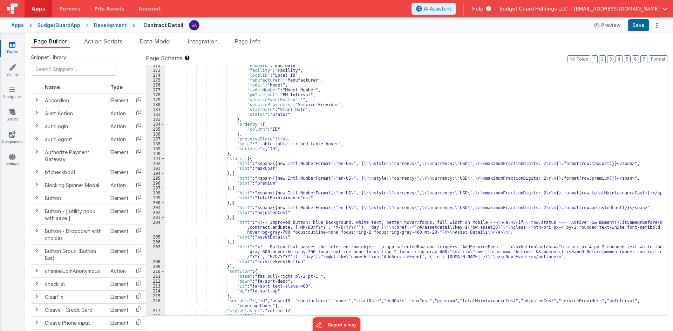
scroll to position [841, 0]
click at [263, 228] on div ""endDate" : "End Date" , "facility" : "Facility" , "localID" : "Local ID" , "ma…" at bounding box center [413, 193] width 497 height 260
click at [159, 226] on div "204" at bounding box center [155, 227] width 19 height 15
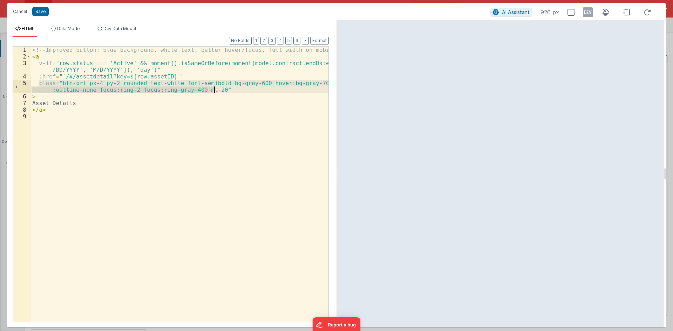
drag, startPoint x: 38, startPoint y: 81, endPoint x: 215, endPoint y: 91, distance: 177.9
click at [215, 91] on div "<!-- Improved button: blue background, white text, better hover/focus, full wid…" at bounding box center [179, 191] width 297 height 289
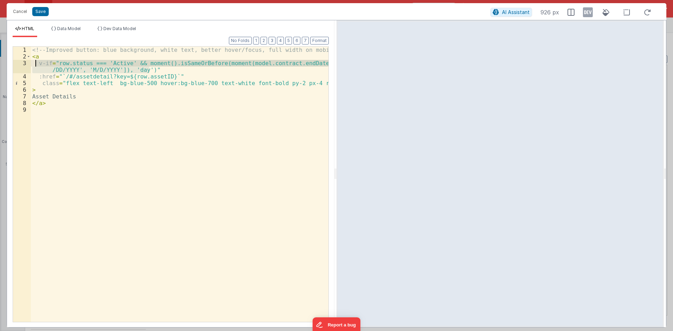
drag, startPoint x: 153, startPoint y: 70, endPoint x: 35, endPoint y: 63, distance: 118.6
click at [35, 63] on div "<!-- Improved button: blue background, white text, better hover/focus, full wid…" at bounding box center [179, 191] width 297 height 289
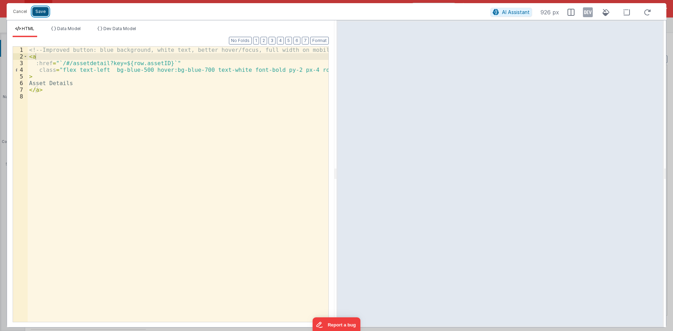
click at [41, 13] on button "Save" at bounding box center [40, 11] width 16 height 9
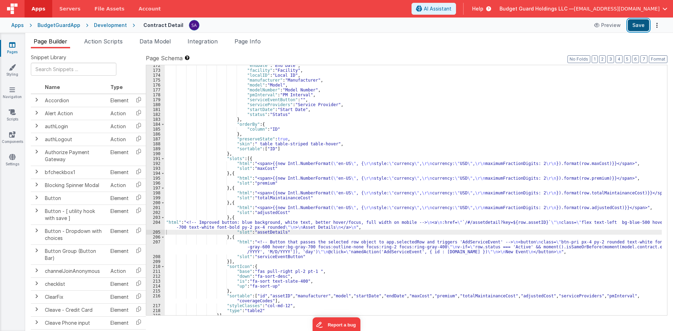
click at [632, 26] on button "Save" at bounding box center [637, 25] width 21 height 12
click at [657, 61] on button "Format" at bounding box center [658, 59] width 19 height 8
drag, startPoint x: 302, startPoint y: 230, endPoint x: 289, endPoint y: 232, distance: 13.8
click at [302, 230] on div ""endDate" : "End Date" , "facility" : "Facility" , "localID" : "Local ID" , "ma…" at bounding box center [413, 193] width 497 height 260
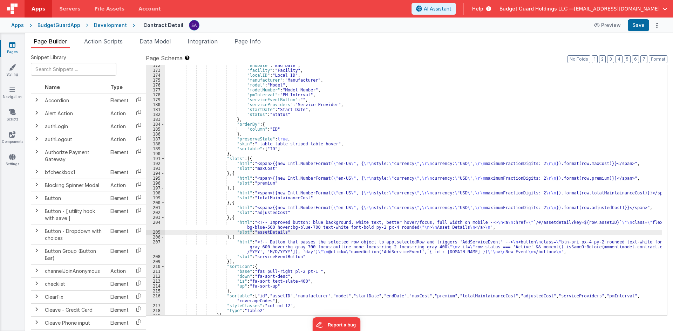
click at [150, 222] on div "204" at bounding box center [155, 225] width 19 height 10
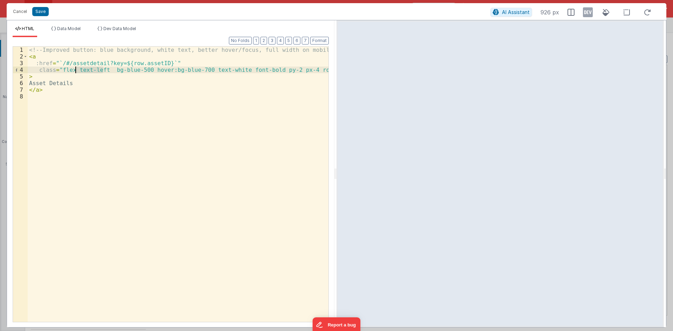
drag, startPoint x: 104, startPoint y: 70, endPoint x: 76, endPoint y: 70, distance: 28.4
click at [76, 70] on div "<!-- Improved button: blue background, white text, better hover/focus, full wid…" at bounding box center [178, 191] width 301 height 289
click at [80, 71] on div "<!-- Improved button: blue background, white text, better hover/focus, full wid…" at bounding box center [178, 191] width 301 height 289
click at [42, 13] on button "Save" at bounding box center [40, 11] width 16 height 9
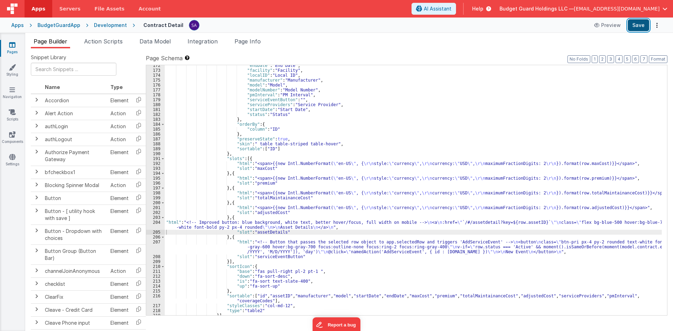
click at [647, 25] on button "Save" at bounding box center [637, 25] width 21 height 12
click at [227, 228] on div ""endDate" : "End Date" , "facility" : "Facility" , "localID" : "Local ID" , "ma…" at bounding box center [413, 193] width 497 height 260
click at [153, 221] on div "204" at bounding box center [155, 225] width 19 height 10
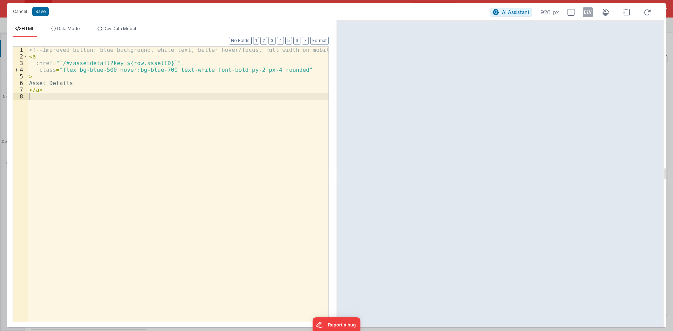
click at [74, 71] on div "<!-- Improved button: blue background, white text, better hover/focus, full wid…" at bounding box center [178, 191] width 301 height 289
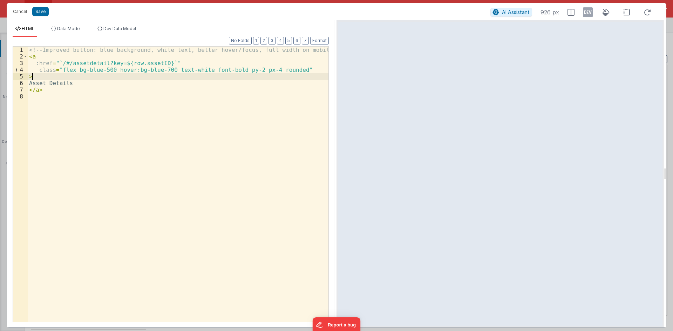
click at [73, 67] on div "<!-- Improved button: blue background, white text, better hover/focus, full wid…" at bounding box center [178, 191] width 301 height 289
click at [74, 70] on div "<!-- Improved button: blue background, white text, better hover/focus, full wid…" at bounding box center [178, 191] width 301 height 289
click at [73, 70] on div "<!-- Improved button: blue background, white text, better hover/focus, full wid…" at bounding box center [178, 191] width 301 height 289
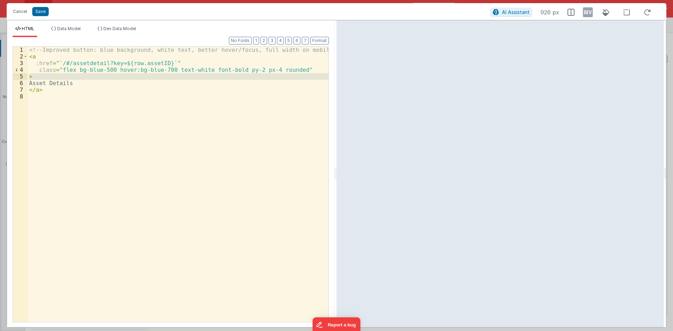
click at [77, 70] on div "<!-- Improved button: blue background, white text, better hover/focus, full wid…" at bounding box center [178, 184] width 301 height 275
click at [86, 68] on div "<!-- Improved button: blue background, white text, better hover/focus, full wid…" at bounding box center [178, 191] width 301 height 289
click at [89, 68] on div "<!-- Improved button: blue background, white text, better hover/focus, full wid…" at bounding box center [178, 191] width 301 height 289
click at [94, 67] on div "<!-- Improved button: blue background, white text, better hover/focus, full wid…" at bounding box center [178, 184] width 301 height 275
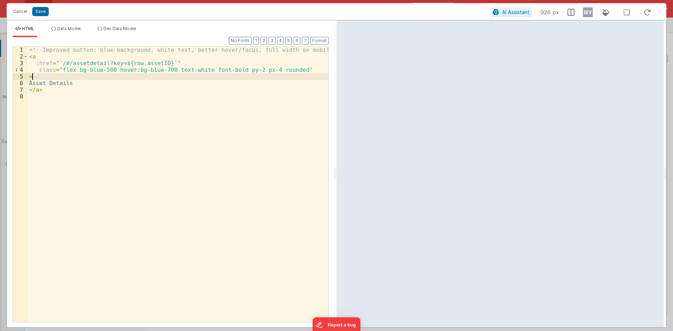
click at [117, 62] on div "<!-- Improved button: blue background, white text, better hover/focus, full wid…" at bounding box center [178, 191] width 301 height 289
click at [36, 12] on div "Cancel Save AI Assistant 926 px" at bounding box center [336, 11] width 659 height 17
click at [42, 12] on div "Cancel Save AI Assistant 926 px" at bounding box center [336, 11] width 659 height 17
click at [46, 11] on div "Cancel Save AI Assistant 926 px" at bounding box center [336, 11] width 659 height 17
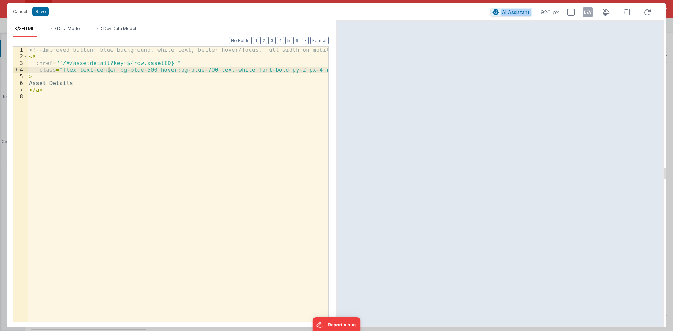
click at [46, 11] on div "Cancel Save AI Assistant 926 px" at bounding box center [336, 11] width 659 height 17
click at [35, 12] on div "Cancel Save AI Assistant 926 px" at bounding box center [336, 11] width 659 height 17
click at [43, 12] on div "Cancel Save AI Assistant 926 px" at bounding box center [336, 11] width 659 height 17
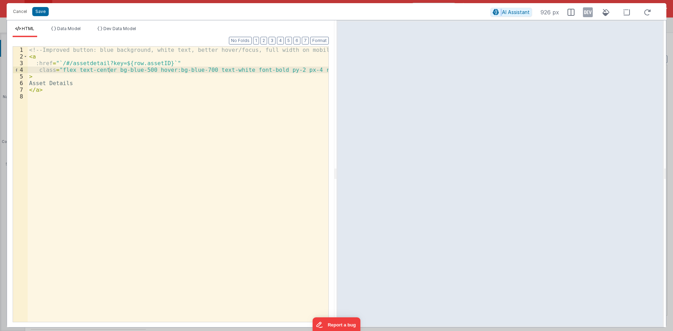
click at [43, 12] on div "Cancel Save AI Assistant 926 px" at bounding box center [336, 11] width 659 height 17
click at [37, 11] on div "Cancel Save AI Assistant 926 px" at bounding box center [336, 11] width 659 height 17
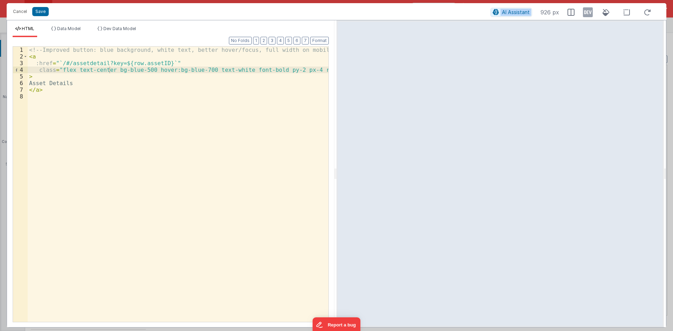
click at [37, 11] on div "Cancel Save AI Assistant 926 px" at bounding box center [336, 11] width 659 height 17
click at [39, 14] on div "Cancel Save AI Assistant 926 px HTML Data Model Dev Data Model Format 7 6 5 4 3…" at bounding box center [336, 165] width 659 height 324
click at [39, 20] on div "HTML Data Model Dev Data Model Format 7 6 5 4 3 2 1 No Folds 1 2 3 4 5 6 7 8 <!…" at bounding box center [170, 173] width 327 height 307
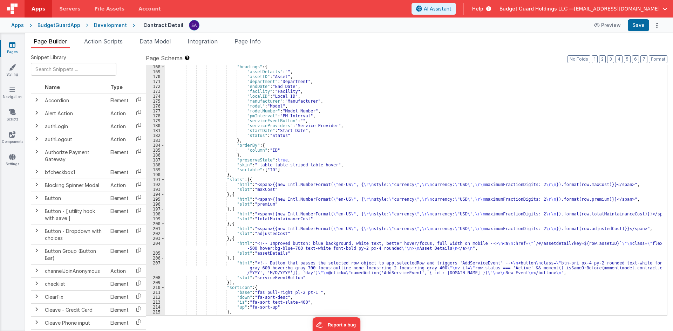
scroll to position [736, 0]
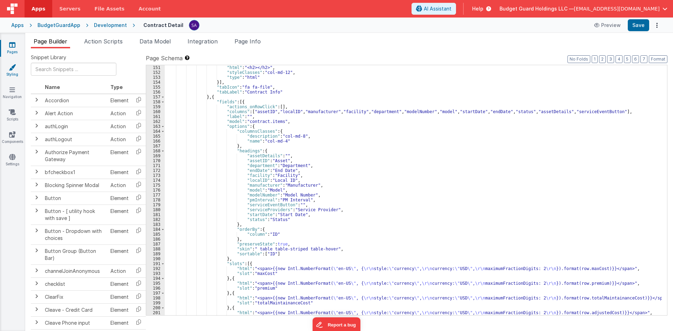
click at [13, 67] on icon at bounding box center [12, 67] width 7 height 7
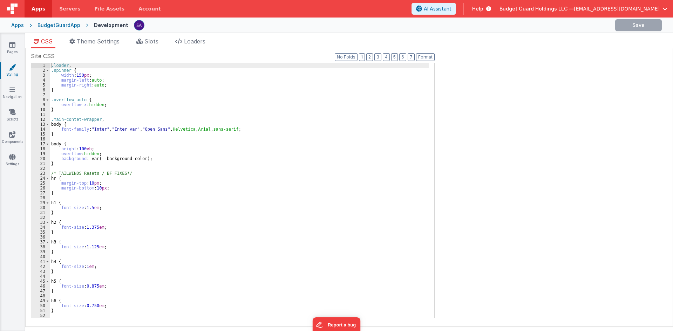
click at [152, 49] on div "Site CSS Format 7 6 5 4 3 2 1 No Folds 1 2 3 4 5 6 7 8 9 10 11 12 13 14 15 16 1…" at bounding box center [348, 187] width 647 height 279
click at [152, 43] on span "Slots" at bounding box center [151, 41] width 14 height 7
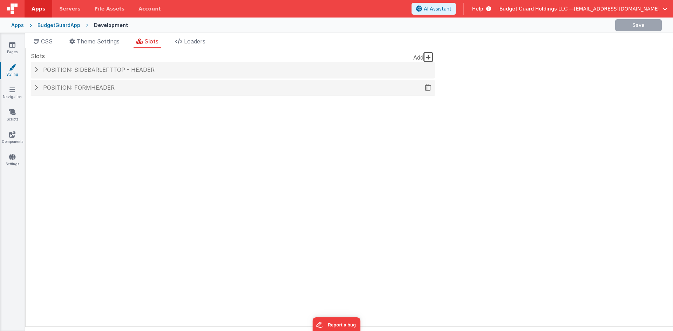
drag, startPoint x: 121, startPoint y: 99, endPoint x: 120, endPoint y: 91, distance: 8.4
click at [121, 99] on div "Add Position: sidebarLeftTop - header Slot Position sidebarLeftTop inactive hea…" at bounding box center [233, 82] width 404 height 41
click at [120, 90] on h4 "Position: formHeader" at bounding box center [232, 88] width 397 height 6
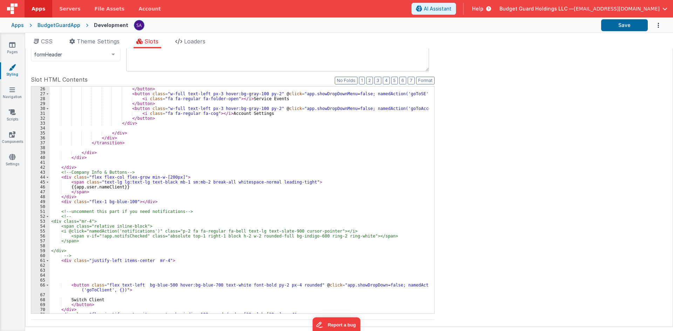
scroll to position [273, 0]
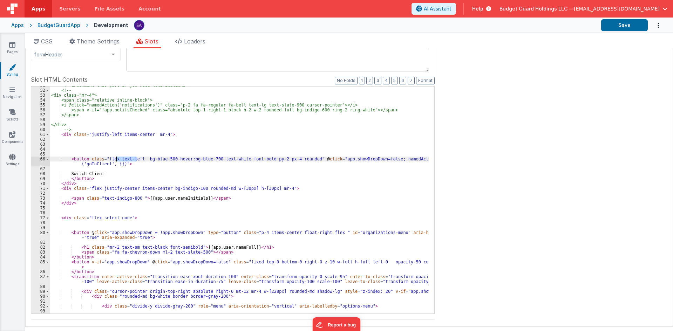
drag, startPoint x: 136, startPoint y: 157, endPoint x: 116, endPoint y: 157, distance: 20.7
click at [116, 157] on div "<!-- uncomment this part if you need notifications --> <!-- <div class="mr-4"> …" at bounding box center [239, 201] width 379 height 237
click at [8, 43] on link "Pages" at bounding box center [12, 48] width 25 height 14
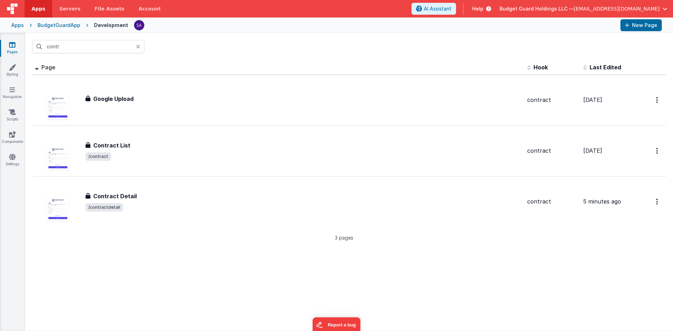
click at [151, 40] on div "contr" at bounding box center [348, 46] width 647 height 27
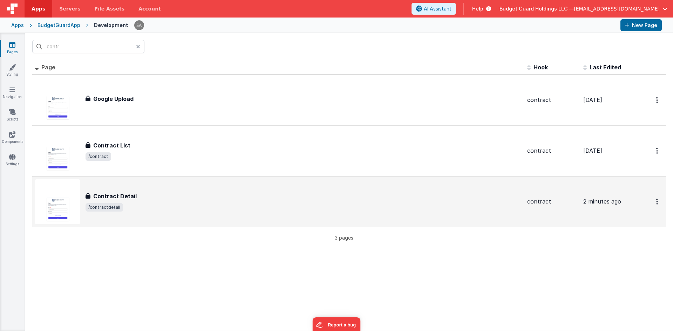
click at [141, 198] on div "Contract Detail" at bounding box center [303, 196] width 436 height 8
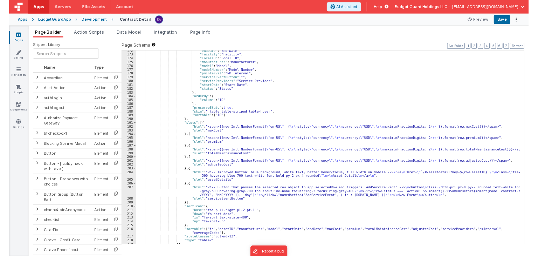
scroll to position [883, 0]
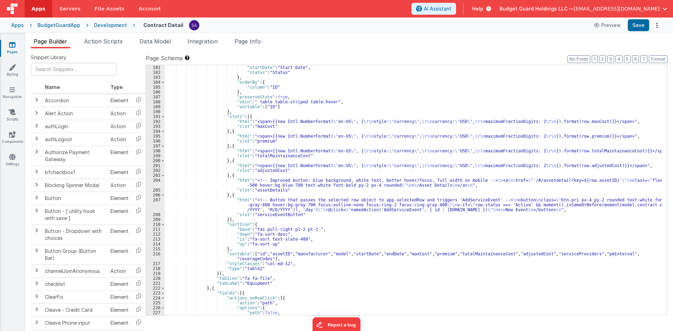
click at [253, 184] on div ""startDate" : "Start Date" , "status" : "Status" } , "orderBy" : { "column" : "…" at bounding box center [413, 195] width 497 height 260
click at [155, 184] on div "204" at bounding box center [155, 183] width 19 height 10
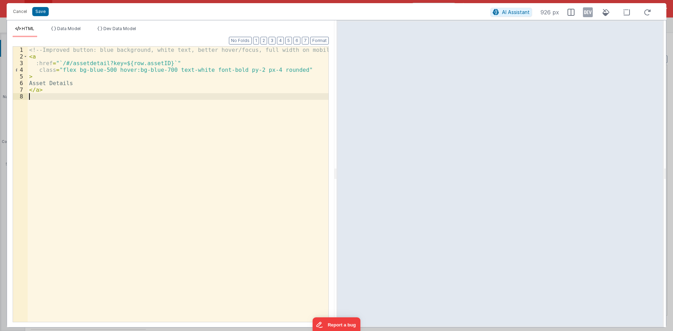
click at [109, 70] on div "<!-- Improved button: blue background, white text, better hover/focus, full wid…" at bounding box center [178, 191] width 301 height 289
click at [72, 71] on div "<!-- Improved button: blue background, white text, better hover/focus, full wid…" at bounding box center [178, 191] width 301 height 289
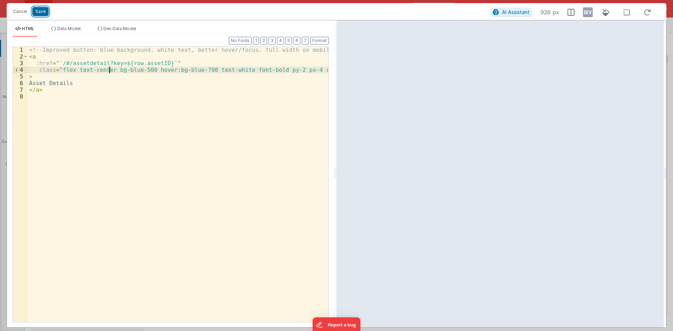
click at [44, 9] on button "Save" at bounding box center [40, 11] width 16 height 9
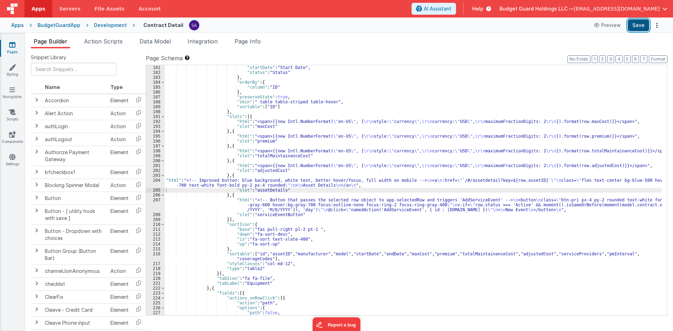
click at [631, 29] on button "Save" at bounding box center [637, 25] width 21 height 12
click at [308, 176] on div ""startDate" : "Start Date" , "status" : "Status" } , "orderBy" : { "column" : "…" at bounding box center [413, 195] width 497 height 260
click at [155, 181] on div "204" at bounding box center [155, 183] width 19 height 10
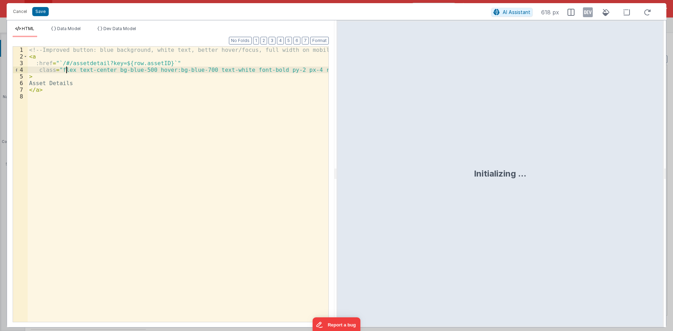
click at [66, 71] on div "<!-- Improved button: blue background, white text, better hover/focus, full wid…" at bounding box center [178, 191] width 301 height 289
click at [40, 13] on button "Save" at bounding box center [40, 11] width 16 height 9
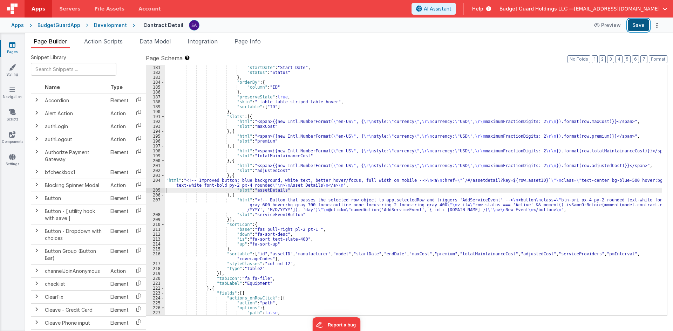
click at [640, 23] on button "Save" at bounding box center [637, 25] width 21 height 12
click at [232, 186] on div ""startDate" : "Start Date" , "status" : "Status" } , "orderBy" : { "column" : "…" at bounding box center [413, 195] width 497 height 260
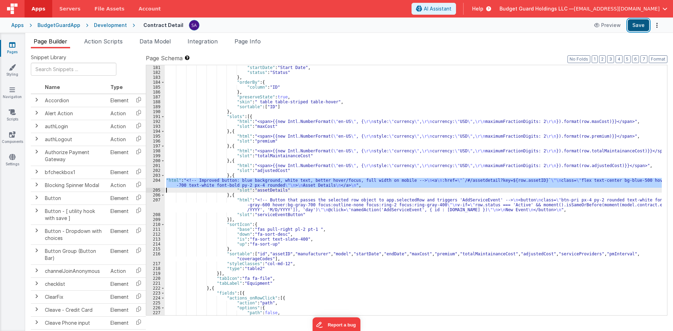
click at [634, 28] on button "Save" at bounding box center [637, 25] width 21 height 12
click at [265, 194] on div ""startDate" : "Start Date" , "status" : "Status" } , "orderBy" : { "column" : "…" at bounding box center [413, 195] width 497 height 260
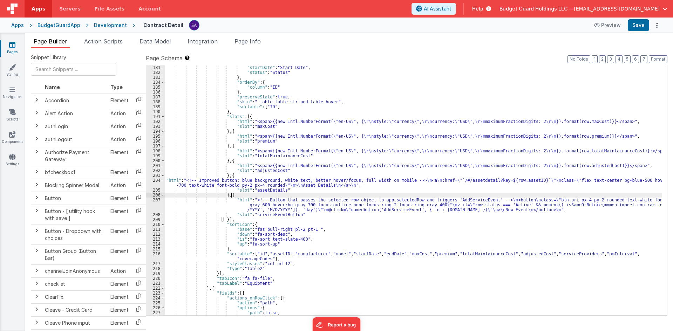
click at [156, 184] on div "204" at bounding box center [155, 183] width 19 height 10
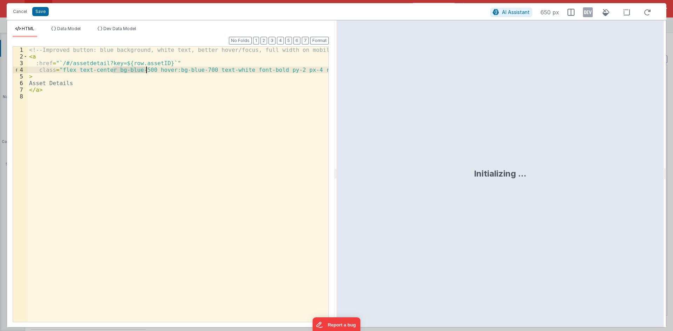
drag, startPoint x: 113, startPoint y: 69, endPoint x: 145, endPoint y: 71, distance: 32.3
click at [145, 71] on div "<!-- Improved button: blue background, white text, better hover/focus, full wid…" at bounding box center [178, 191] width 301 height 289
click at [130, 71] on div "<!-- Improved button: blue background, white text, better hover/focus, full wid…" at bounding box center [178, 191] width 301 height 289
click at [188, 70] on div "<!-- Improved button: blue background, white text, better hover/focus, full wid…" at bounding box center [178, 191] width 301 height 289
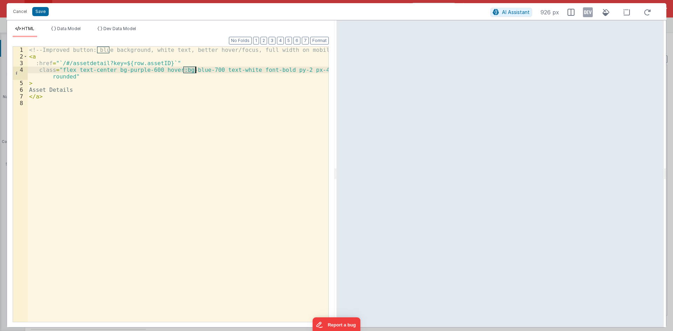
click at [188, 70] on div "<!-- Improved button: blue background, white text, better hover/focus, full wid…" at bounding box center [178, 191] width 301 height 289
click at [148, 69] on div "<!-- Improved button: blue background, white text, better hover/focus, full wid…" at bounding box center [178, 191] width 301 height 289
click at [208, 70] on div "<!-- Improved button: blue background, white text, better hover/focus, full wid…" at bounding box center [178, 191] width 301 height 289
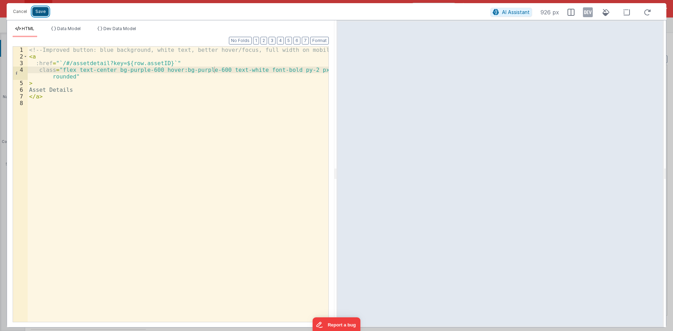
click at [42, 11] on button "Save" at bounding box center [40, 11] width 16 height 9
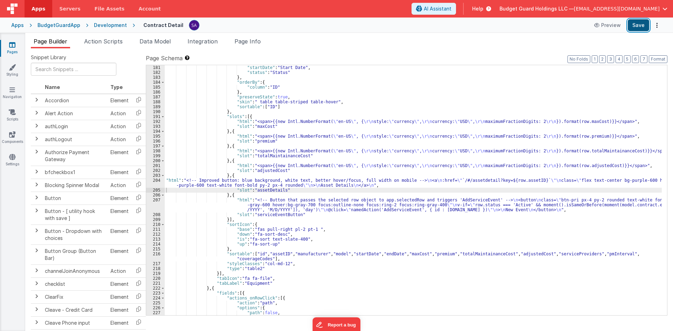
click at [641, 27] on button "Save" at bounding box center [637, 25] width 21 height 12
click at [270, 190] on div ""startDate" : "Start Date" , "status" : "Status" } , "orderBy" : { "column" : "…" at bounding box center [413, 195] width 497 height 260
click at [157, 183] on div "204" at bounding box center [155, 183] width 19 height 10
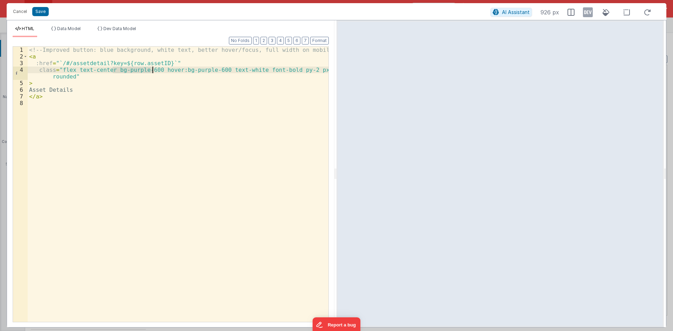
drag, startPoint x: 112, startPoint y: 71, endPoint x: 152, endPoint y: 73, distance: 39.6
click at [152, 73] on div "<!-- Improved button: blue background, white text, better hover/focus, full wid…" at bounding box center [178, 191] width 301 height 289
drag, startPoint x: 178, startPoint y: 69, endPoint x: 216, endPoint y: 73, distance: 38.3
click at [216, 73] on div "<!-- Improved button: blue background, white text, better hover/focus, full wid…" at bounding box center [178, 191] width 301 height 289
paste textarea
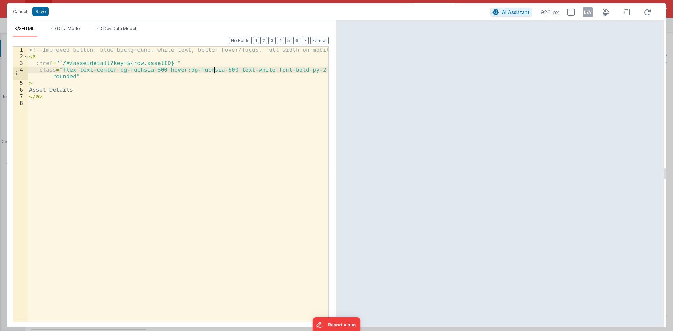
click at [213, 70] on div "<!-- Improved button: blue background, white text, better hover/focus, full wid…" at bounding box center [178, 191] width 301 height 289
click at [46, 12] on button "Save" at bounding box center [40, 11] width 16 height 9
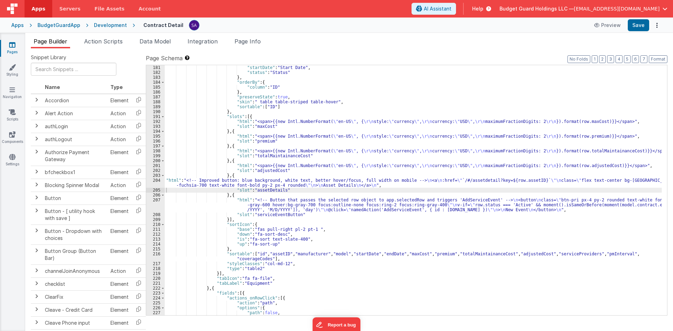
click at [637, 18] on div "Apps BudgetGuardApp Development Contract Detail Preview Save" at bounding box center [336, 25] width 673 height 15
click at [639, 22] on button "Save" at bounding box center [637, 25] width 21 height 12
click at [255, 184] on div ""startDate" : "Start Date" , "status" : "Status" } , "orderBy" : { "column" : "…" at bounding box center [413, 195] width 497 height 260
click at [153, 182] on div "204" at bounding box center [155, 183] width 19 height 10
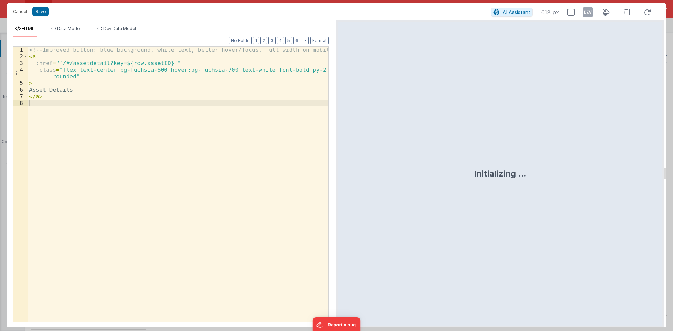
click at [127, 70] on div "<!-- Improved button: blue background, white text, better hover/focus, full wid…" at bounding box center [178, 191] width 301 height 289
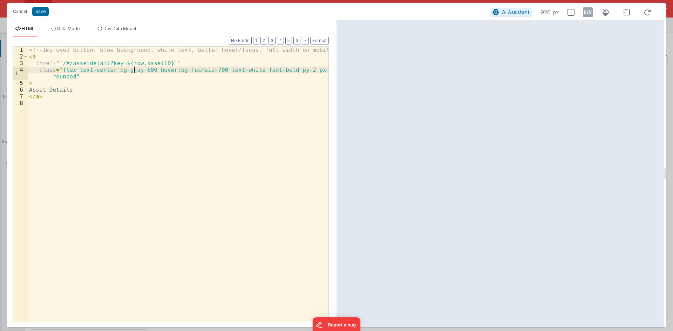
click at [183, 70] on div "<!-- Improved button: blue background, white text, better hover/focus, full wid…" at bounding box center [178, 191] width 301 height 289
click at [46, 13] on button "Save" at bounding box center [40, 11] width 16 height 9
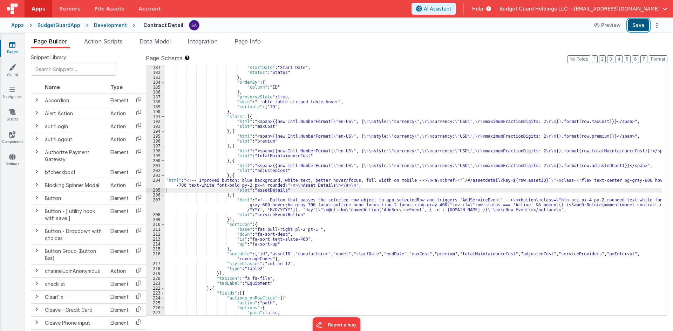
click at [644, 27] on button "Save" at bounding box center [637, 25] width 21 height 12
click at [211, 185] on div ""startDate" : "Start Date" , "status" : "Status" } , "orderBy" : { "column" : "…" at bounding box center [413, 195] width 497 height 260
click at [157, 181] on div "204" at bounding box center [155, 183] width 19 height 10
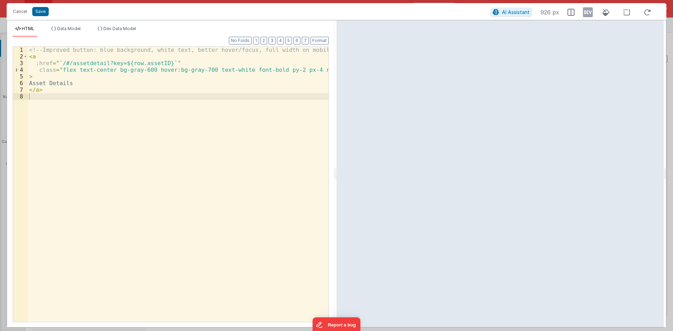
click at [174, 71] on div "<!-- Improved button: blue background, white text, better hover/focus, full wid…" at bounding box center [178, 191] width 301 height 289
drag, startPoint x: 205, startPoint y: 69, endPoint x: 234, endPoint y: 70, distance: 28.8
click at [234, 70] on div "<!-- Improved button: blue background, white text, better hover/focus, full wid…" at bounding box center [178, 191] width 301 height 289
click at [234, 70] on div "<!-- Improved button: blue background, white text, better hover/focus, full wid…" at bounding box center [178, 184] width 301 height 275
click at [234, 70] on div "<!-- Improved button: blue background, white text, better hover/focus, full wid…" at bounding box center [178, 191] width 301 height 289
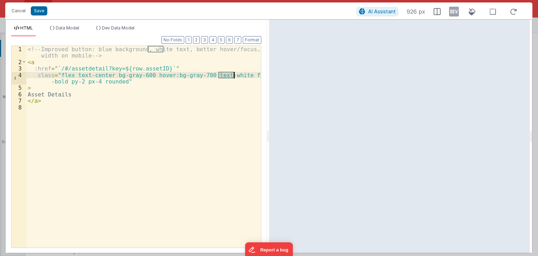
scroll to position [888, 0]
click at [137, 74] on div "<!-- Improved button: blue background, white text, better hover/focus, full wid…" at bounding box center [143, 156] width 235 height 221
click at [139, 75] on div "<!-- Improved button: blue background, white text, better hover/focus, full wid…" at bounding box center [143, 156] width 235 height 221
click at [195, 73] on div "<!-- Improved button: blue background, white text, better hover/focus, full wid…" at bounding box center [143, 156] width 235 height 221
click at [37, 9] on button "Save" at bounding box center [39, 10] width 16 height 9
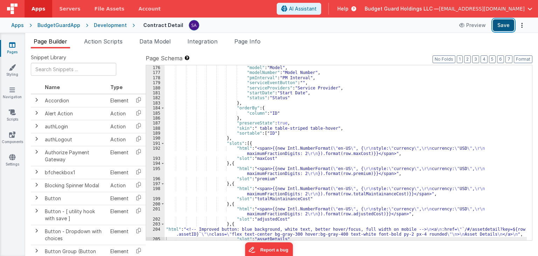
click at [503, 26] on button "Save" at bounding box center [503, 25] width 21 height 12
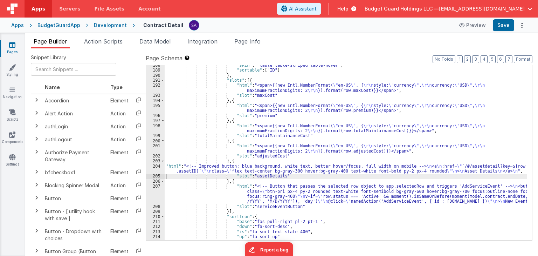
click at [267, 190] on div ""skin" : " table table-striped table-hover" , "sortable" : [ "ID" ] } , "slots"…" at bounding box center [346, 155] width 362 height 185
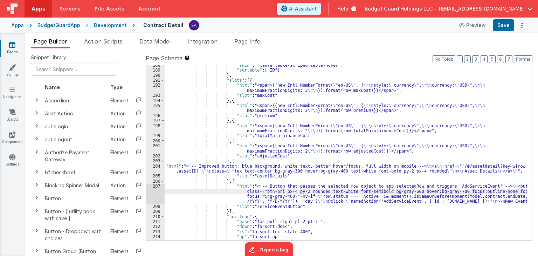
click at [155, 195] on div "207" at bounding box center [155, 194] width 19 height 20
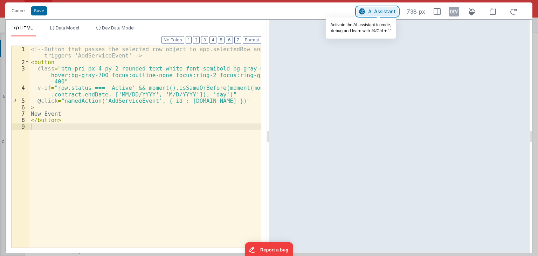
click at [379, 14] on span "AI Assistant" at bounding box center [382, 11] width 28 height 6
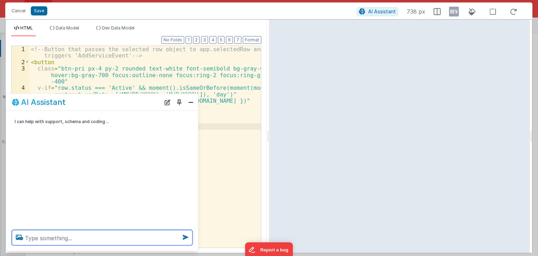
click at [86, 236] on textarea at bounding box center [102, 237] width 181 height 15
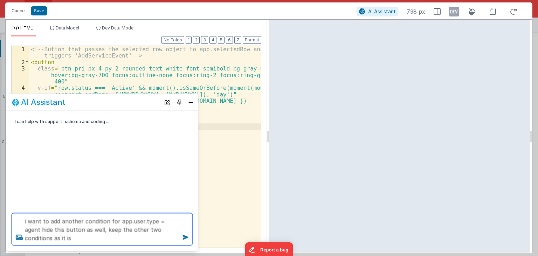
type textarea "i want to add another condition for app.user.type = agent hide this button as w…"
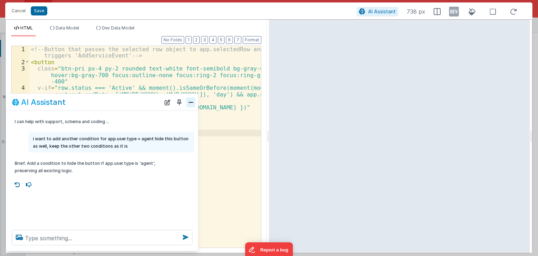
click at [188, 103] on button "Close" at bounding box center [190, 102] width 9 height 10
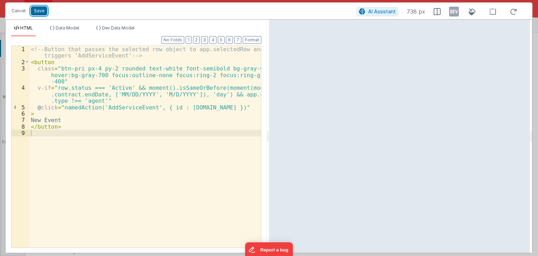
click at [39, 12] on button "Save" at bounding box center [39, 10] width 16 height 9
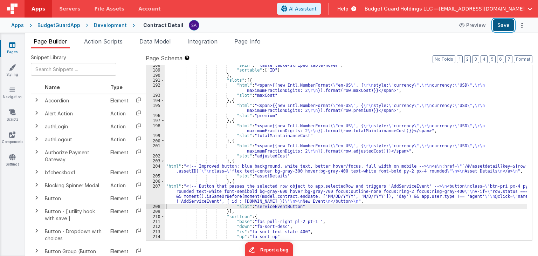
click at [501, 29] on button "Save" at bounding box center [503, 25] width 21 height 12
click at [291, 169] on div ""skin" : " table table-striped table-hover" , "sortable" : [ "ID" ] } , "slots"…" at bounding box center [346, 155] width 362 height 185
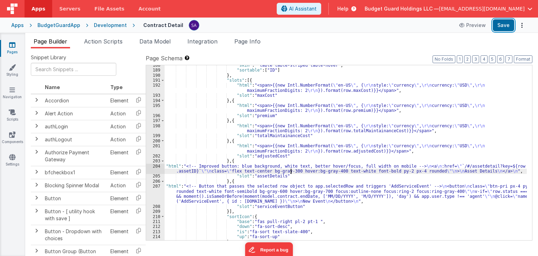
drag, startPoint x: 501, startPoint y: 26, endPoint x: 443, endPoint y: 48, distance: 62.3
click at [501, 26] on button "Save" at bounding box center [503, 25] width 21 height 12
click at [154, 169] on div "204" at bounding box center [155, 169] width 19 height 10
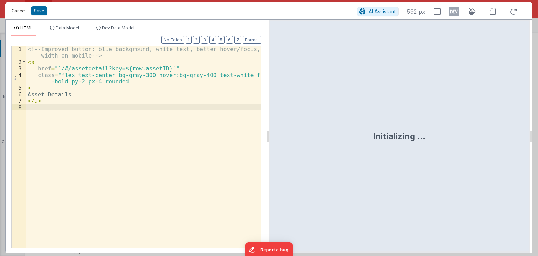
drag, startPoint x: 26, startPoint y: 10, endPoint x: 238, endPoint y: 202, distance: 286.5
click at [26, 9] on button "Cancel" at bounding box center [18, 11] width 21 height 10
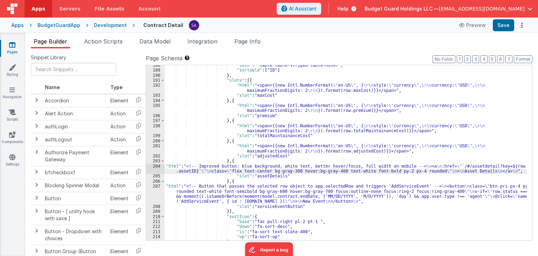
click at [227, 201] on div ""skin" : " table table-striped table-hover" , "sortable" : [ "ID" ] } , "slots"…" at bounding box center [346, 155] width 362 height 185
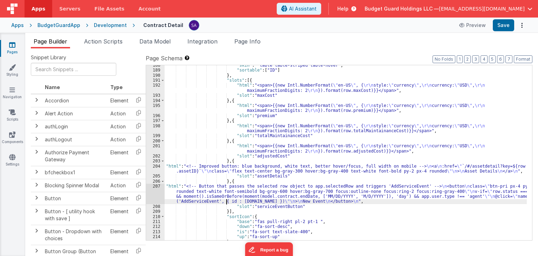
click at [155, 193] on div "207" at bounding box center [155, 194] width 19 height 20
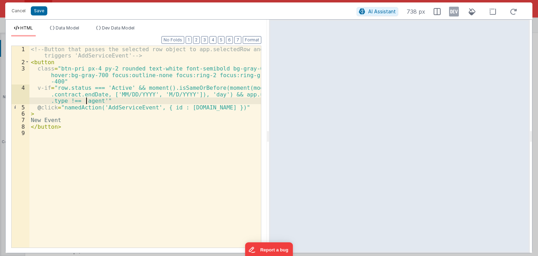
click at [85, 102] on div "<!-- Button that passes the selected row object to app.selectedRow and triggers…" at bounding box center [145, 156] width 232 height 221
click at [35, 11] on button "Save" at bounding box center [39, 10] width 16 height 9
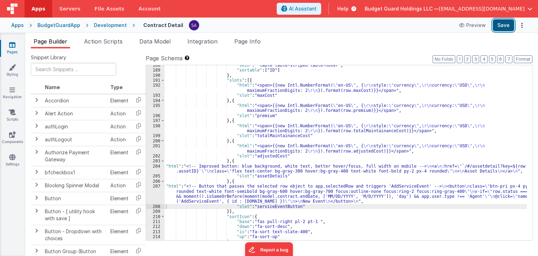
click at [502, 22] on button "Save" at bounding box center [503, 25] width 21 height 12
click at [34, 12] on span "Apps" at bounding box center [39, 8] width 14 height 7
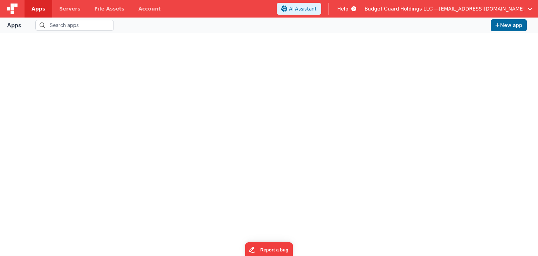
click at [15, 10] on img at bounding box center [12, 9] width 11 height 11
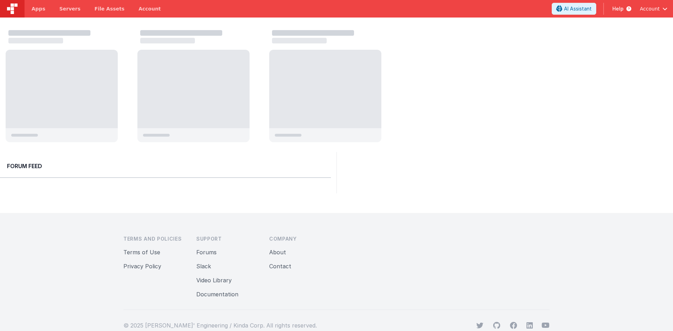
click at [666, 8] on span "button" at bounding box center [664, 8] width 5 height 5
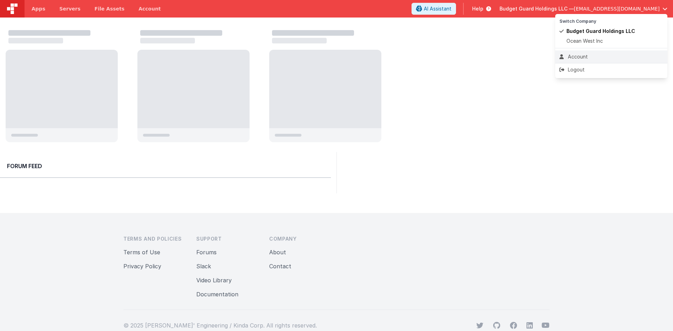
click at [600, 51] on li "Account" at bounding box center [611, 56] width 112 height 13
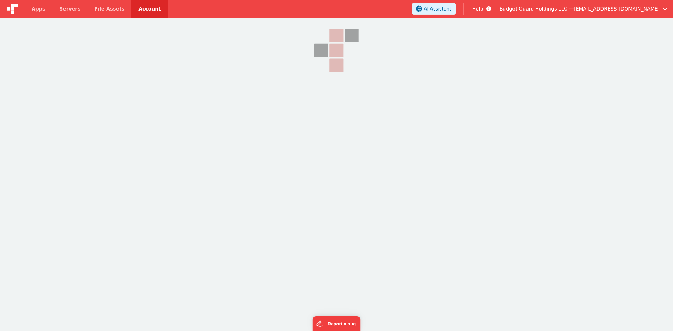
click at [661, 10] on button "Budget Guard Holdings LLC — sohaibkhan2030@gmail.com" at bounding box center [583, 8] width 168 height 7
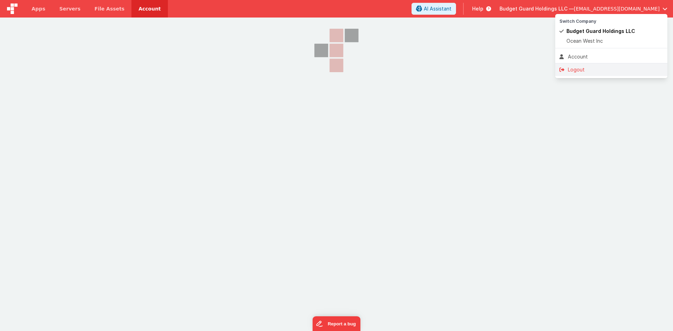
click at [579, 67] on div "Logout" at bounding box center [611, 69] width 104 height 7
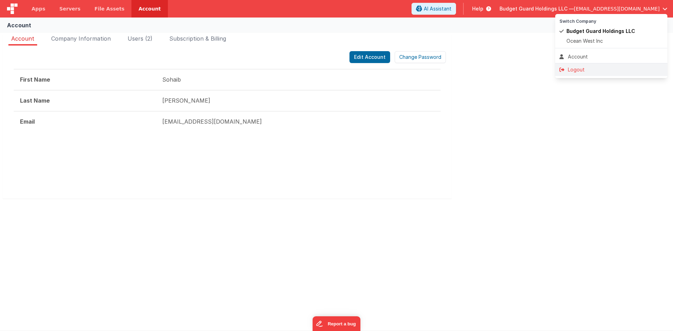
click at [590, 67] on div "Logout" at bounding box center [611, 69] width 104 height 7
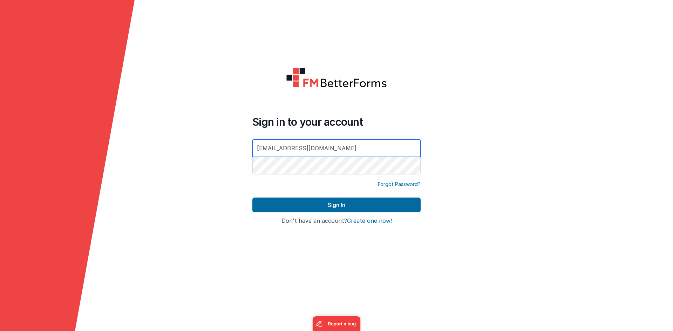
click at [252, 176] on div at bounding box center [252, 176] width 0 height 0
type input "sameed_pervaiz1992@hotmail.com"
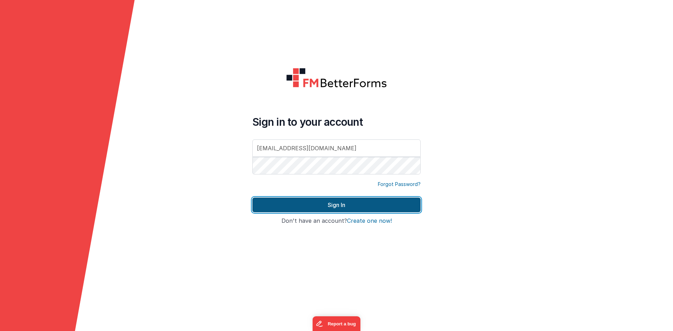
click at [356, 198] on button "Sign In" at bounding box center [336, 205] width 168 height 15
